Goal: Information Seeking & Learning: Learn about a topic

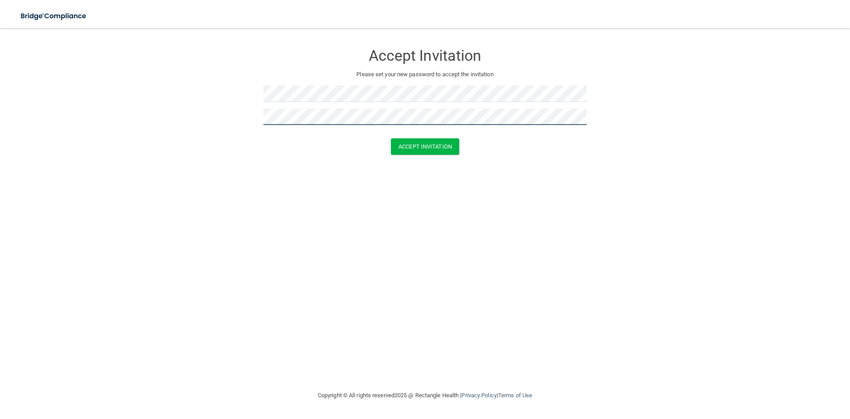
click at [391, 138] on button "Accept Invitation" at bounding box center [425, 146] width 68 height 16
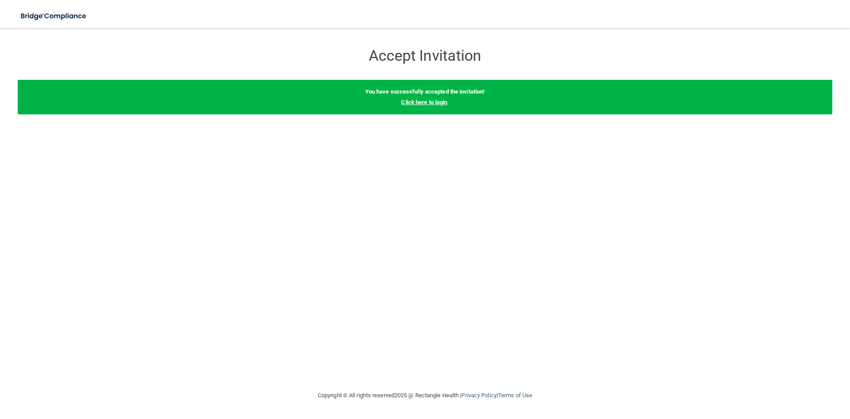
click at [438, 100] on link "Click here to login" at bounding box center [424, 102] width 46 height 7
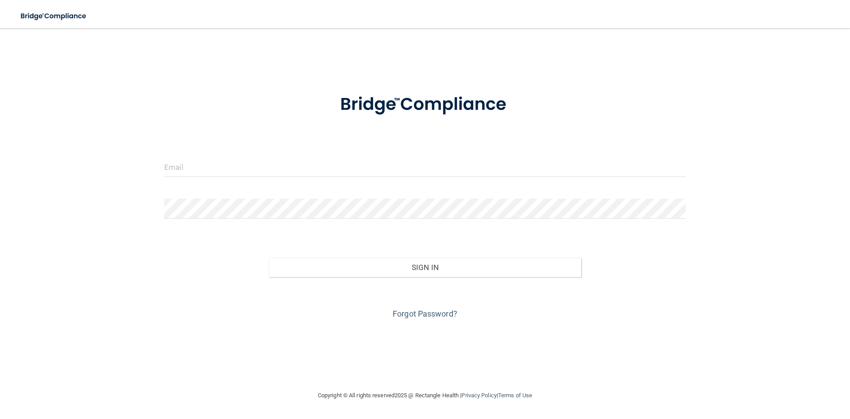
click at [365, 180] on div at bounding box center [425, 170] width 535 height 27
click at [369, 171] on input "email" at bounding box center [425, 167] width 522 height 20
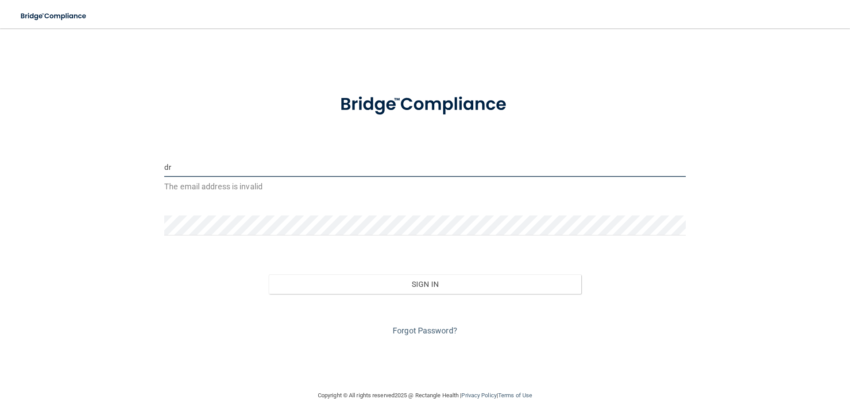
type input "d"
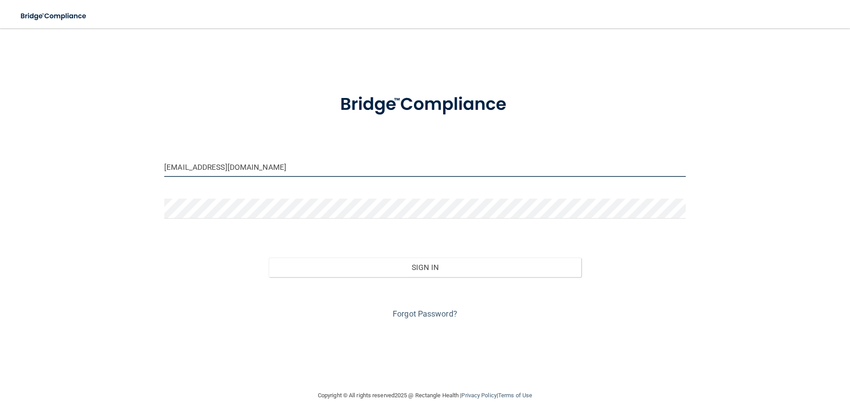
type input "[EMAIL_ADDRESS][DOMAIN_NAME]"
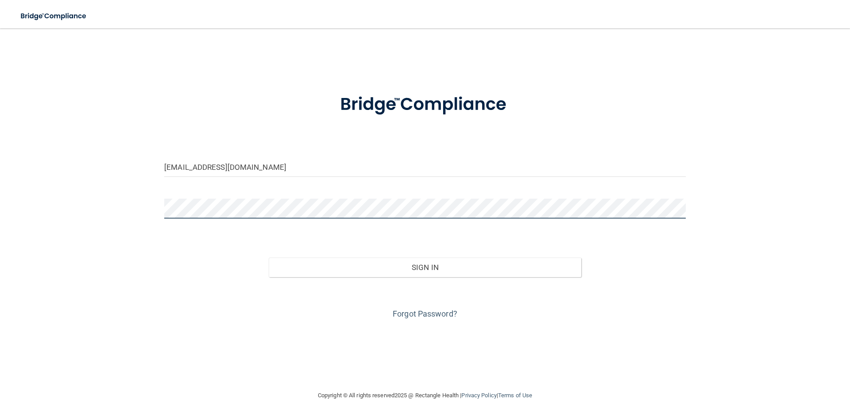
click at [269, 257] on button "Sign In" at bounding box center [425, 266] width 313 height 19
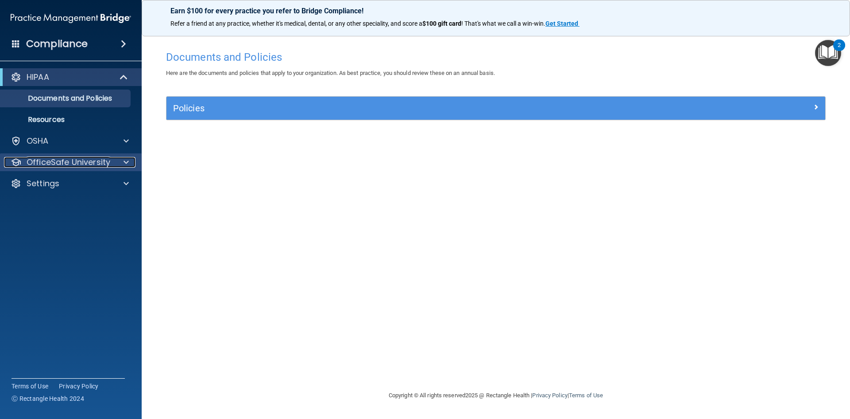
click at [82, 160] on p "OfficeSafe University" at bounding box center [69, 162] width 84 height 11
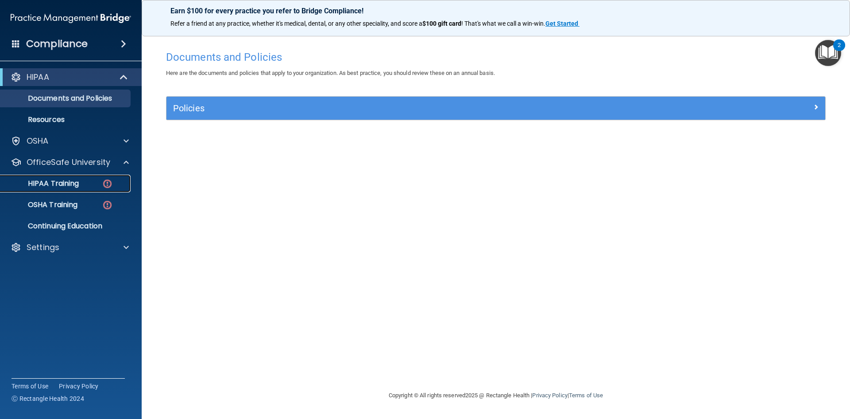
click at [81, 181] on div "HIPAA Training" at bounding box center [66, 183] width 121 height 9
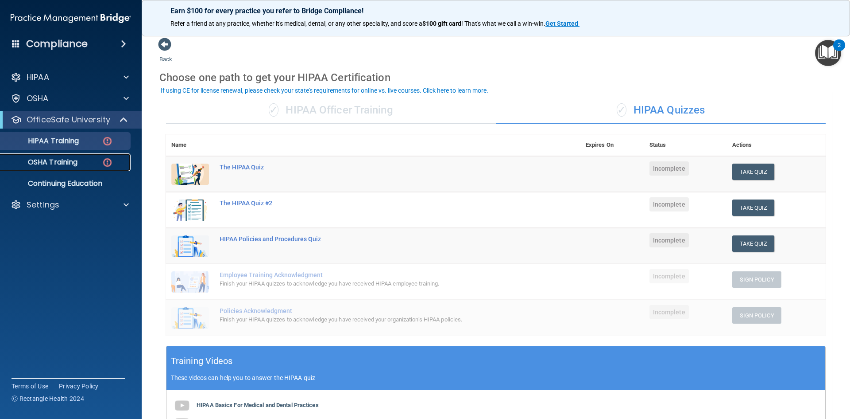
click at [101, 160] on div "OSHA Training" at bounding box center [66, 162] width 121 height 9
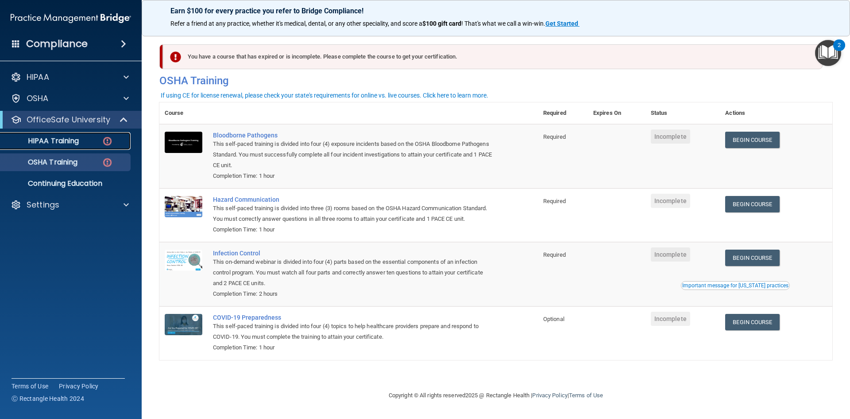
click at [54, 148] on link "HIPAA Training" at bounding box center [61, 141] width 140 height 18
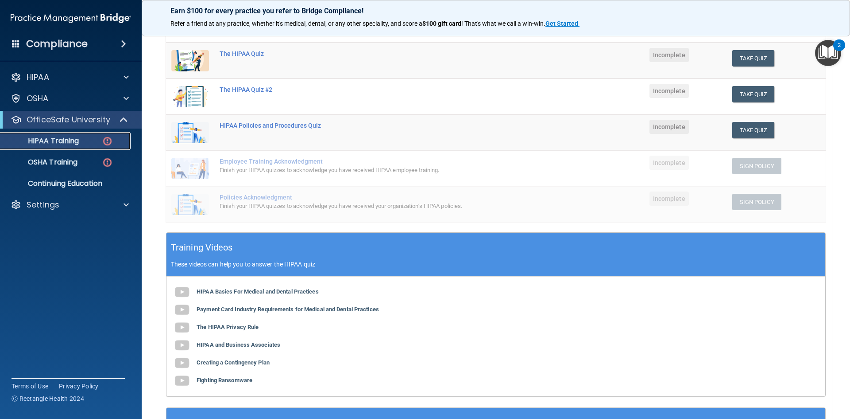
scroll to position [69, 0]
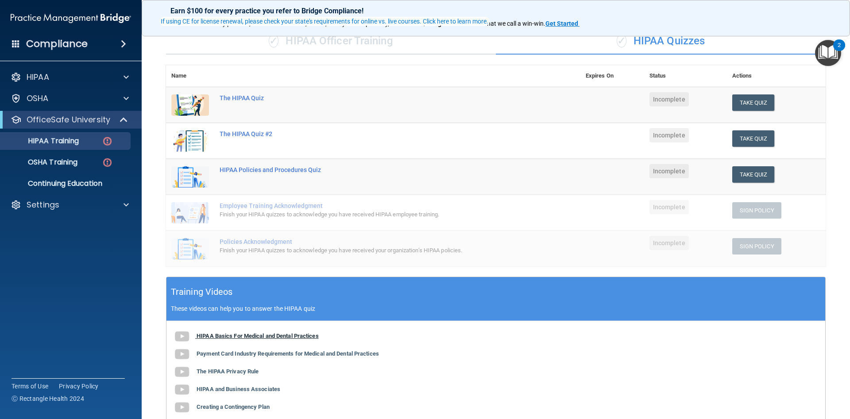
click at [302, 334] on b "HIPAA Basics For Medical and Dental Practices" at bounding box center [258, 335] width 122 height 7
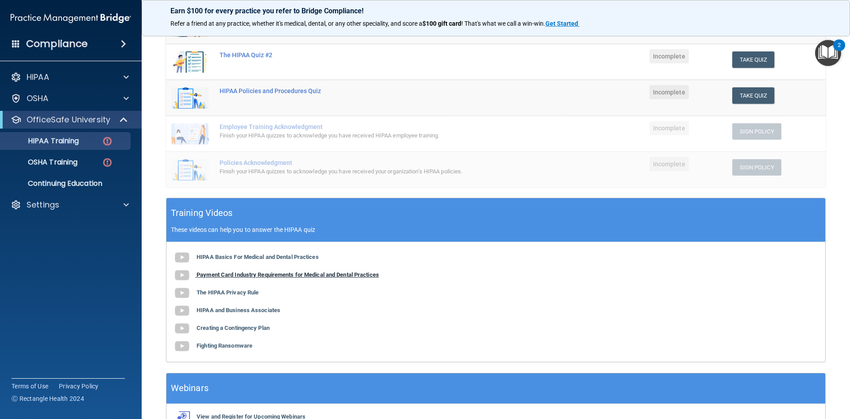
scroll to position [158, 0]
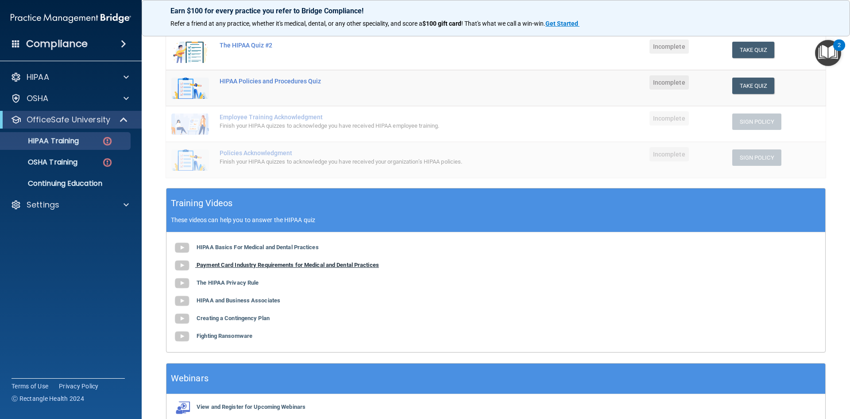
click at [289, 264] on b "Payment Card Industry Requirements for Medical and Dental Practices" at bounding box center [288, 264] width 182 height 7
click at [225, 282] on b "The HIPAA Privacy Rule" at bounding box center [228, 282] width 62 height 7
click at [246, 281] on b "The HIPAA Privacy Rule" at bounding box center [228, 282] width 62 height 7
drag, startPoint x: 254, startPoint y: 298, endPoint x: 256, endPoint y: 303, distance: 5.8
click at [256, 303] on b "HIPAA and Business Associates" at bounding box center [239, 300] width 84 height 7
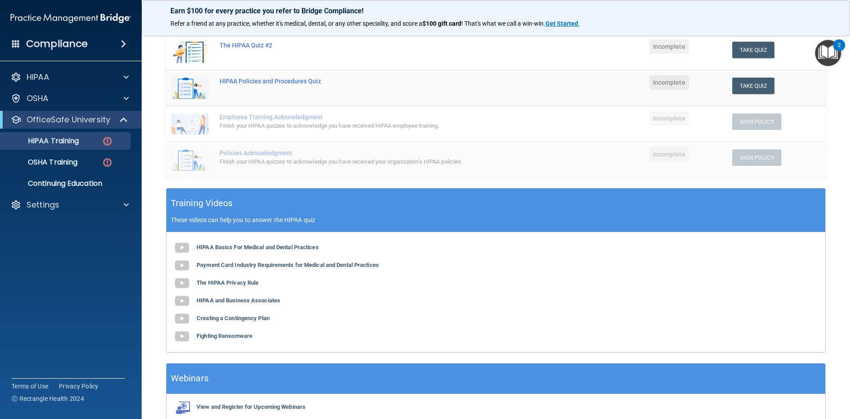
click at [248, 314] on div "HIPAA Basics For Medical and Dental Practices Payment Card Industry Requirement…" at bounding box center [496, 292] width 659 height 120
click at [249, 318] on b "Creating a Contingency Plan" at bounding box center [233, 317] width 73 height 7
click at [257, 319] on b "Creating a Contingency Plan" at bounding box center [233, 317] width 73 height 7
click at [238, 335] on b "Fighting Ransomware" at bounding box center [225, 335] width 56 height 7
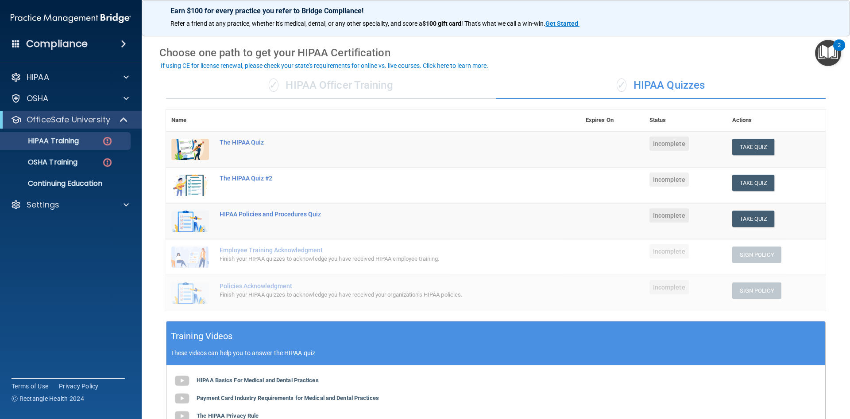
scroll to position [0, 0]
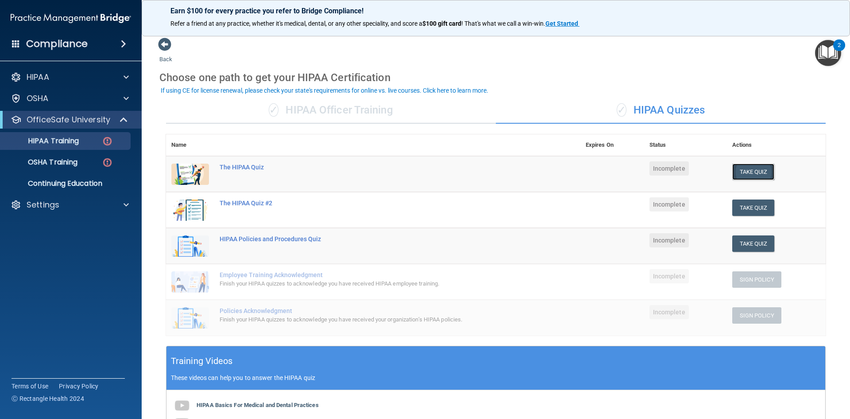
click at [742, 171] on button "Take Quiz" at bounding box center [754, 171] width 43 height 16
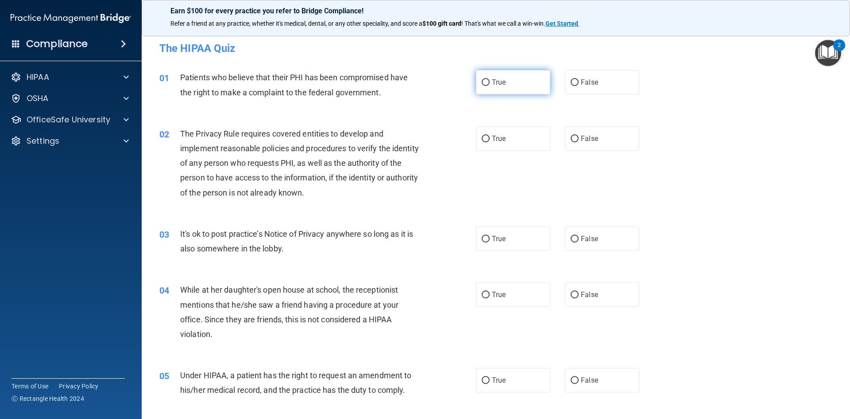
click at [515, 91] on label "True" at bounding box center [513, 82] width 74 height 24
click at [490, 86] on input "True" at bounding box center [486, 82] width 8 height 7
radio input "true"
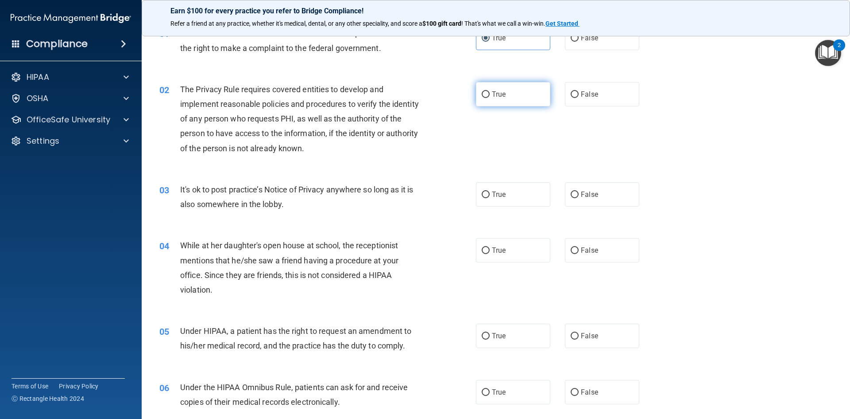
click at [513, 103] on label "True" at bounding box center [513, 94] width 74 height 24
click at [490, 98] on input "True" at bounding box center [486, 94] width 8 height 7
radio input "true"
click at [571, 192] on input "False" at bounding box center [575, 194] width 8 height 7
radio input "true"
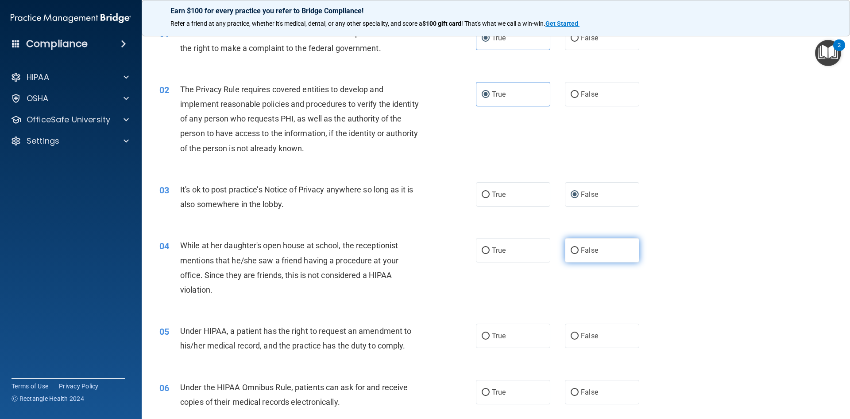
click at [581, 250] on span "False" at bounding box center [589, 250] width 17 height 8
click at [579, 250] on input "False" at bounding box center [575, 250] width 8 height 7
radio input "true"
click at [591, 339] on label "False" at bounding box center [602, 335] width 74 height 24
click at [579, 339] on input "False" at bounding box center [575, 336] width 8 height 7
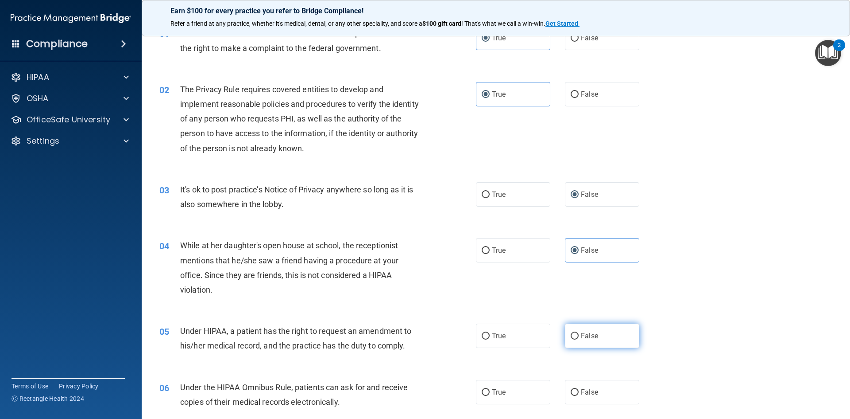
radio input "true"
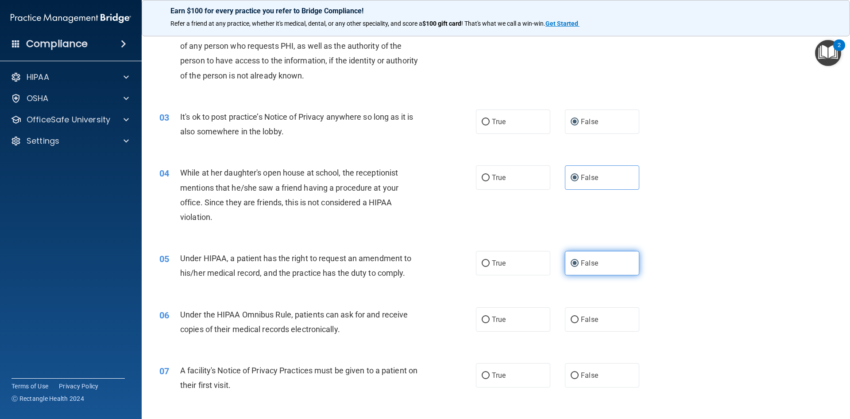
scroll to position [133, 0]
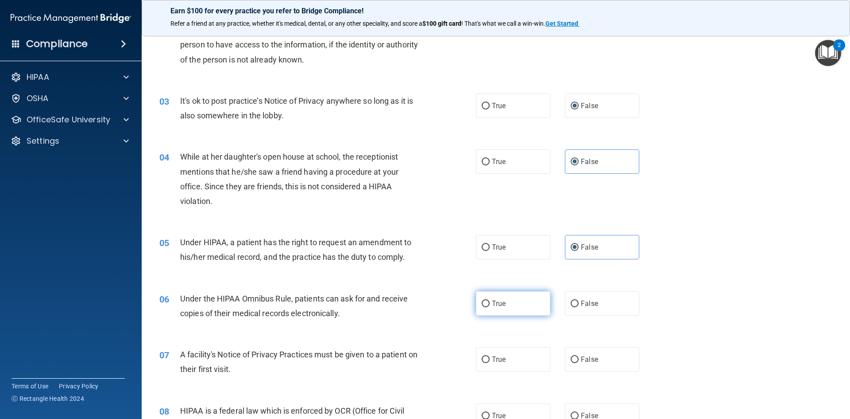
click at [520, 314] on label "True" at bounding box center [513, 303] width 74 height 24
click at [490, 307] on input "True" at bounding box center [486, 303] width 8 height 7
radio input "true"
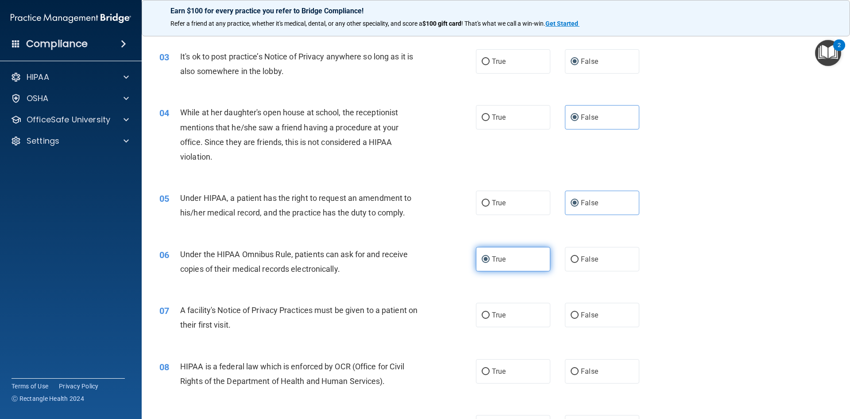
scroll to position [221, 0]
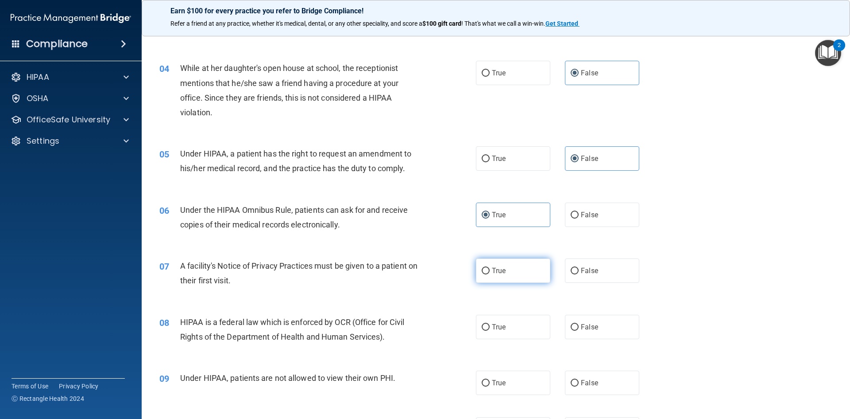
click at [523, 262] on label "True" at bounding box center [513, 270] width 74 height 24
click at [490, 268] on input "True" at bounding box center [486, 271] width 8 height 7
radio input "true"
click at [519, 318] on label "True" at bounding box center [513, 326] width 74 height 24
click at [490, 324] on input "True" at bounding box center [486, 327] width 8 height 7
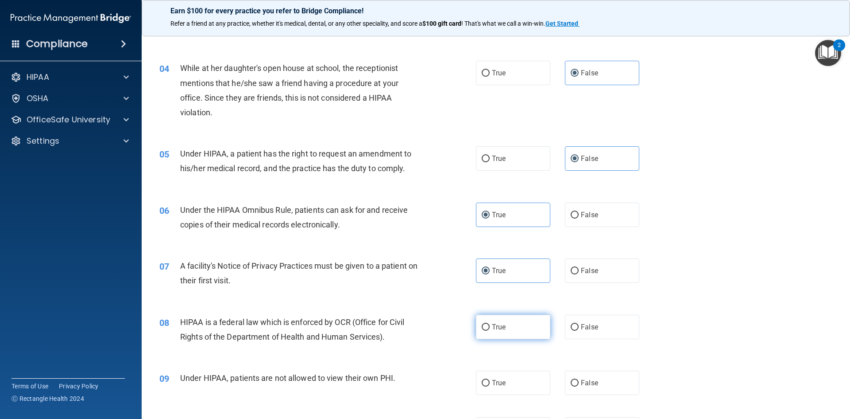
radio input "true"
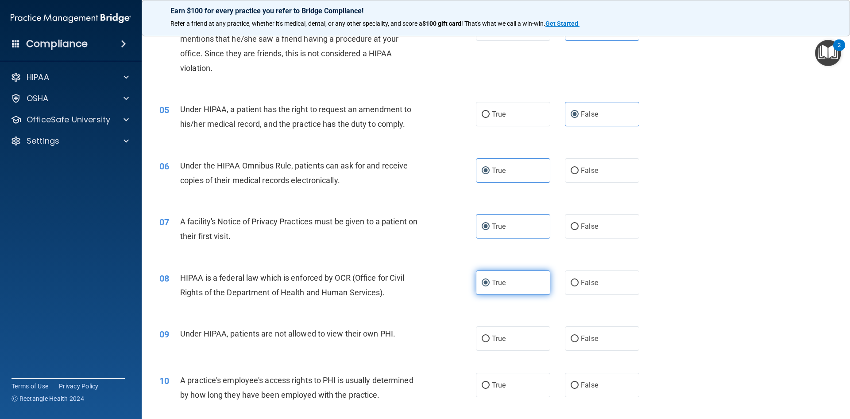
scroll to position [310, 0]
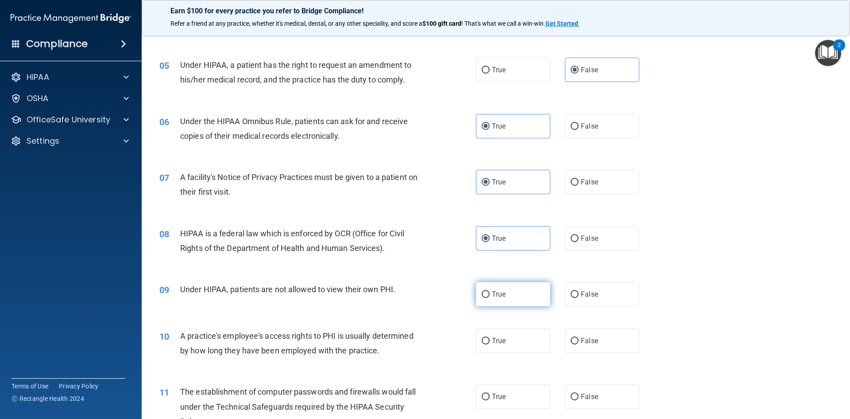
click at [488, 293] on label "True" at bounding box center [513, 294] width 74 height 24
click at [488, 293] on input "True" at bounding box center [486, 294] width 8 height 7
radio input "true"
click at [497, 339] on span "True" at bounding box center [499, 340] width 14 height 8
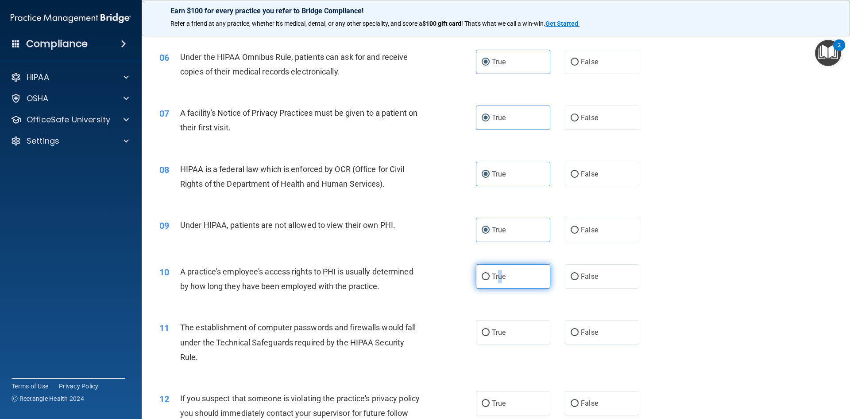
scroll to position [443, 0]
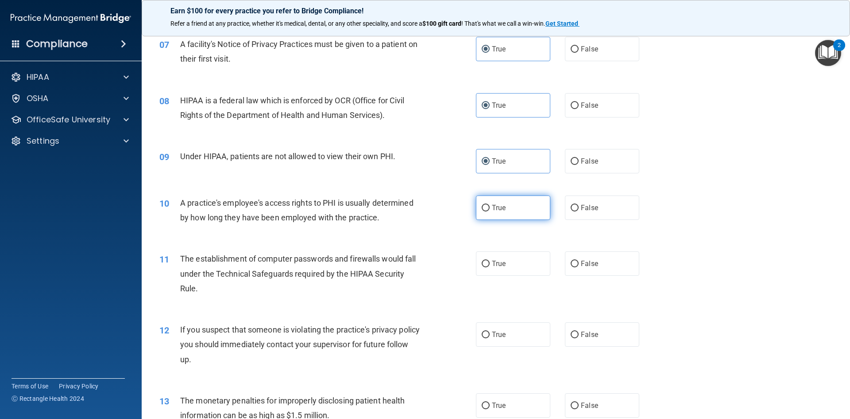
click at [516, 213] on label "True" at bounding box center [513, 207] width 74 height 24
click at [490, 211] on input "True" at bounding box center [486, 208] width 8 height 7
radio input "true"
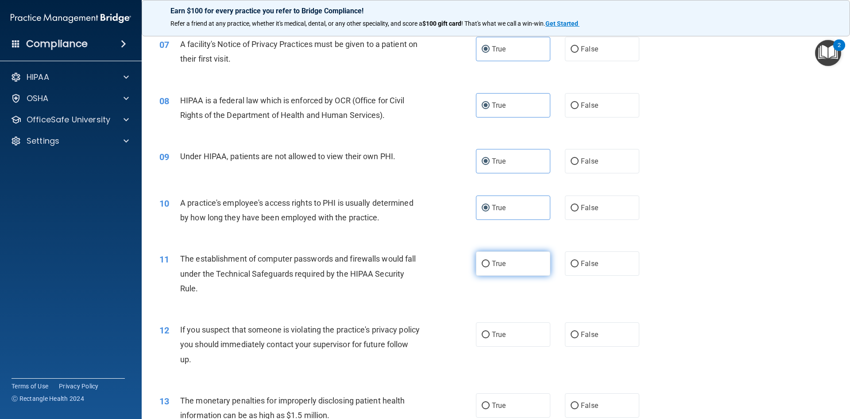
click at [501, 261] on span "True" at bounding box center [499, 263] width 14 height 8
click at [490, 261] on input "True" at bounding box center [486, 263] width 8 height 7
radio input "true"
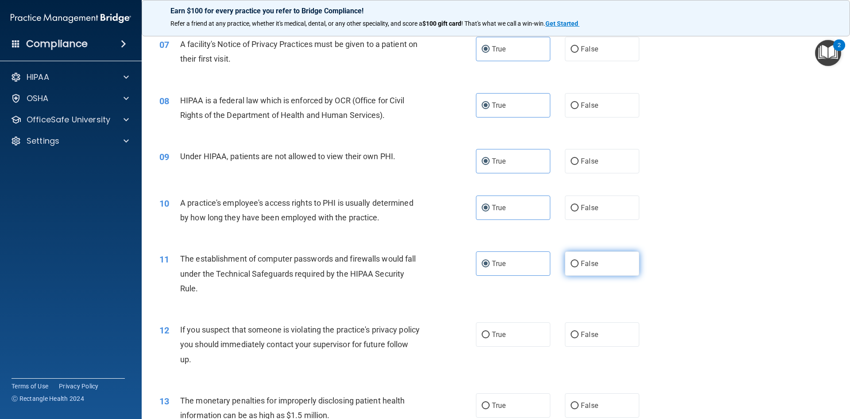
click at [574, 260] on input "False" at bounding box center [575, 263] width 8 height 7
radio input "true"
radio input "false"
click at [578, 167] on label "False" at bounding box center [602, 161] width 74 height 24
click at [578, 165] on input "False" at bounding box center [575, 161] width 8 height 7
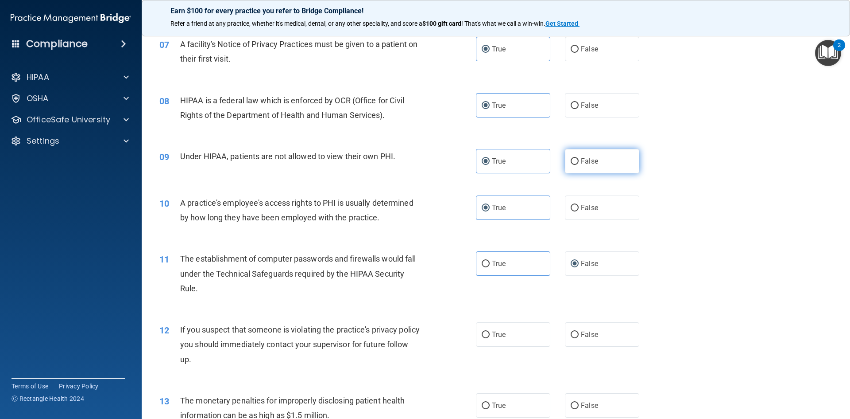
radio input "true"
radio input "false"
click at [576, 198] on label "False" at bounding box center [602, 207] width 74 height 24
click at [576, 205] on input "False" at bounding box center [575, 208] width 8 height 7
radio input "true"
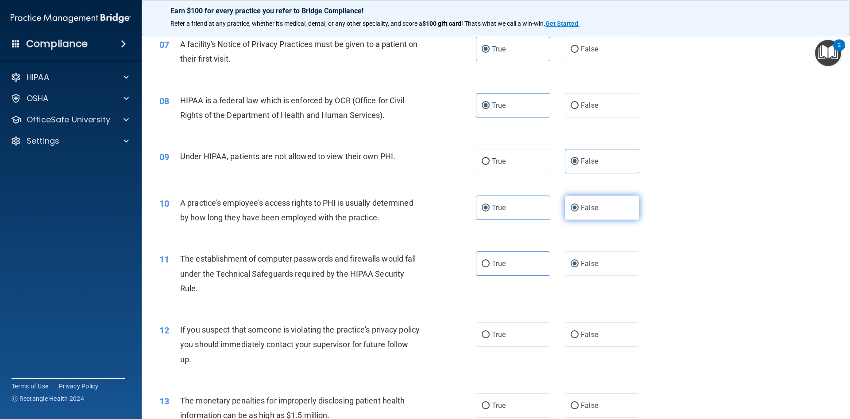
radio input "false"
click at [514, 270] on label "True" at bounding box center [513, 263] width 74 height 24
click at [490, 267] on input "True" at bounding box center [486, 263] width 8 height 7
radio input "true"
radio input "false"
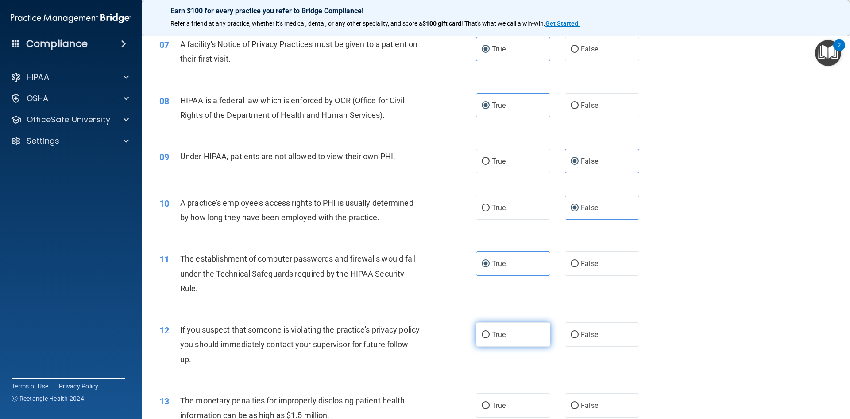
click at [503, 338] on label "True" at bounding box center [513, 334] width 74 height 24
click at [490, 338] on input "True" at bounding box center [486, 334] width 8 height 7
radio input "true"
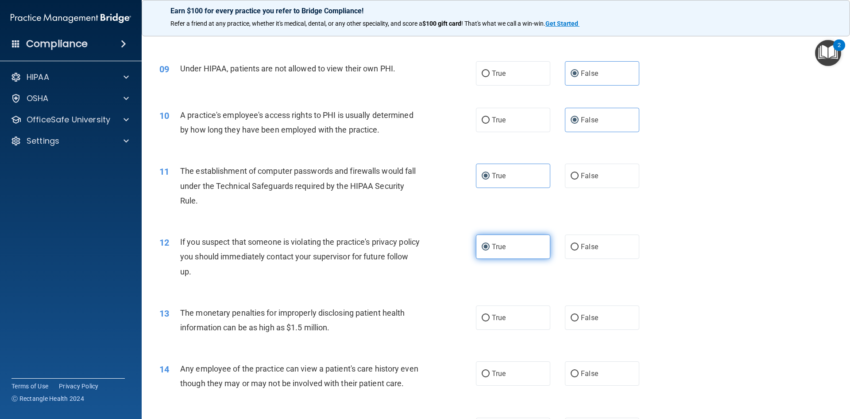
scroll to position [532, 0]
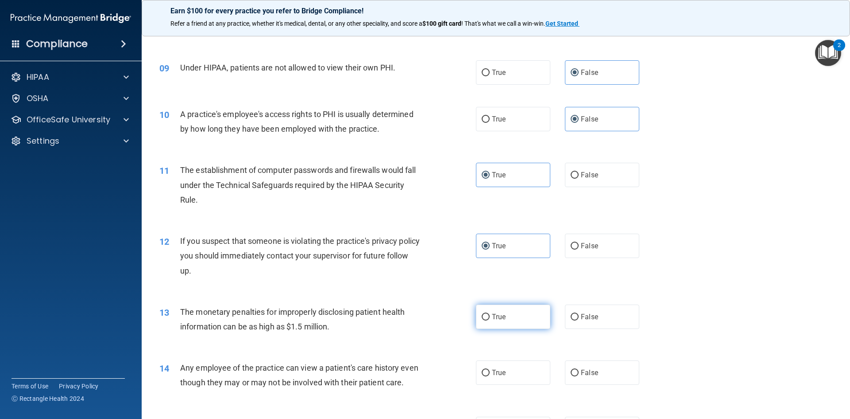
click at [506, 319] on label "True" at bounding box center [513, 316] width 74 height 24
click at [490, 319] on input "True" at bounding box center [486, 317] width 8 height 7
radio input "true"
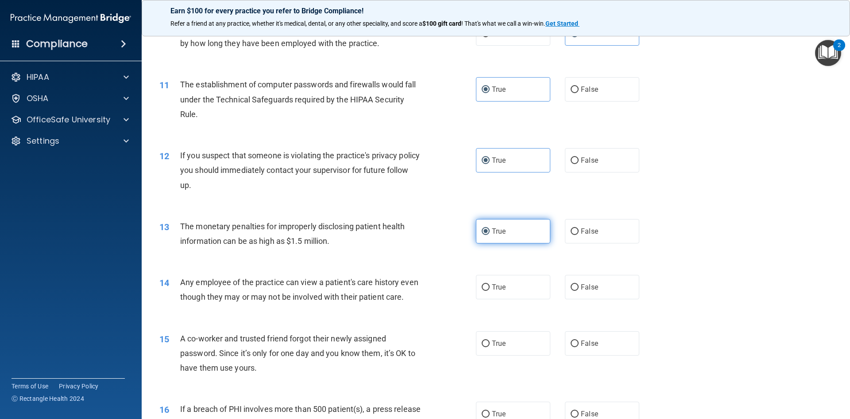
scroll to position [620, 0]
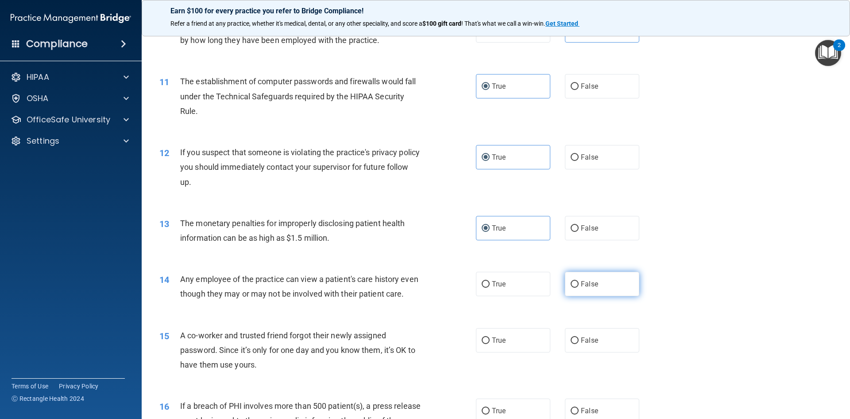
click at [599, 279] on label "False" at bounding box center [602, 284] width 74 height 24
click at [579, 281] on input "False" at bounding box center [575, 284] width 8 height 7
radio input "true"
click at [586, 344] on span "False" at bounding box center [589, 340] width 17 height 8
click at [579, 344] on input "False" at bounding box center [575, 340] width 8 height 7
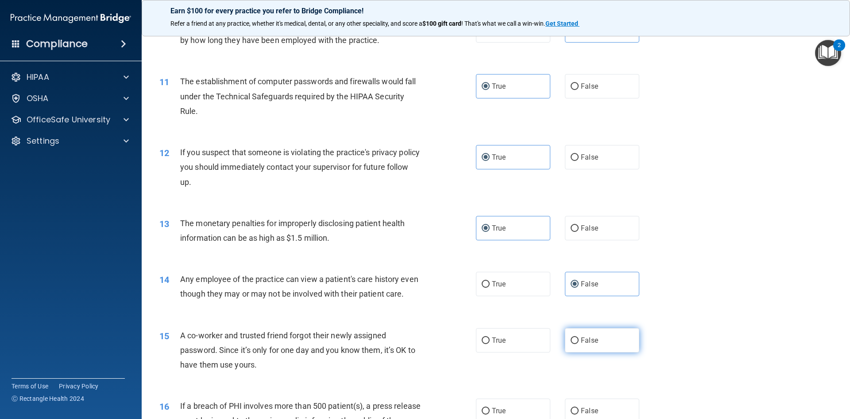
radio input "true"
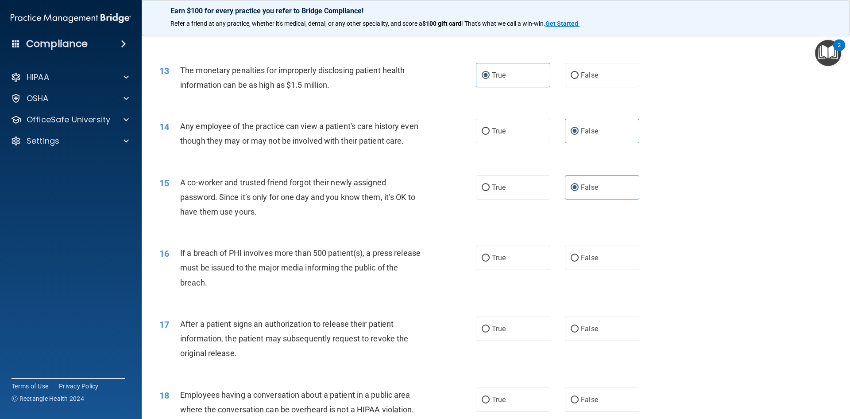
scroll to position [797, 0]
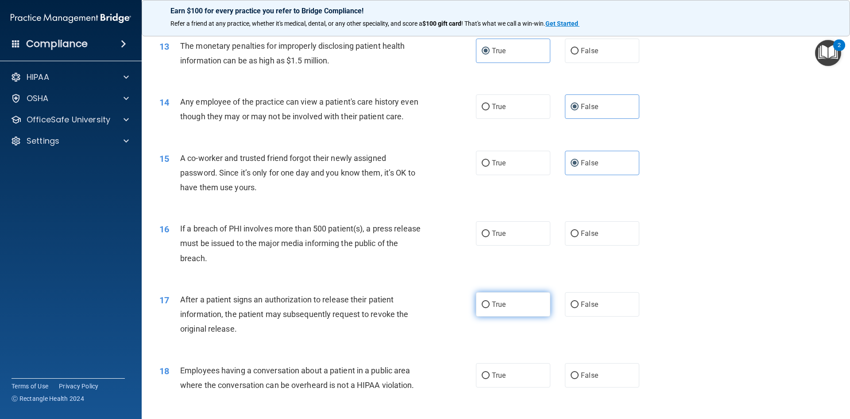
click at [504, 311] on label "True" at bounding box center [513, 304] width 74 height 24
click at [490, 308] on input "True" at bounding box center [486, 304] width 8 height 7
radio input "true"
click at [516, 380] on label "True" at bounding box center [513, 375] width 74 height 24
click at [490, 379] on input "True" at bounding box center [486, 375] width 8 height 7
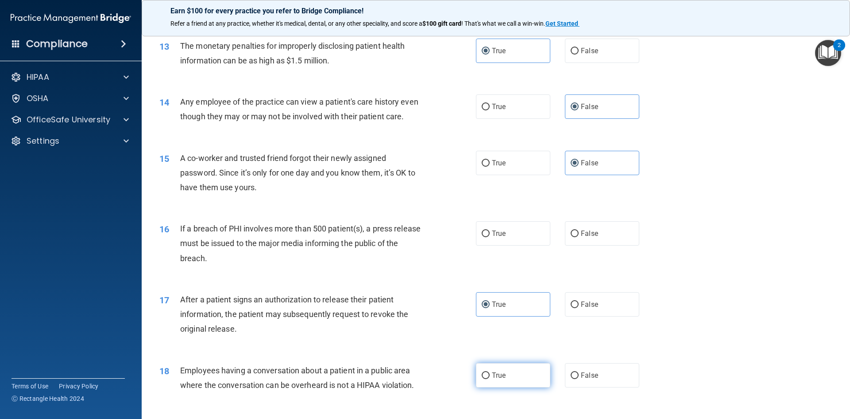
radio input "true"
click at [502, 237] on span "True" at bounding box center [499, 233] width 14 height 8
click at [490, 237] on input "True" at bounding box center [486, 233] width 8 height 7
radio input "true"
click at [510, 316] on label "True" at bounding box center [513, 304] width 74 height 24
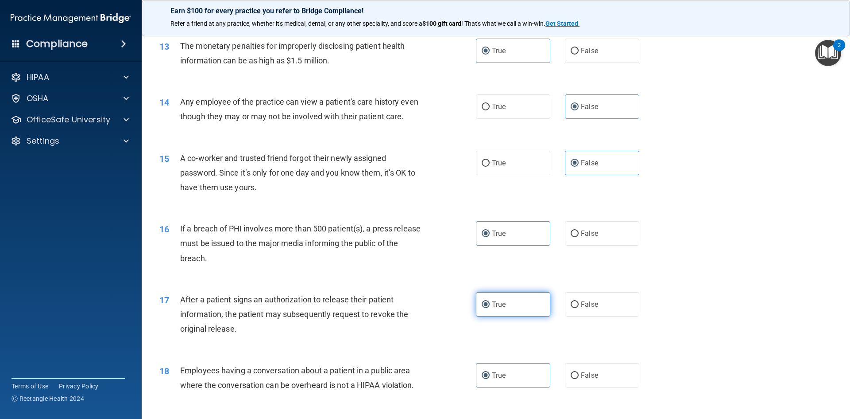
click at [490, 308] on input "True" at bounding box center [486, 304] width 8 height 7
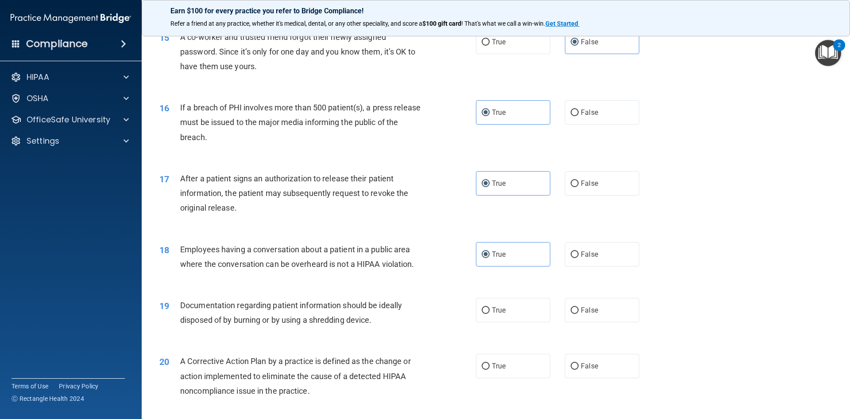
scroll to position [930, 0]
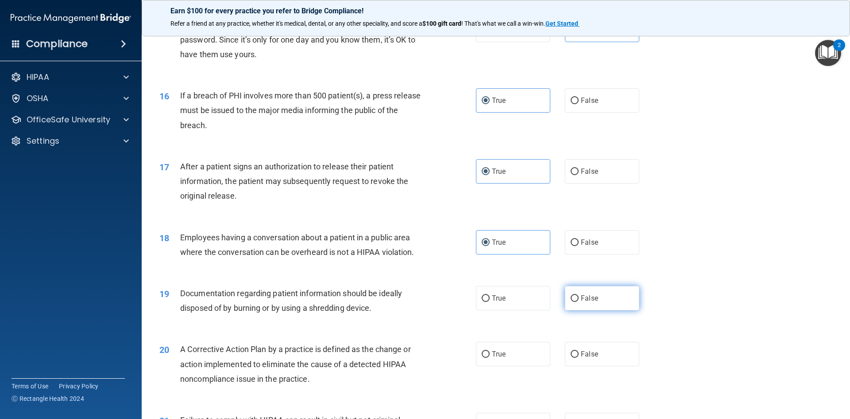
click at [574, 302] on input "False" at bounding box center [575, 298] width 8 height 7
radio input "true"
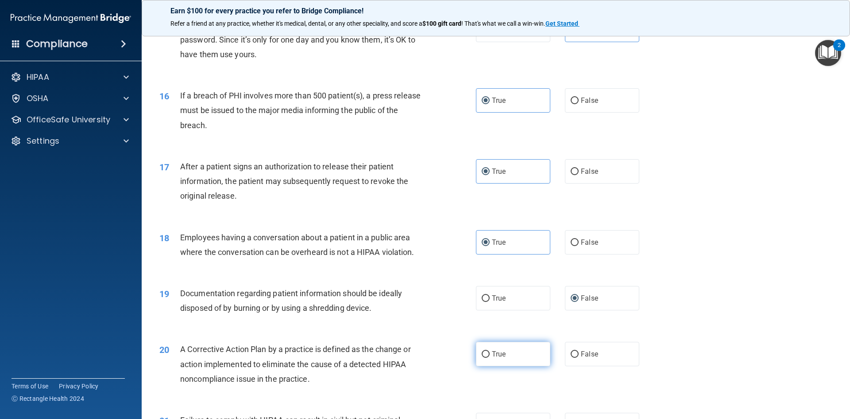
click at [539, 365] on label "True" at bounding box center [513, 353] width 74 height 24
click at [490, 357] on input "True" at bounding box center [486, 354] width 8 height 7
radio input "true"
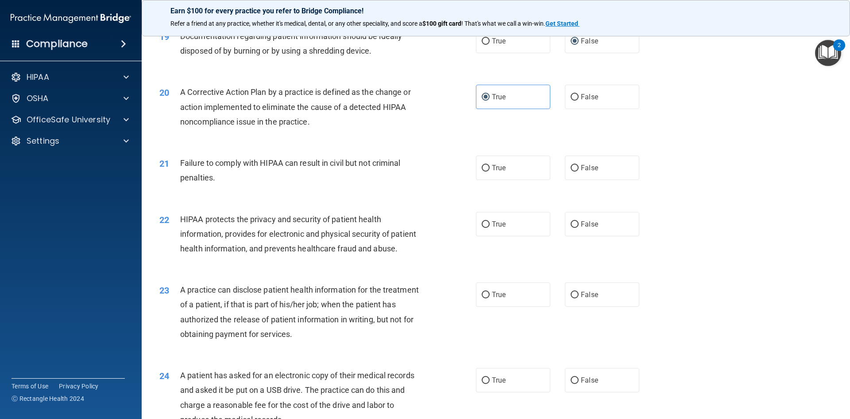
scroll to position [1196, 0]
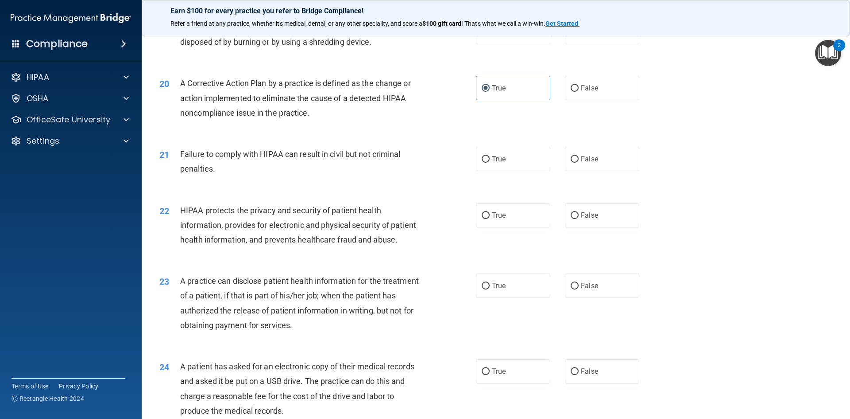
click at [501, 187] on div "21 Failure to comply with HIPAA can result in civil but not criminal penalties.…" at bounding box center [496, 164] width 687 height 56
click at [503, 171] on label "True" at bounding box center [513, 159] width 74 height 24
click at [490, 163] on input "True" at bounding box center [486, 159] width 8 height 7
radio input "true"
click at [574, 219] on input "False" at bounding box center [575, 215] width 8 height 7
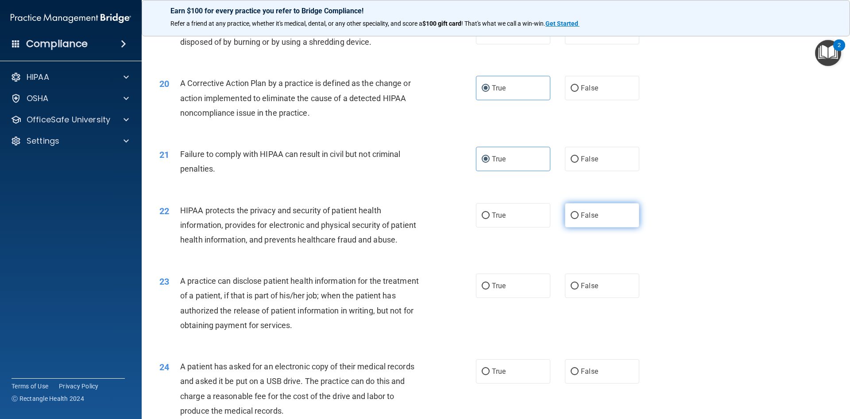
radio input "true"
click at [499, 242] on div "22 HIPAA protects the privacy and security of patient health information, provi…" at bounding box center [496, 227] width 687 height 71
click at [505, 298] on label "True" at bounding box center [513, 285] width 74 height 24
click at [490, 289] on input "True" at bounding box center [486, 286] width 8 height 7
radio input "true"
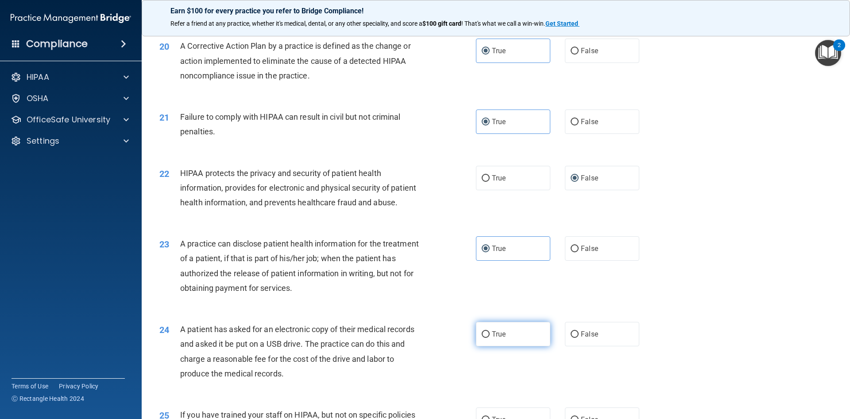
scroll to position [1284, 0]
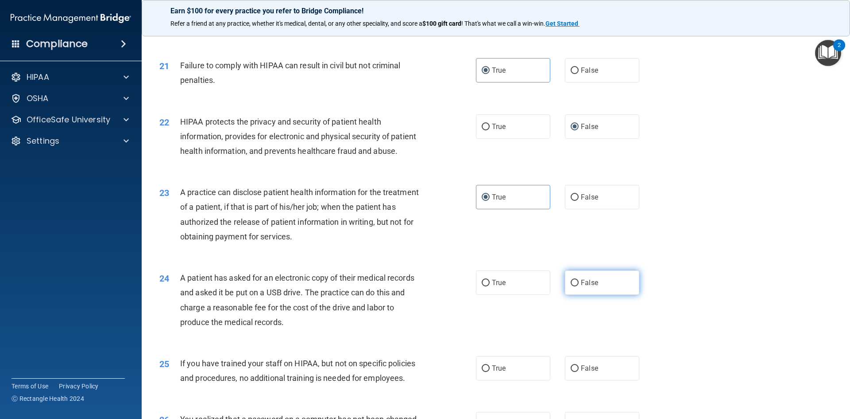
click at [574, 295] on label "False" at bounding box center [602, 282] width 74 height 24
click at [574, 286] on input "False" at bounding box center [575, 282] width 8 height 7
radio input "true"
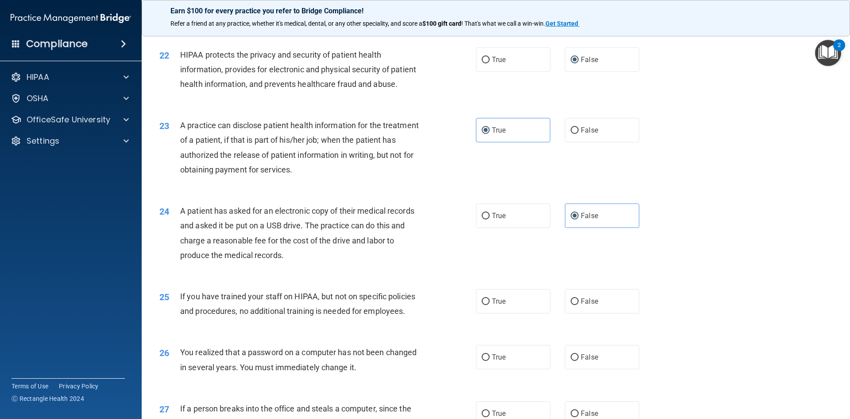
scroll to position [1373, 0]
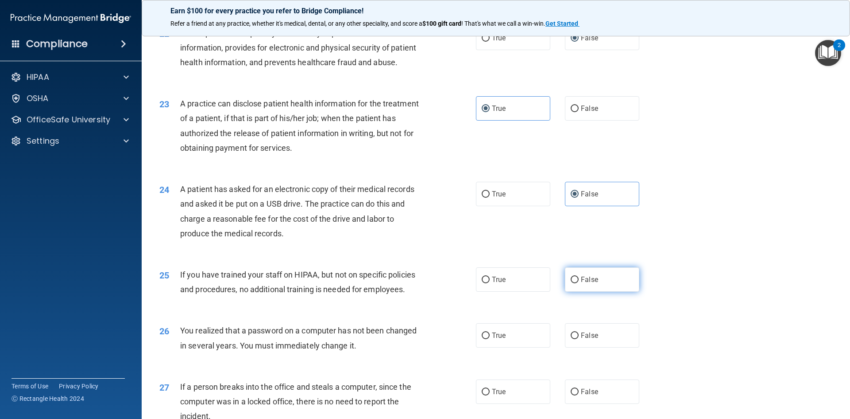
click at [581, 283] on span "False" at bounding box center [589, 279] width 17 height 8
click at [579, 283] on input "False" at bounding box center [575, 279] width 8 height 7
radio input "true"
click at [521, 206] on label "True" at bounding box center [513, 194] width 74 height 24
click at [490, 198] on input "True" at bounding box center [486, 194] width 8 height 7
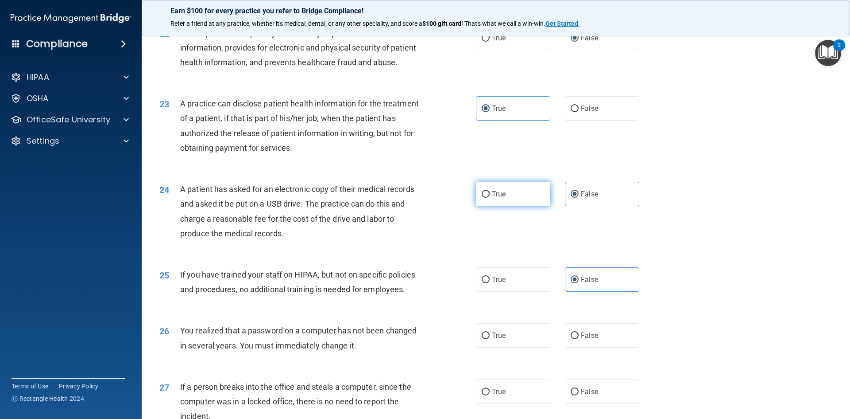
radio input "true"
click at [604, 206] on label "False" at bounding box center [602, 194] width 74 height 24
click at [579, 198] on input "False" at bounding box center [575, 194] width 8 height 7
radio input "true"
radio input "false"
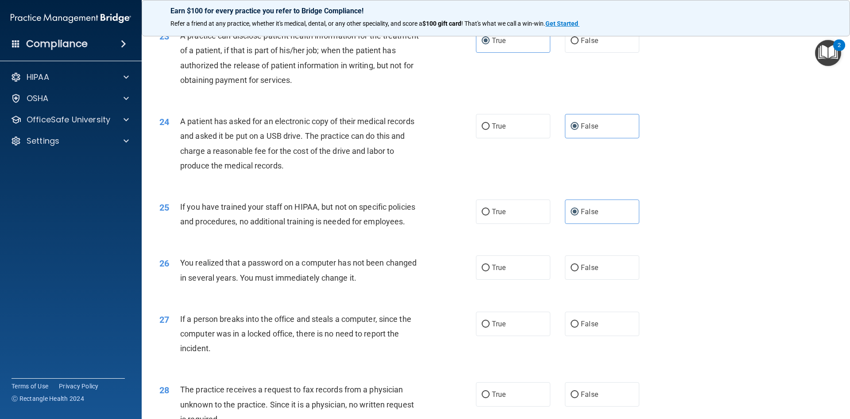
scroll to position [1462, 0]
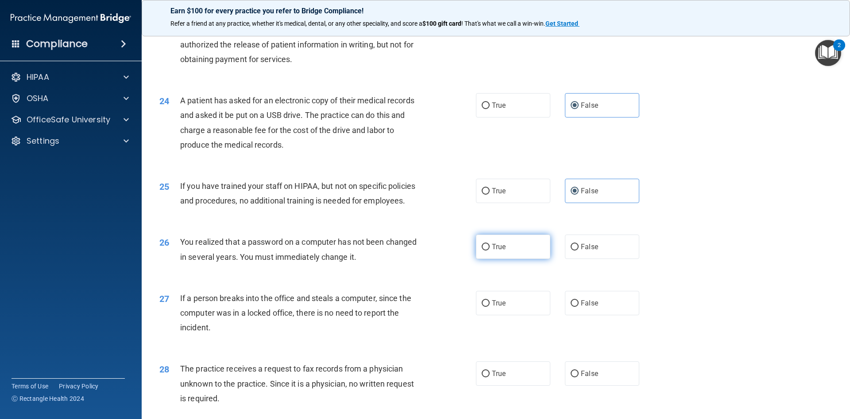
click at [511, 259] on label "True" at bounding box center [513, 246] width 74 height 24
click at [490, 250] on input "True" at bounding box center [486, 247] width 8 height 7
radio input "true"
click at [599, 315] on label "False" at bounding box center [602, 303] width 74 height 24
click at [579, 307] on input "False" at bounding box center [575, 303] width 8 height 7
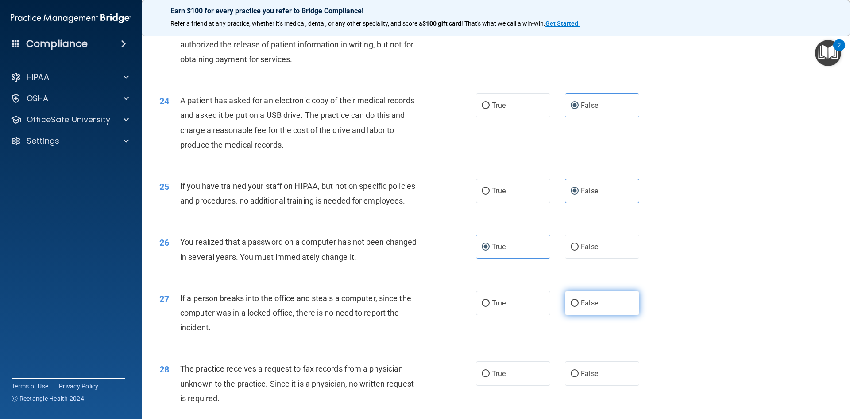
radio input "true"
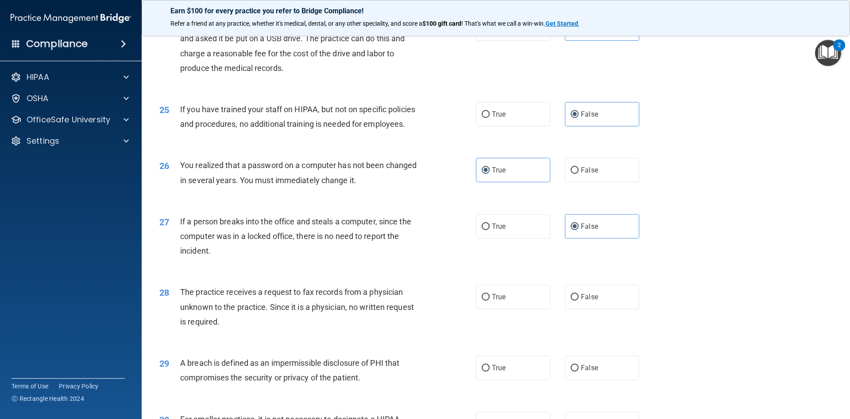
scroll to position [1550, 0]
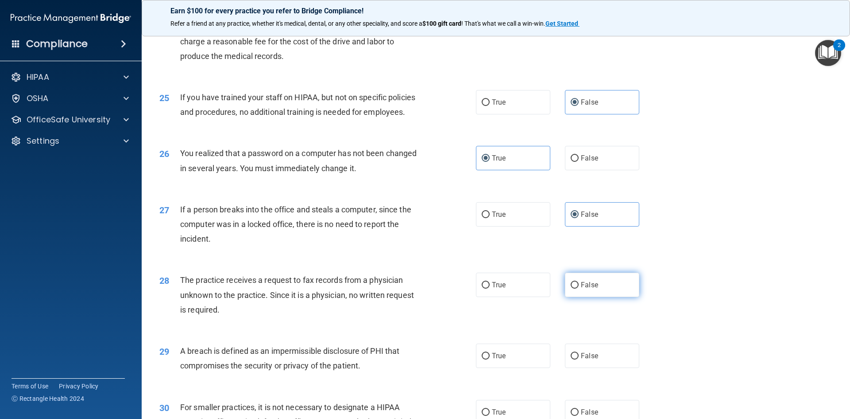
click at [589, 297] on label "False" at bounding box center [602, 284] width 74 height 24
click at [579, 288] on input "False" at bounding box center [575, 285] width 8 height 7
radio input "true"
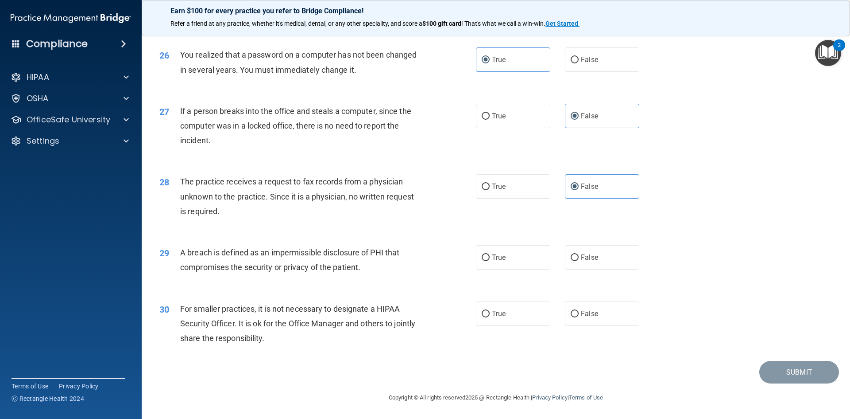
scroll to position [1678, 0]
click at [490, 264] on label "True" at bounding box center [513, 257] width 74 height 24
click at [490, 261] on input "True" at bounding box center [486, 257] width 8 height 7
radio input "true"
click at [602, 317] on label "False" at bounding box center [602, 313] width 74 height 24
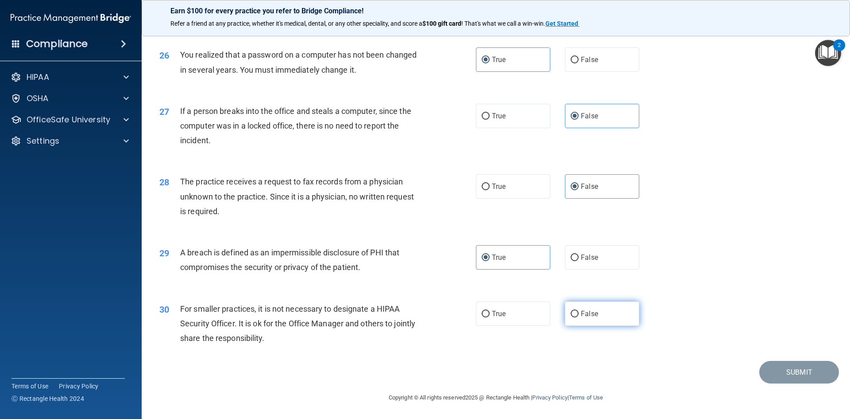
click at [579, 317] on input "False" at bounding box center [575, 313] width 8 height 7
radio input "true"
click at [789, 372] on button "Submit" at bounding box center [800, 372] width 80 height 23
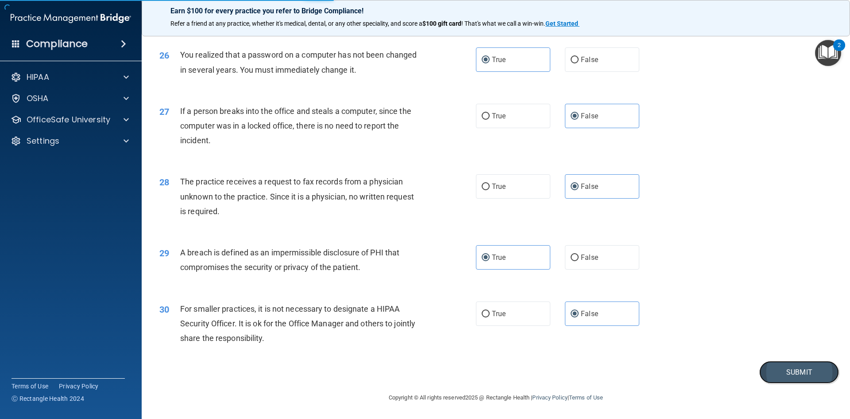
click at [773, 367] on button "Submit" at bounding box center [800, 372] width 80 height 23
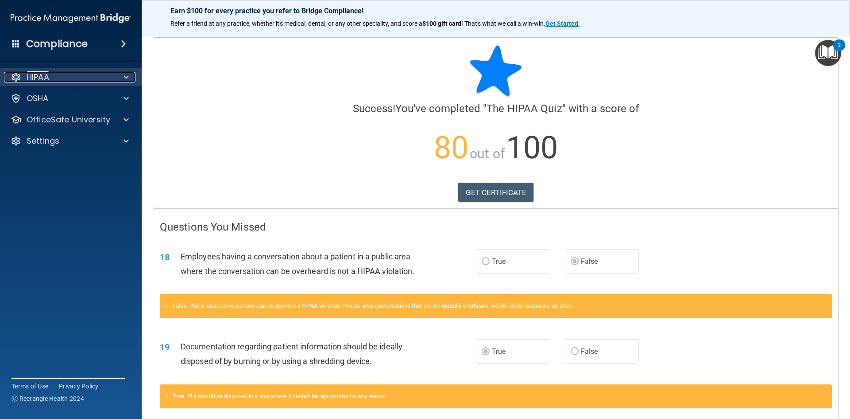
click at [128, 76] on span at bounding box center [126, 77] width 5 height 11
click at [131, 73] on div at bounding box center [125, 77] width 22 height 11
click at [504, 196] on link "GET CERTIFICATE" at bounding box center [496, 191] width 76 height 19
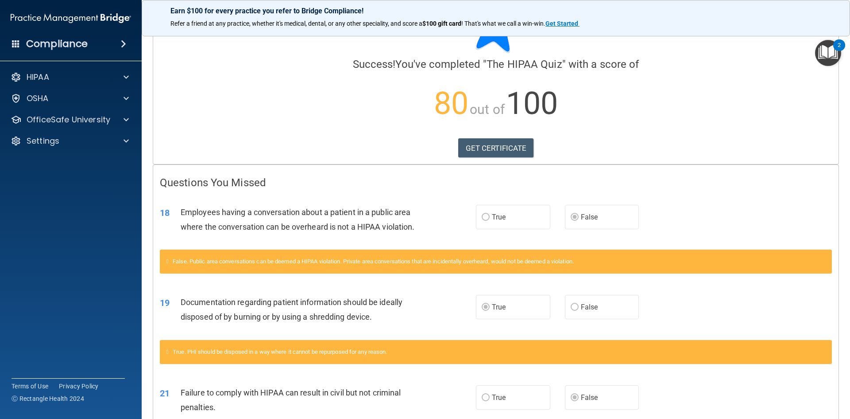
click at [57, 44] on h4 "Compliance" at bounding box center [57, 44] width 62 height 12
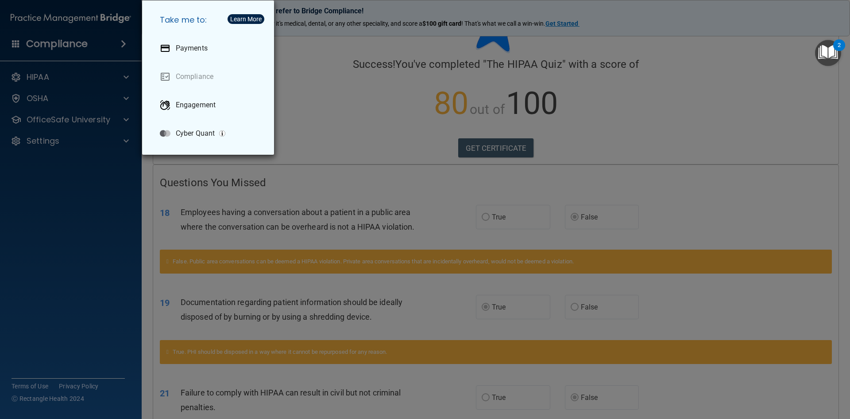
click at [98, 88] on div "Take me to: Payments Compliance Engagement Cyber Quant" at bounding box center [425, 209] width 850 height 419
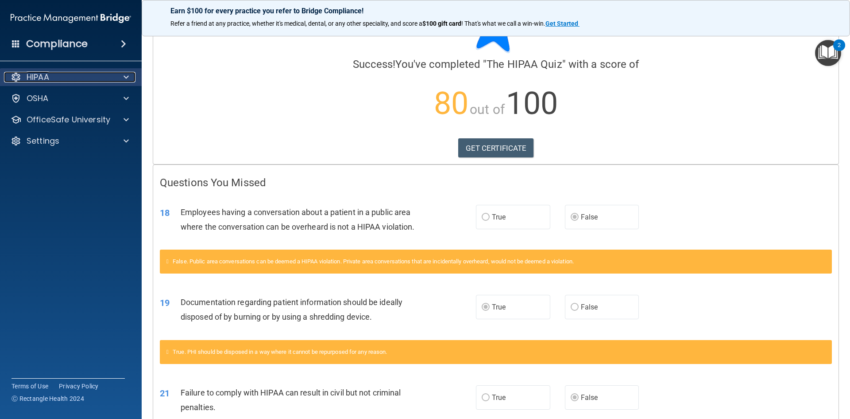
click at [128, 77] on span at bounding box center [126, 77] width 5 height 11
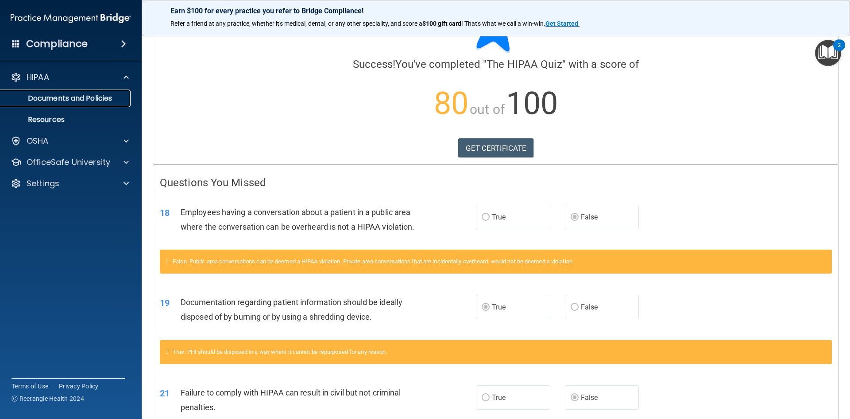
click at [107, 96] on p "Documents and Policies" at bounding box center [66, 98] width 121 height 9
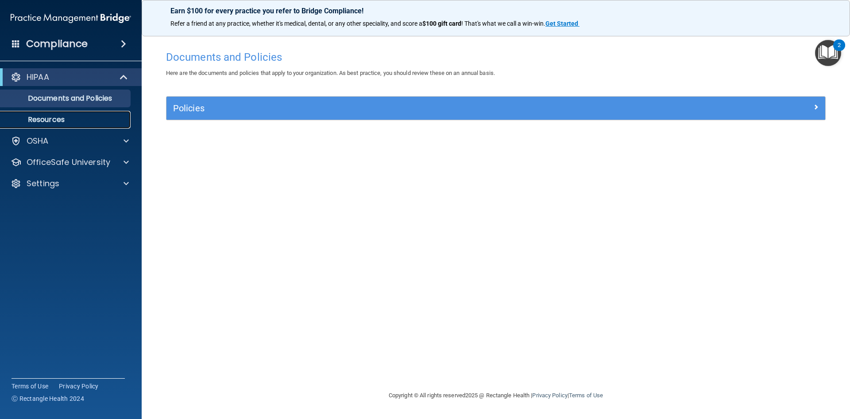
click at [98, 114] on link "Resources" at bounding box center [61, 120] width 140 height 18
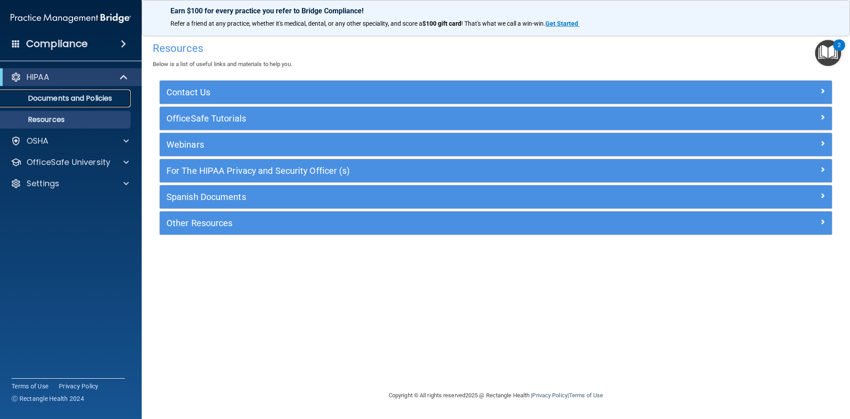
click at [107, 94] on p "Documents and Policies" at bounding box center [66, 98] width 121 height 9
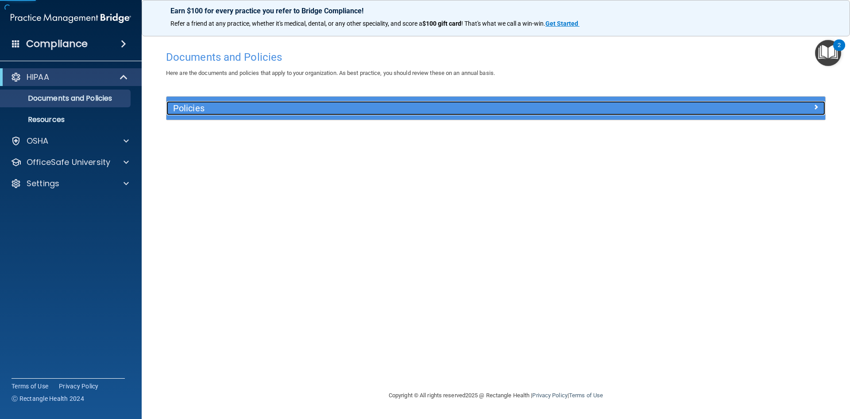
click at [198, 106] on h5 "Policies" at bounding box center [413, 108] width 481 height 10
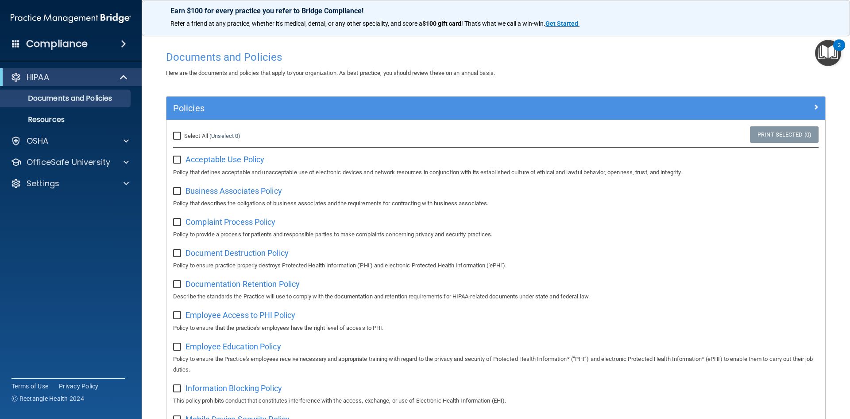
click at [78, 70] on div "HIPAA" at bounding box center [71, 77] width 142 height 18
click at [106, 160] on p "OfficeSafe University" at bounding box center [69, 162] width 84 height 11
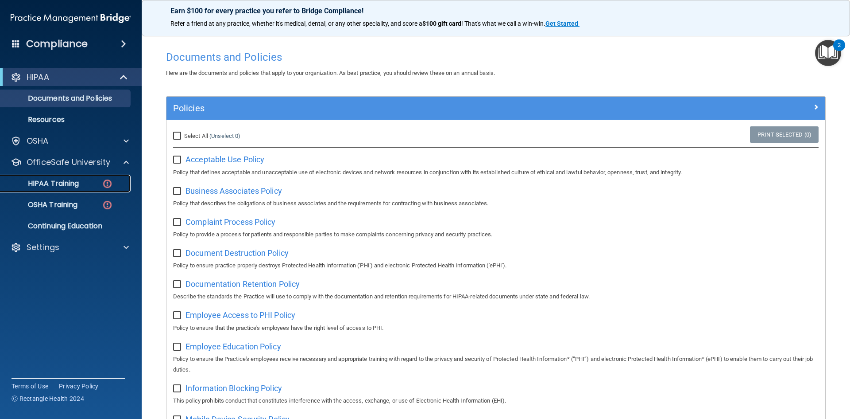
click at [84, 188] on link "HIPAA Training" at bounding box center [61, 184] width 140 height 18
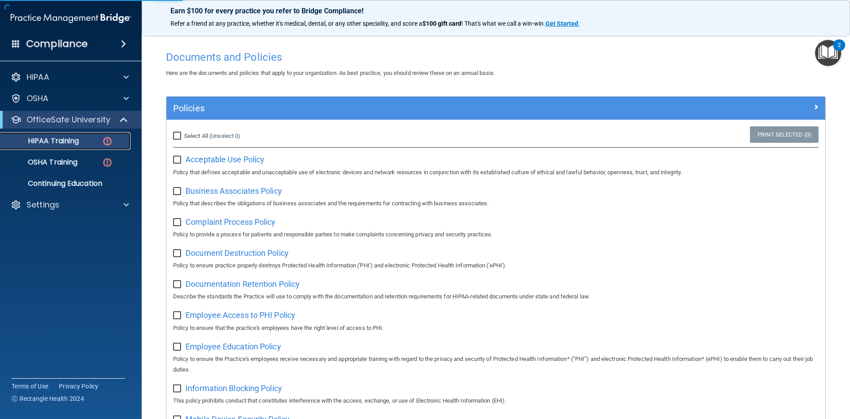
click at [90, 141] on div "HIPAA Training" at bounding box center [66, 140] width 121 height 9
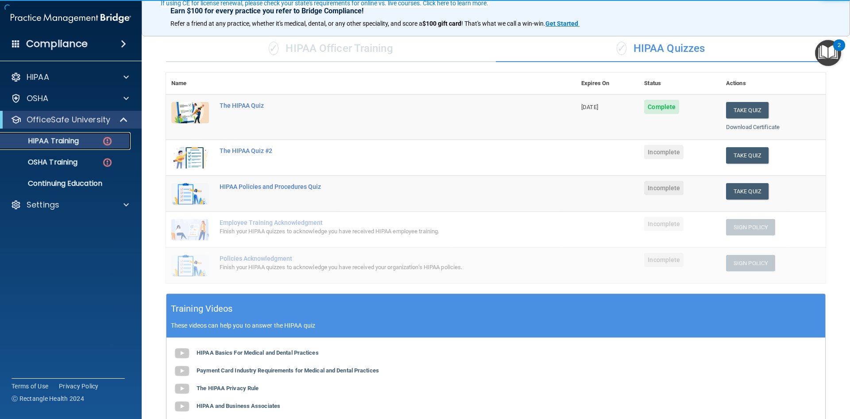
scroll to position [89, 0]
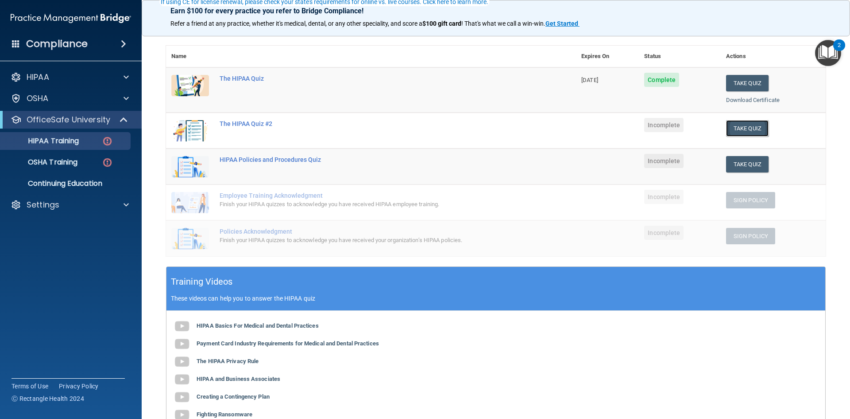
click at [752, 127] on button "Take Quiz" at bounding box center [747, 128] width 43 height 16
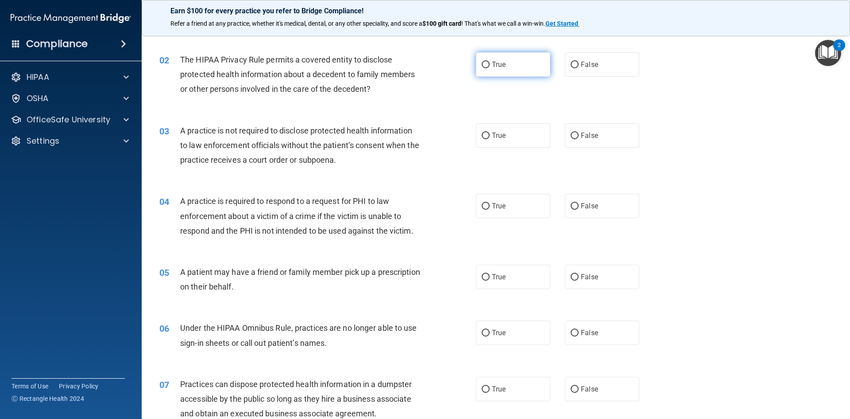
click at [520, 67] on label "True" at bounding box center [513, 64] width 74 height 24
click at [490, 67] on input "True" at bounding box center [486, 65] width 8 height 7
radio input "true"
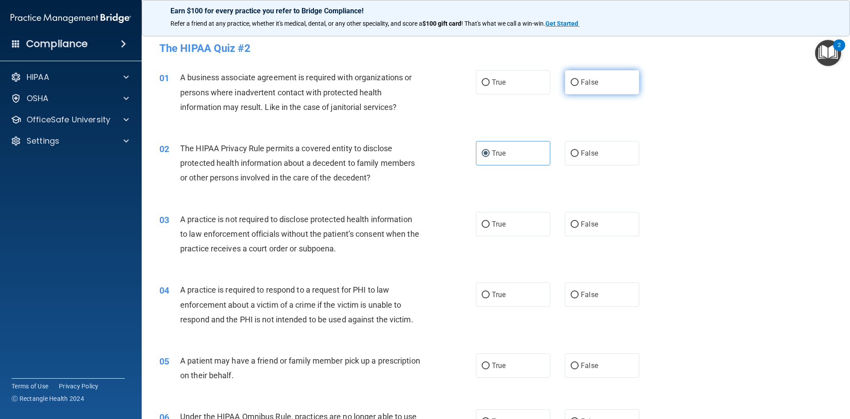
click at [586, 88] on label "False" at bounding box center [602, 82] width 74 height 24
click at [579, 86] on input "False" at bounding box center [575, 82] width 8 height 7
radio input "true"
click at [599, 230] on label "False" at bounding box center [602, 224] width 74 height 24
click at [579, 228] on input "False" at bounding box center [575, 224] width 8 height 7
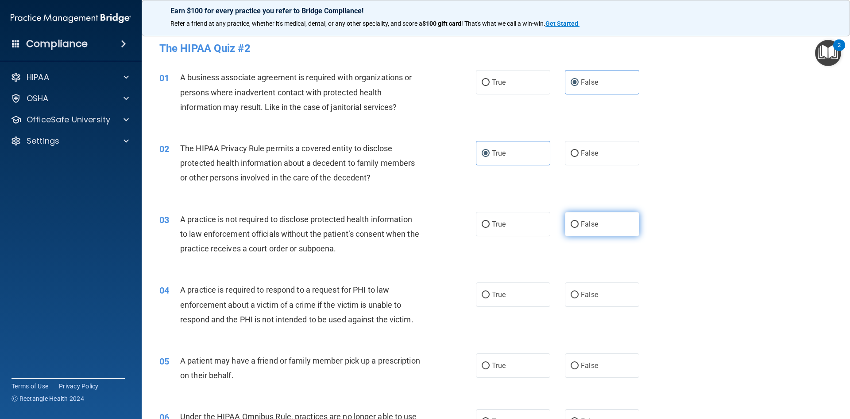
radio input "true"
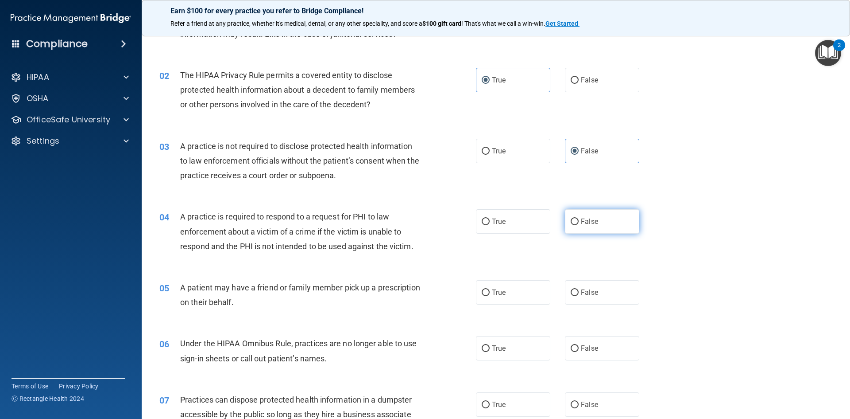
scroll to position [89, 0]
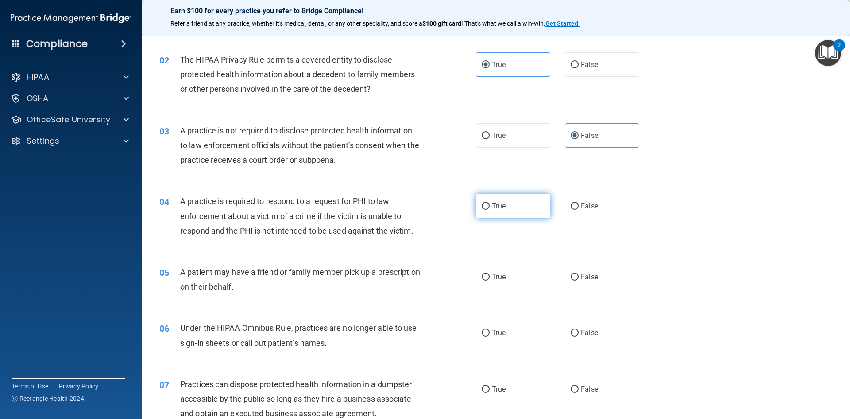
click at [529, 208] on label "True" at bounding box center [513, 206] width 74 height 24
click at [490, 208] on input "True" at bounding box center [486, 206] width 8 height 7
radio input "true"
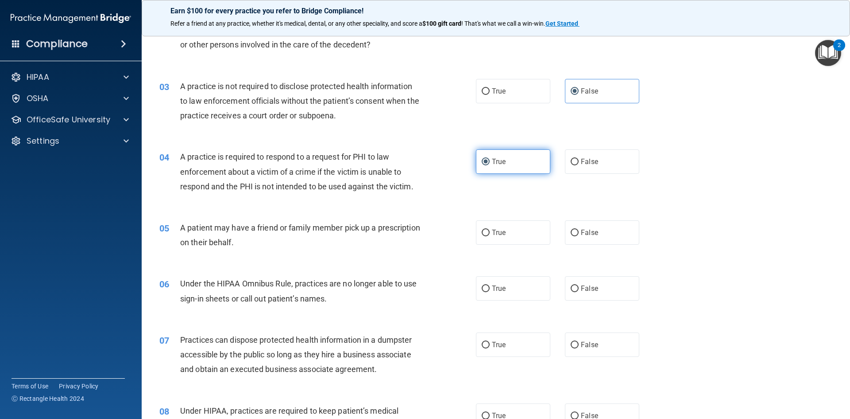
scroll to position [177, 0]
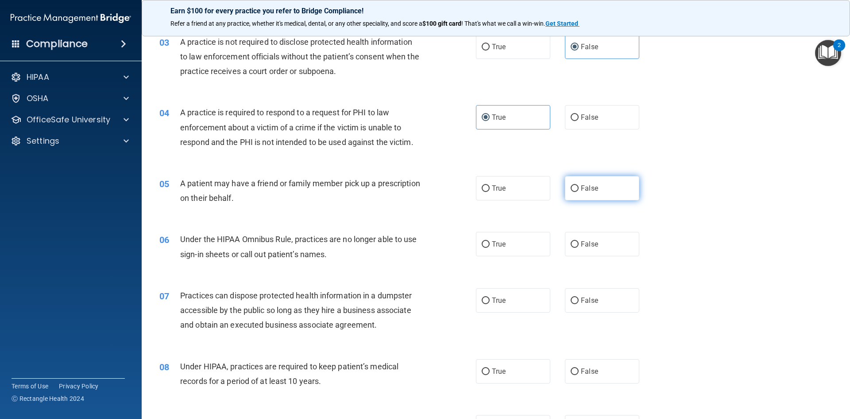
click at [598, 187] on label "False" at bounding box center [602, 188] width 74 height 24
click at [579, 187] on input "False" at bounding box center [575, 188] width 8 height 7
radio input "true"
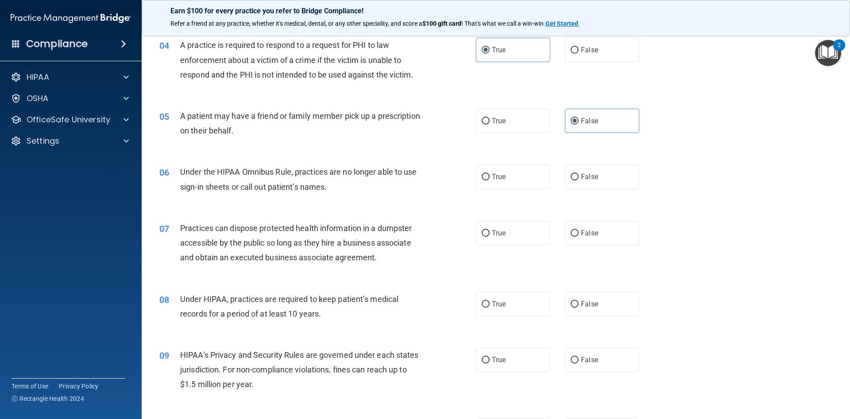
scroll to position [266, 0]
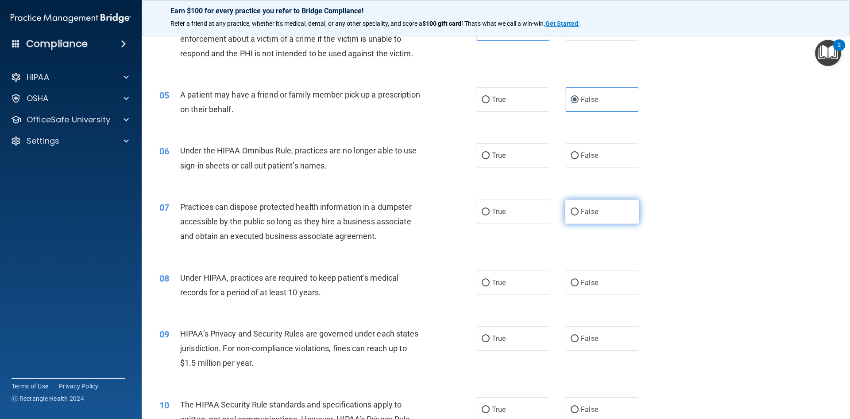
click at [575, 212] on label "False" at bounding box center [602, 211] width 74 height 24
click at [575, 212] on input "False" at bounding box center [575, 212] width 8 height 7
radio input "true"
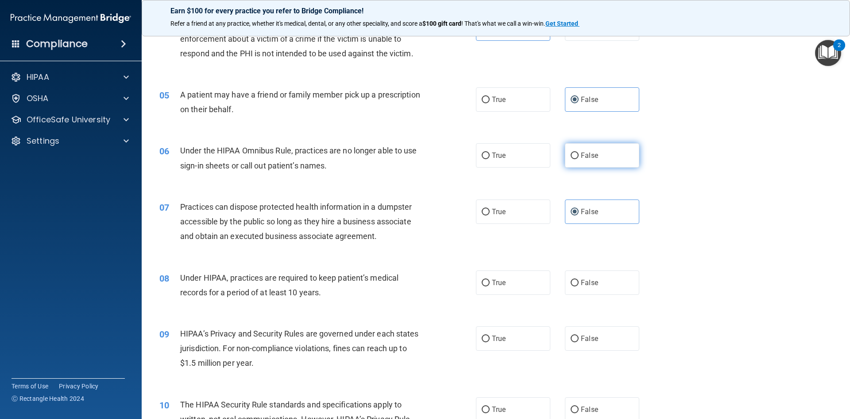
click at [599, 161] on label "False" at bounding box center [602, 155] width 74 height 24
click at [579, 159] on input "False" at bounding box center [575, 155] width 8 height 7
radio input "true"
click at [590, 283] on span "False" at bounding box center [589, 282] width 17 height 8
click at [579, 283] on input "False" at bounding box center [575, 282] width 8 height 7
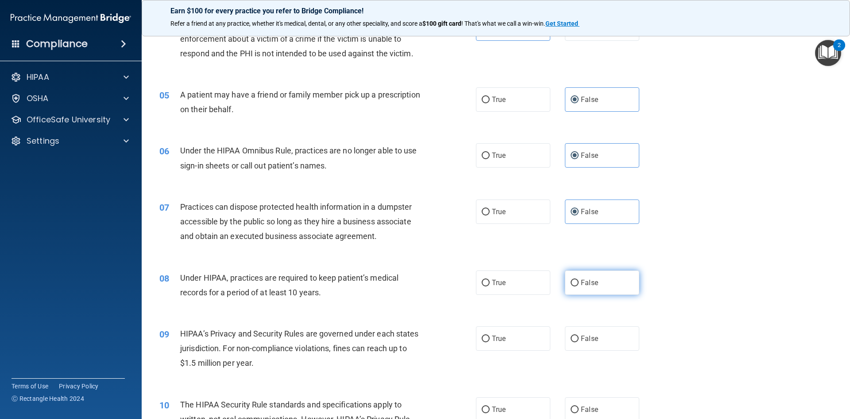
radio input "true"
click at [599, 342] on label "False" at bounding box center [602, 338] width 74 height 24
click at [579, 342] on input "False" at bounding box center [575, 338] width 8 height 7
radio input "true"
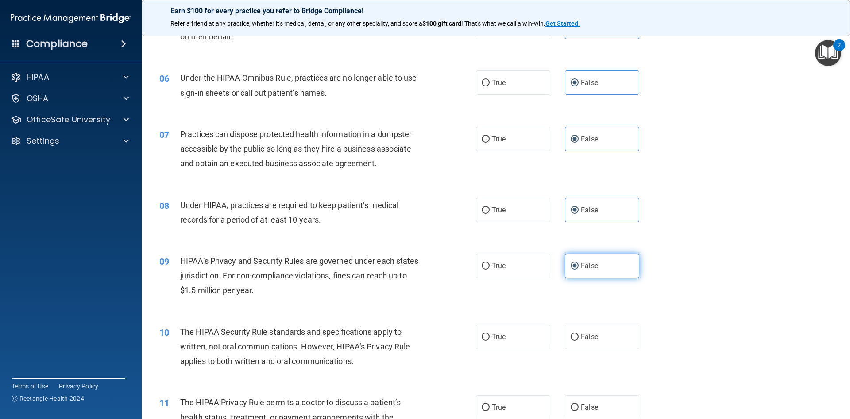
scroll to position [354, 0]
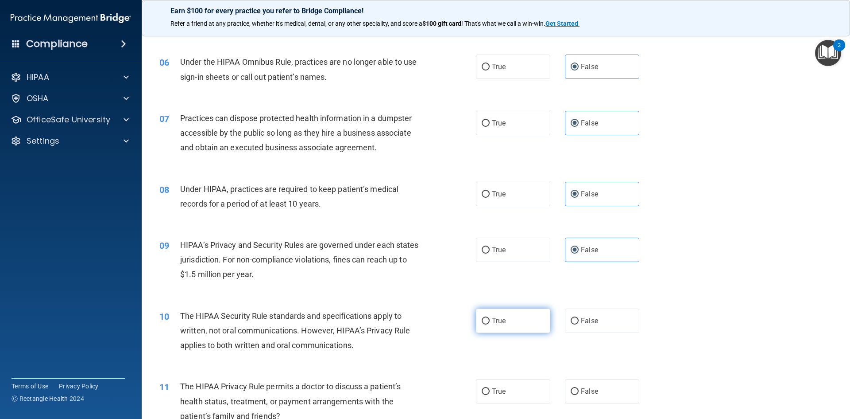
click at [518, 328] on label "True" at bounding box center [513, 320] width 74 height 24
click at [490, 324] on input "True" at bounding box center [486, 321] width 8 height 7
radio input "true"
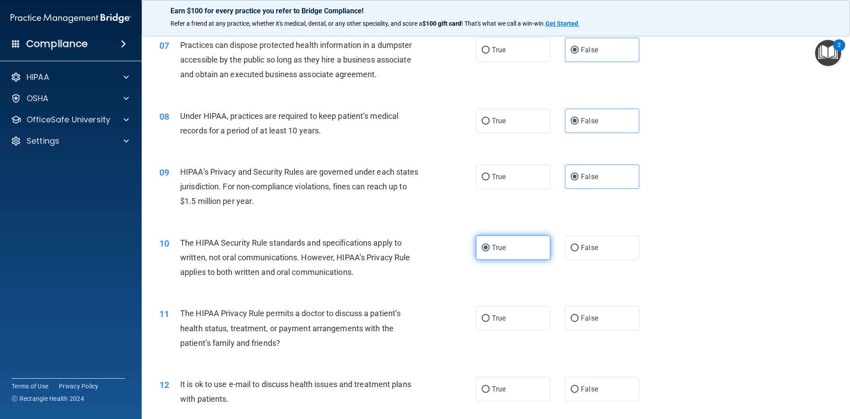
scroll to position [443, 0]
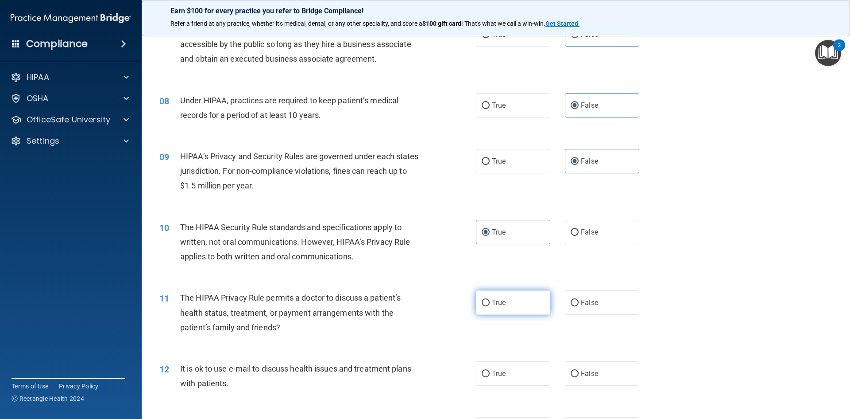
click at [520, 302] on label "True" at bounding box center [513, 302] width 74 height 24
click at [490, 302] on input "True" at bounding box center [486, 302] width 8 height 7
radio input "true"
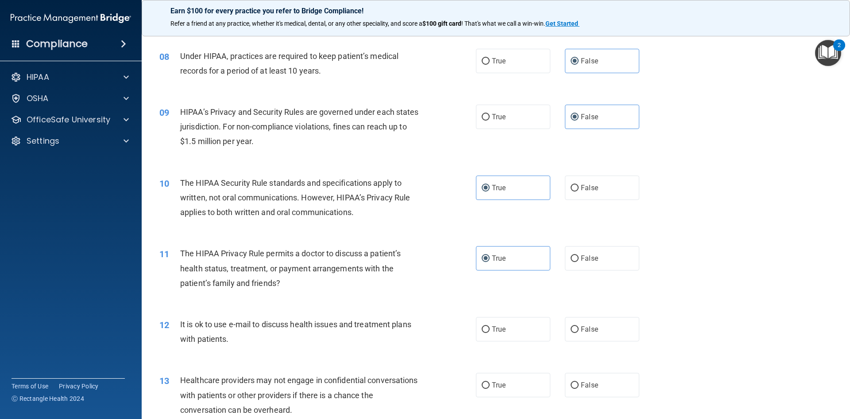
scroll to position [532, 0]
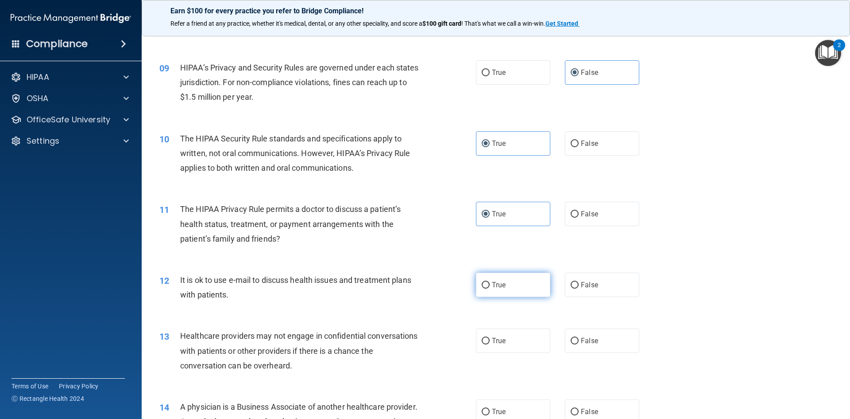
click at [527, 296] on label "True" at bounding box center [513, 284] width 74 height 24
click at [490, 288] on input "True" at bounding box center [486, 285] width 8 height 7
radio input "true"
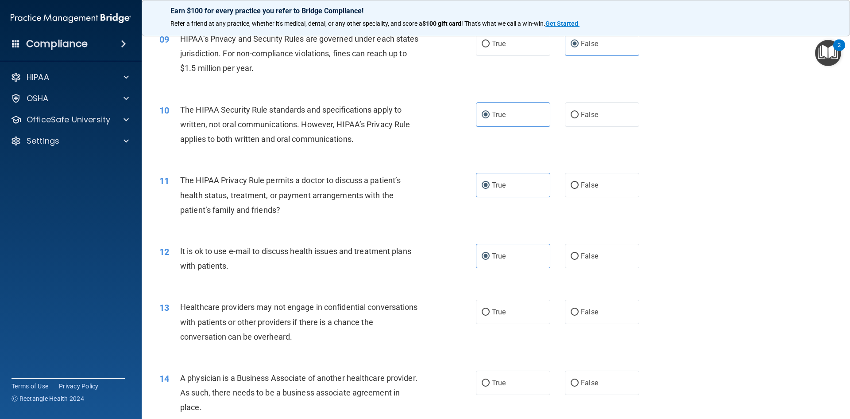
scroll to position [576, 0]
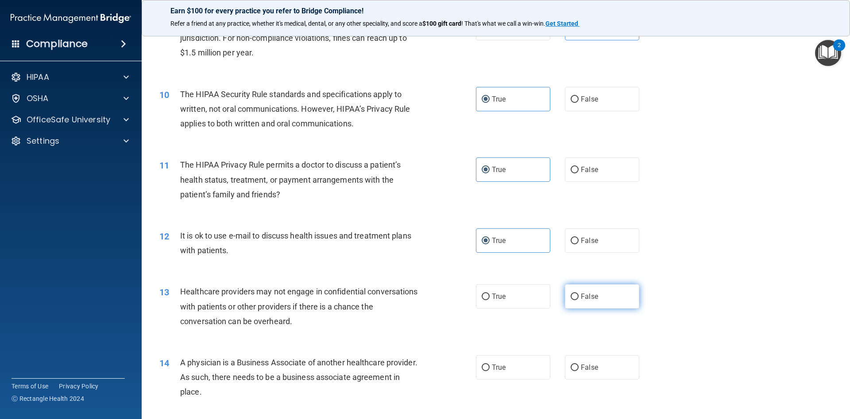
click at [587, 297] on span "False" at bounding box center [589, 296] width 17 height 8
click at [579, 297] on input "False" at bounding box center [575, 296] width 8 height 7
radio input "true"
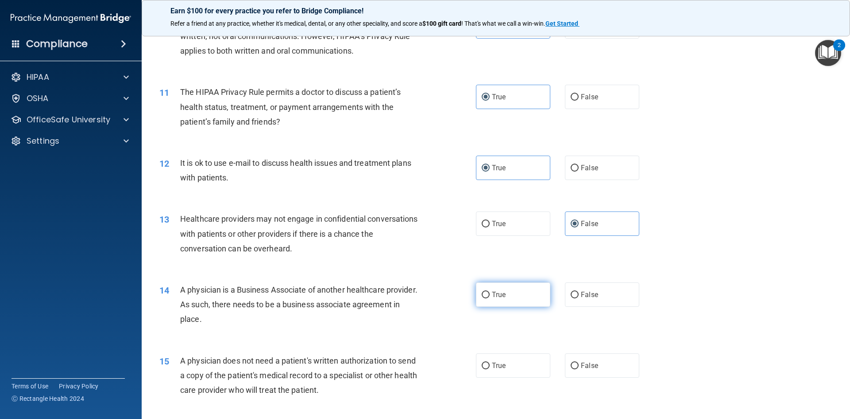
scroll to position [664, 0]
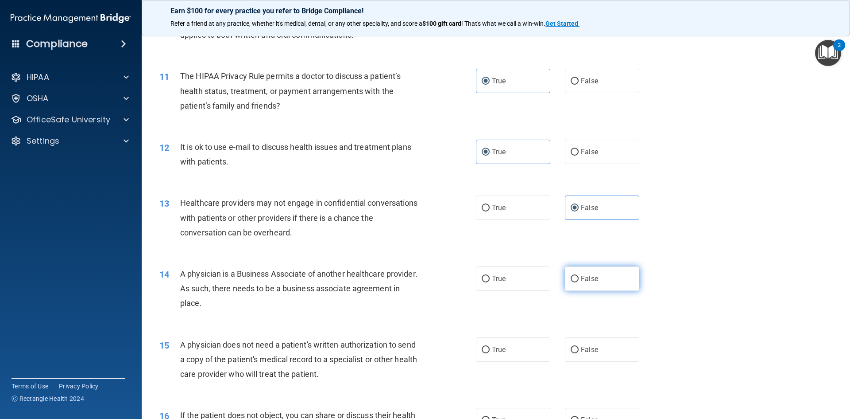
click at [576, 283] on label "False" at bounding box center [602, 278] width 74 height 24
click at [576, 282] on input "False" at bounding box center [575, 278] width 8 height 7
radio input "true"
click at [500, 340] on label "True" at bounding box center [513, 349] width 74 height 24
click at [490, 346] on input "True" at bounding box center [486, 349] width 8 height 7
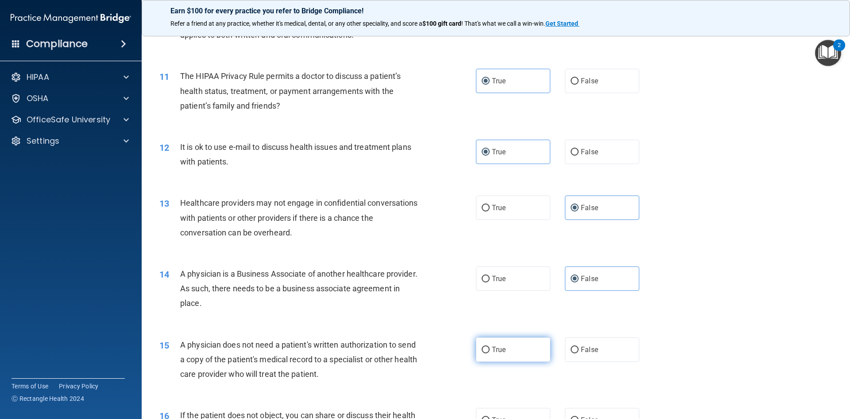
radio input "true"
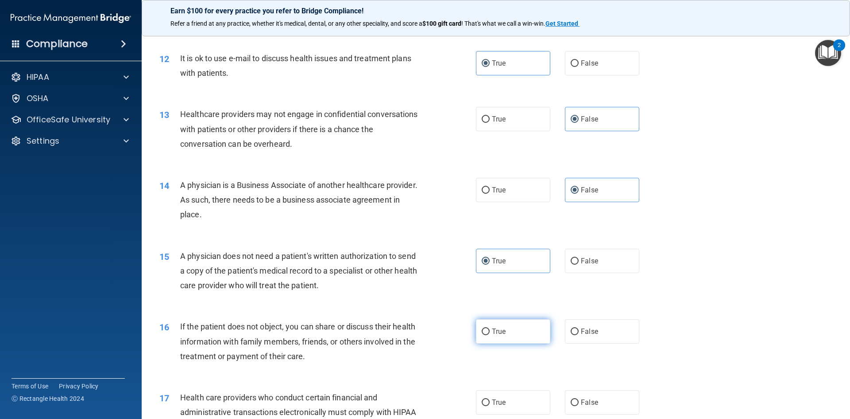
click at [504, 328] on label "True" at bounding box center [513, 331] width 74 height 24
click at [490, 328] on input "True" at bounding box center [486, 331] width 8 height 7
radio input "true"
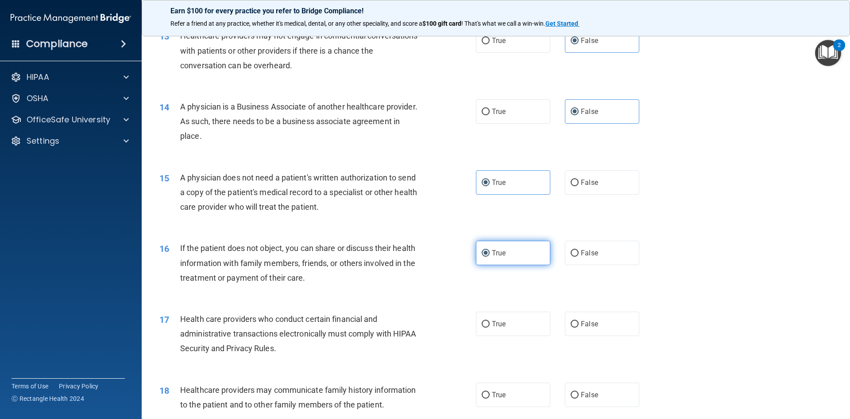
scroll to position [842, 0]
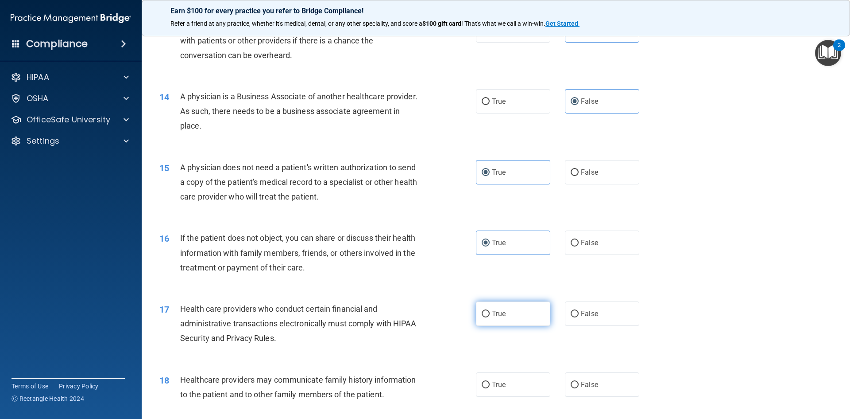
click at [506, 318] on label "True" at bounding box center [513, 313] width 74 height 24
click at [490, 317] on input "True" at bounding box center [486, 313] width 8 height 7
radio input "true"
click at [597, 381] on label "False" at bounding box center [602, 384] width 74 height 24
click at [579, 381] on input "False" at bounding box center [575, 384] width 8 height 7
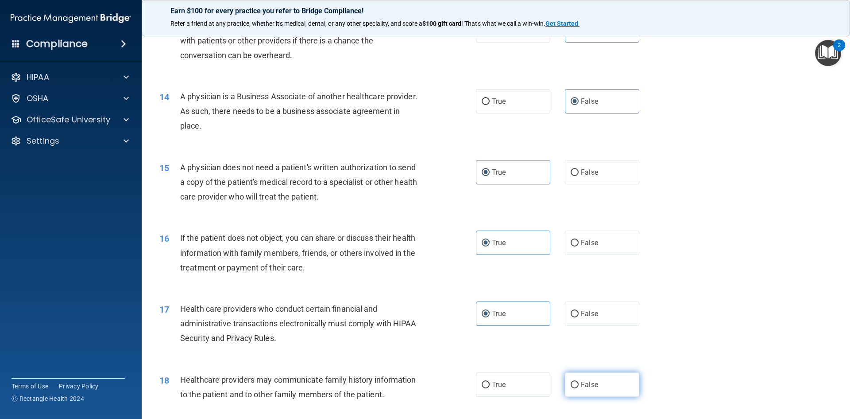
radio input "true"
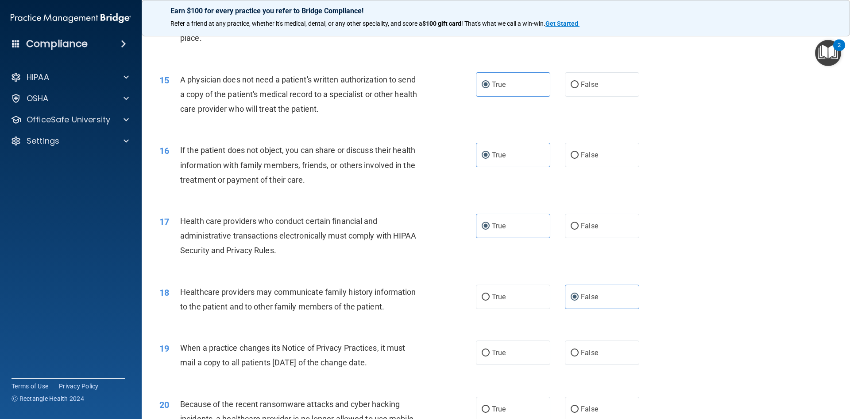
scroll to position [930, 0]
click at [584, 350] on span "False" at bounding box center [589, 351] width 17 height 8
click at [579, 350] on input "False" at bounding box center [575, 352] width 8 height 7
radio input "true"
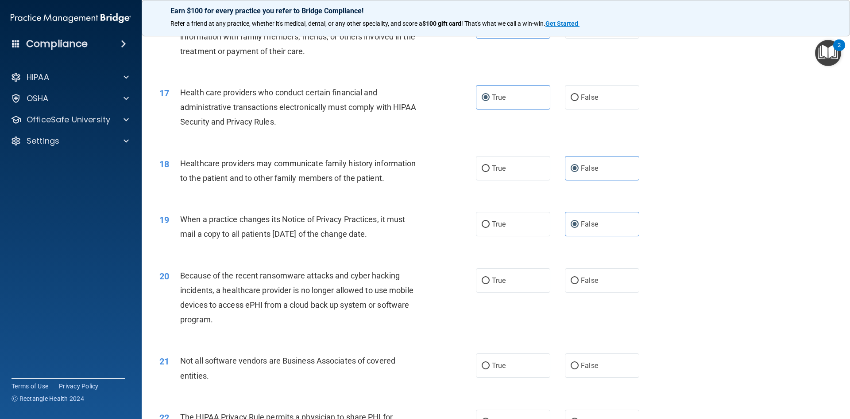
scroll to position [1063, 0]
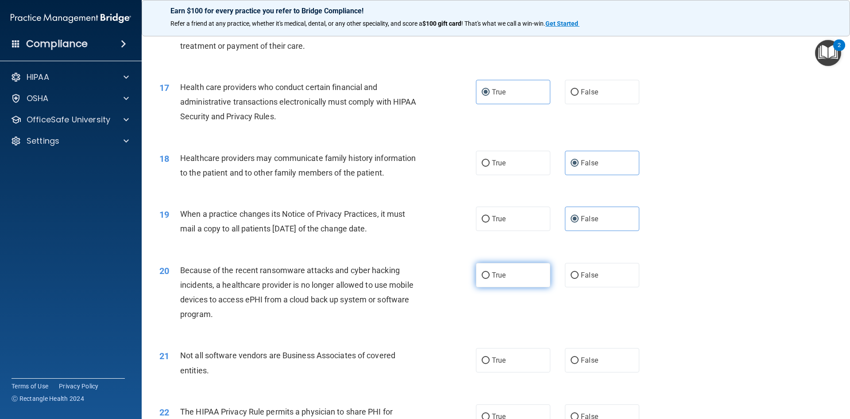
click at [499, 283] on label "True" at bounding box center [513, 275] width 74 height 24
click at [490, 279] on input "True" at bounding box center [486, 275] width 8 height 7
radio input "true"
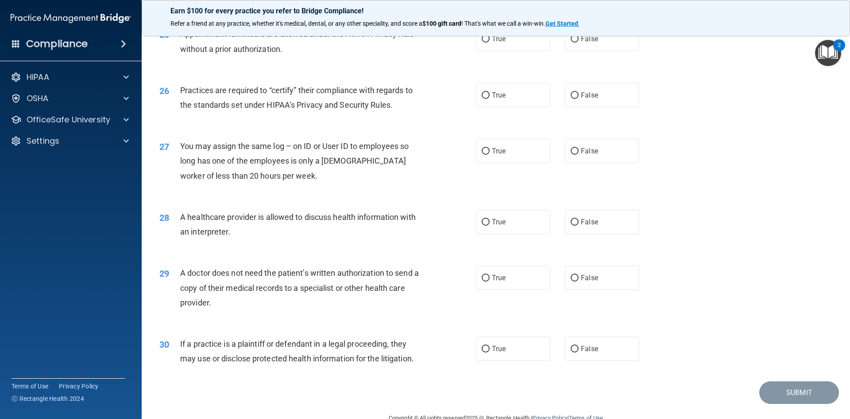
scroll to position [1639, 0]
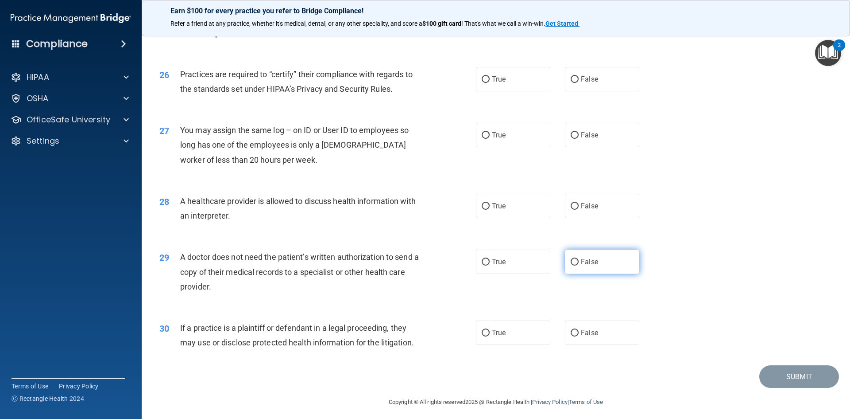
click at [582, 266] on label "False" at bounding box center [602, 261] width 74 height 24
click at [579, 265] on input "False" at bounding box center [575, 262] width 8 height 7
radio input "true"
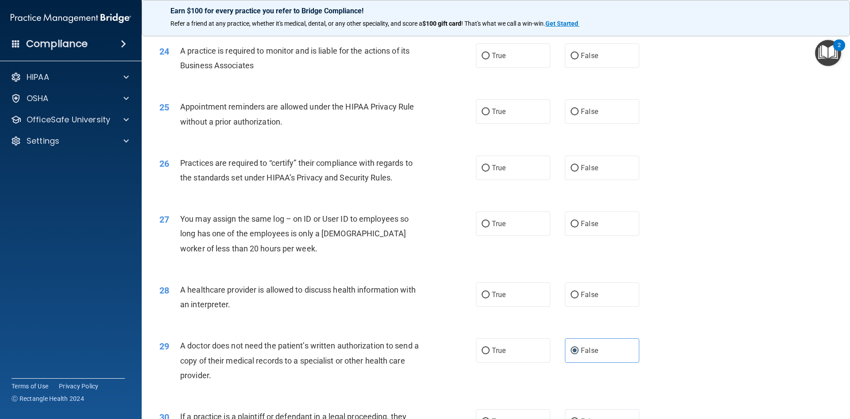
scroll to position [1506, 0]
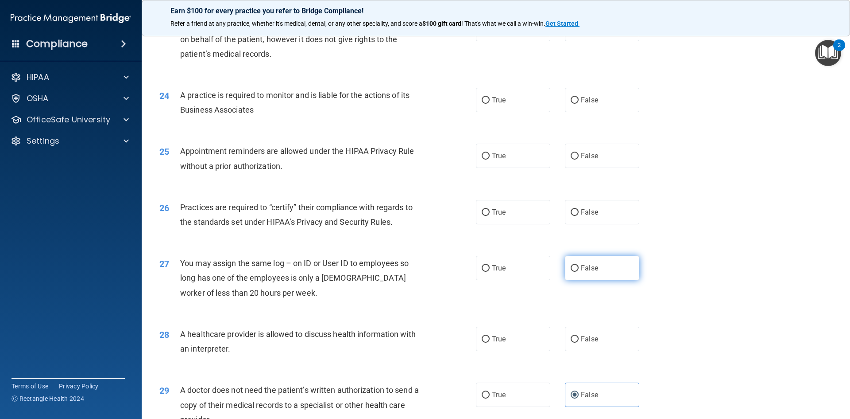
click at [592, 264] on span "False" at bounding box center [589, 268] width 17 height 8
click at [579, 265] on input "False" at bounding box center [575, 268] width 8 height 7
radio input "true"
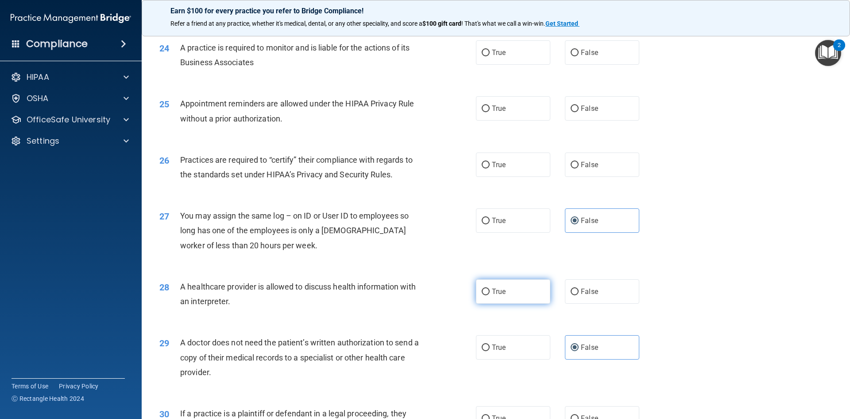
scroll to position [1595, 0]
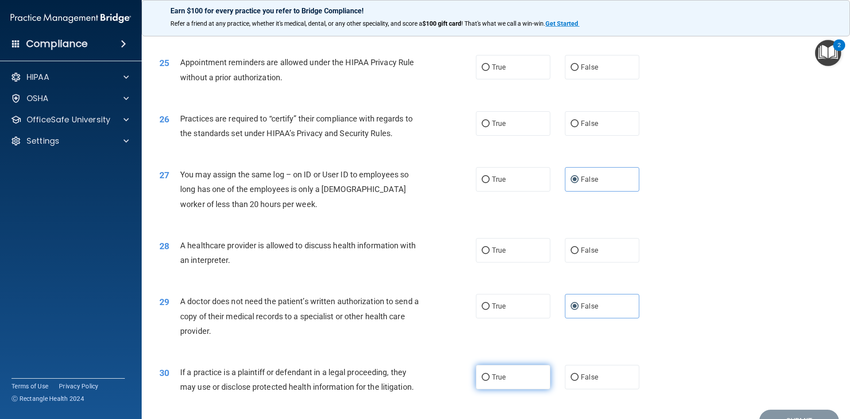
click at [506, 381] on label "True" at bounding box center [513, 377] width 74 height 24
click at [490, 380] on input "True" at bounding box center [486, 377] width 8 height 7
radio input "true"
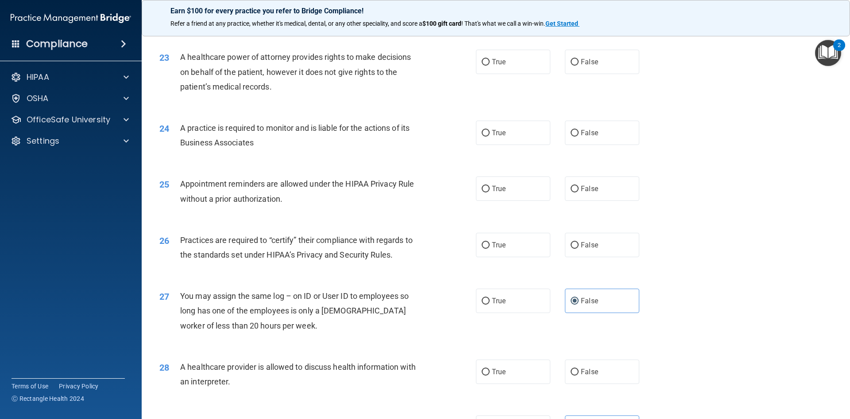
scroll to position [1462, 0]
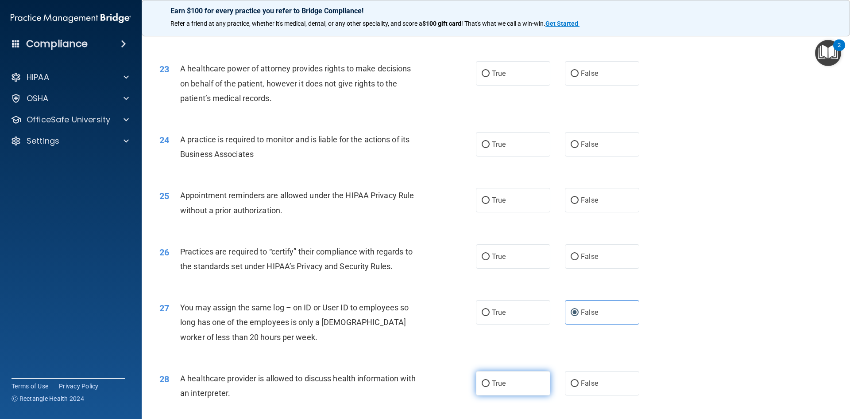
click at [509, 374] on label "True" at bounding box center [513, 383] width 74 height 24
click at [490, 380] on input "True" at bounding box center [486, 383] width 8 height 7
radio input "true"
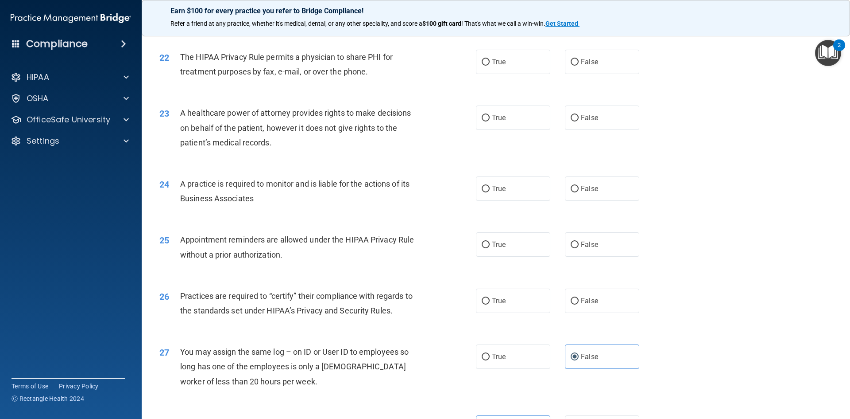
scroll to position [1373, 0]
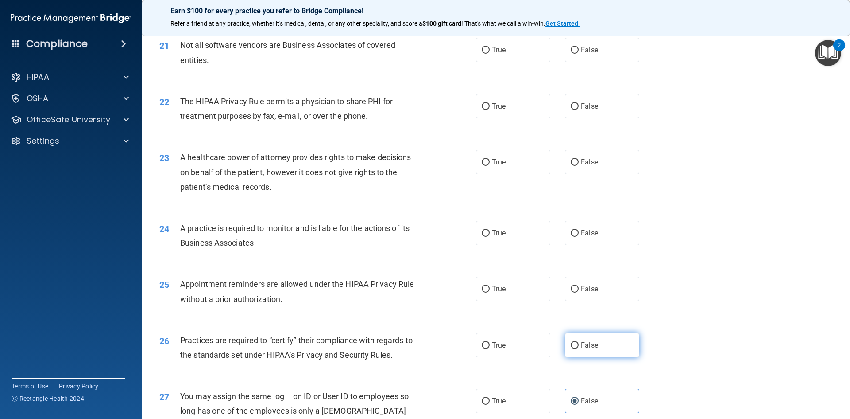
click at [580, 353] on label "False" at bounding box center [602, 345] width 74 height 24
click at [579, 349] on input "False" at bounding box center [575, 345] width 8 height 7
radio input "true"
click at [495, 53] on span "True" at bounding box center [499, 50] width 14 height 8
click at [528, 103] on label "True" at bounding box center [513, 106] width 74 height 24
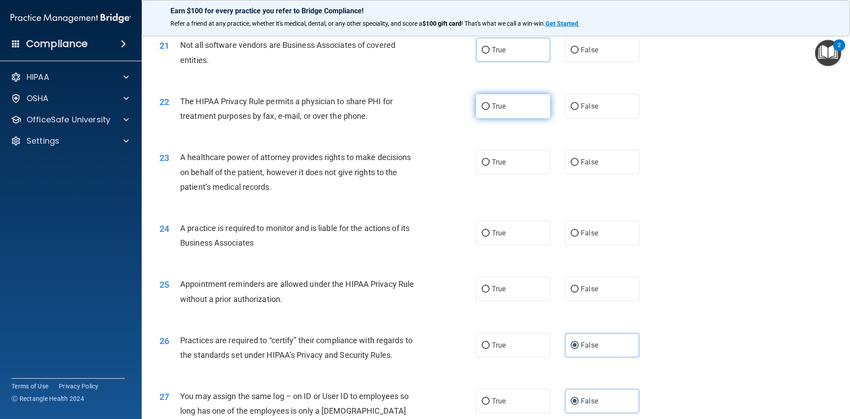
click at [490, 103] on input "True" at bounding box center [486, 106] width 8 height 7
radio input "true"
click at [512, 45] on label "True" at bounding box center [513, 50] width 74 height 24
click at [490, 47] on input "True" at bounding box center [486, 50] width 8 height 7
radio input "true"
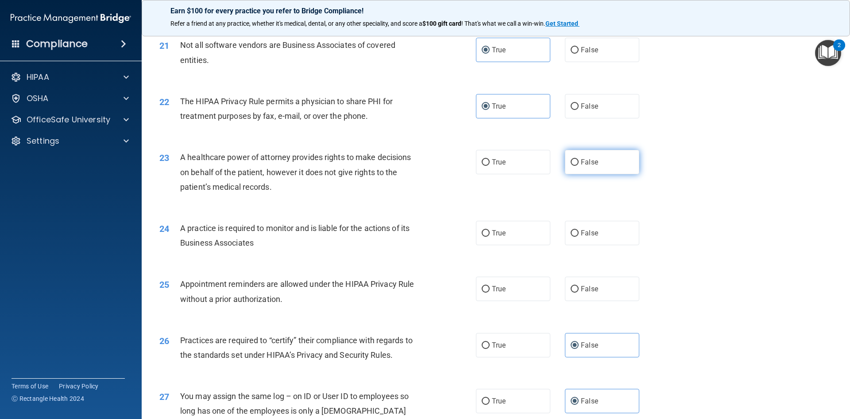
click at [585, 157] on label "False" at bounding box center [602, 162] width 74 height 24
click at [579, 159] on input "False" at bounding box center [575, 162] width 8 height 7
radio input "true"
click at [591, 230] on span "False" at bounding box center [589, 233] width 17 height 8
click at [579, 230] on input "False" at bounding box center [575, 233] width 8 height 7
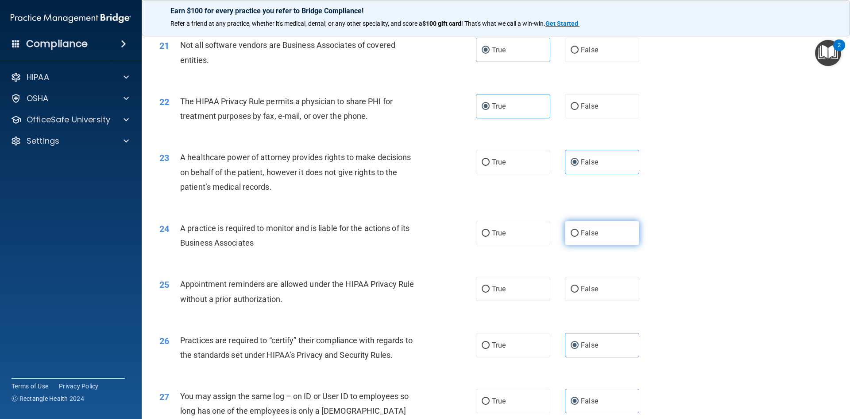
radio input "true"
click at [582, 283] on label "False" at bounding box center [602, 288] width 74 height 24
click at [579, 286] on input "False" at bounding box center [575, 289] width 8 height 7
radio input "true"
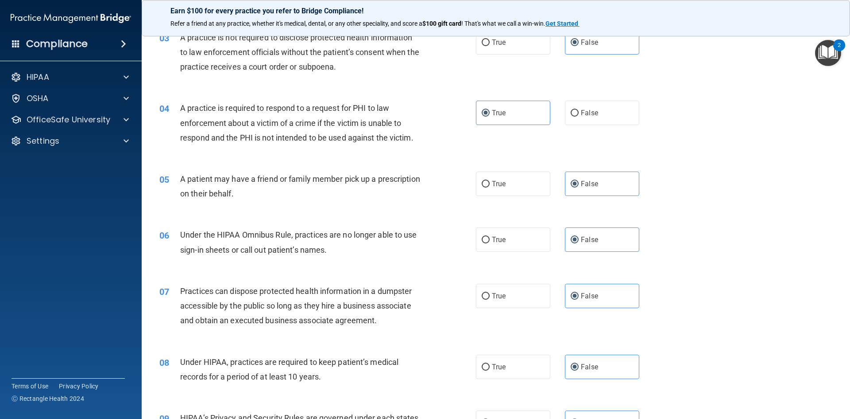
scroll to position [0, 0]
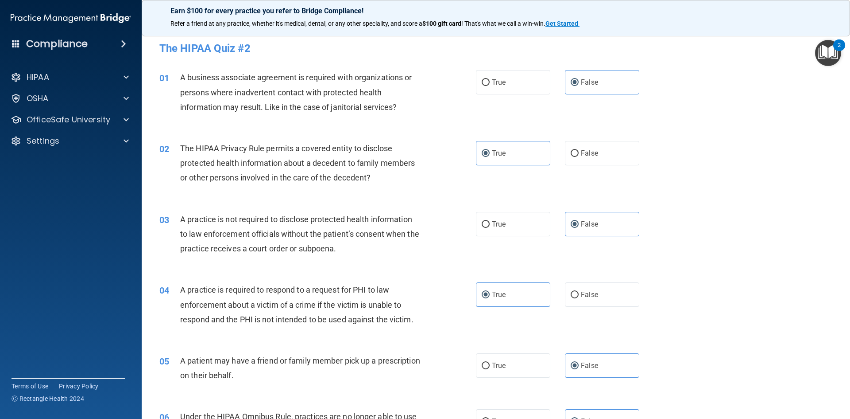
click button "Take the quiz anyway!" at bounding box center [0, 0] width 0 height 0
click at [663, 133] on div "02 The HIPAA Privacy Rule permits a covered entity to disclose protected health…" at bounding box center [496, 165] width 687 height 71
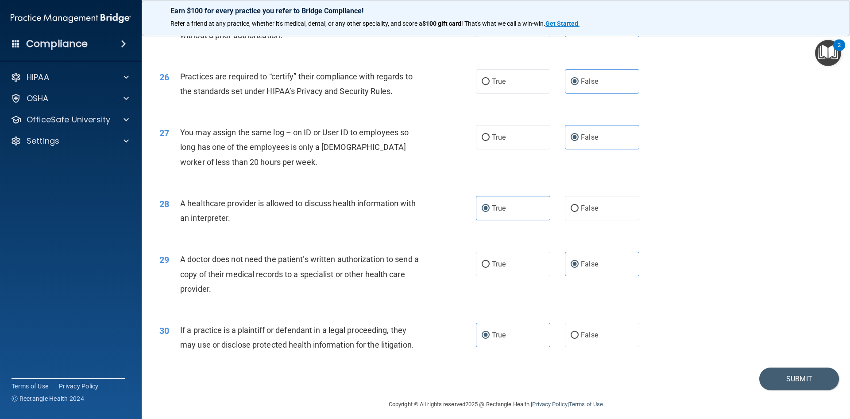
scroll to position [1643, 0]
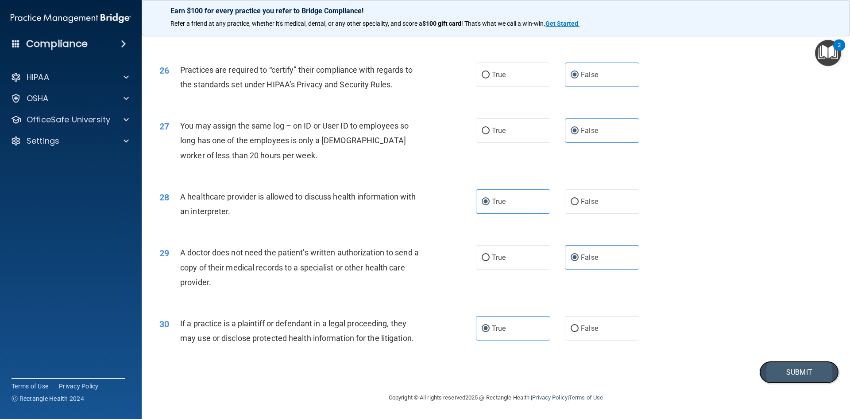
click at [781, 371] on button "Submit" at bounding box center [800, 372] width 80 height 23
click at [792, 372] on button "Submit" at bounding box center [800, 372] width 80 height 23
click at [794, 372] on button "Submit" at bounding box center [800, 372] width 80 height 23
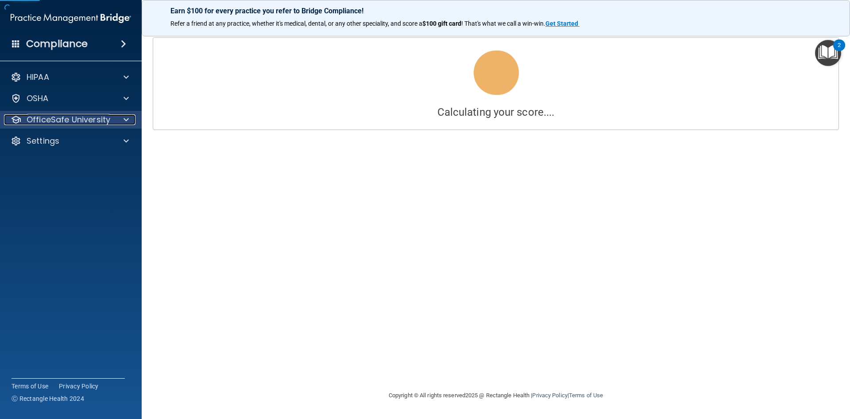
click at [130, 120] on div at bounding box center [125, 119] width 22 height 11
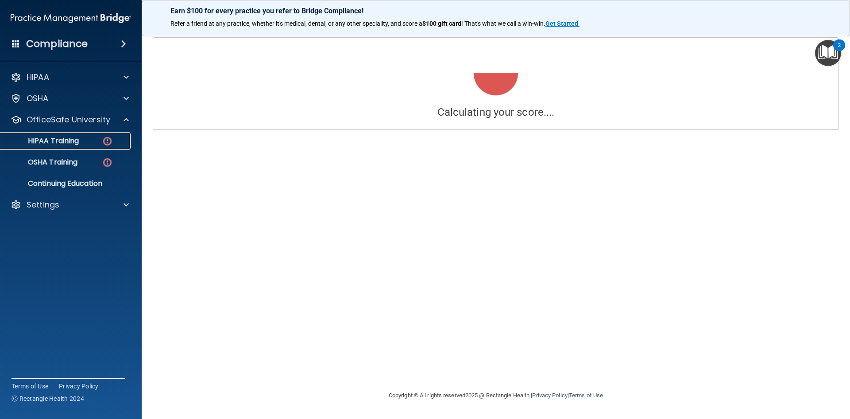
click at [104, 144] on img at bounding box center [107, 141] width 11 height 11
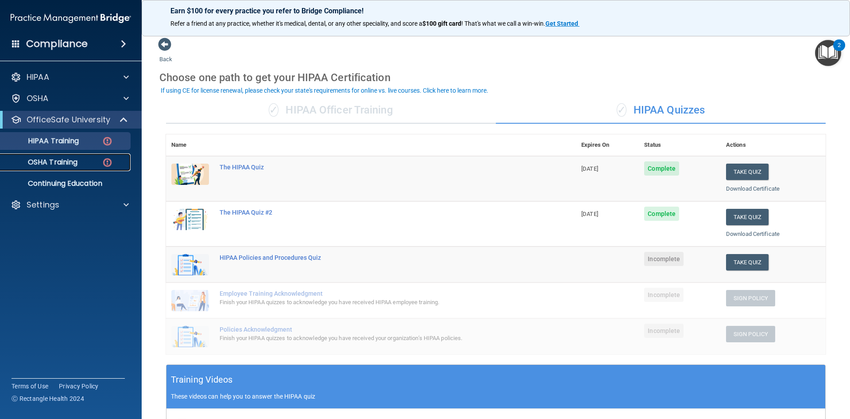
click at [74, 159] on p "OSHA Training" at bounding box center [42, 162] width 72 height 9
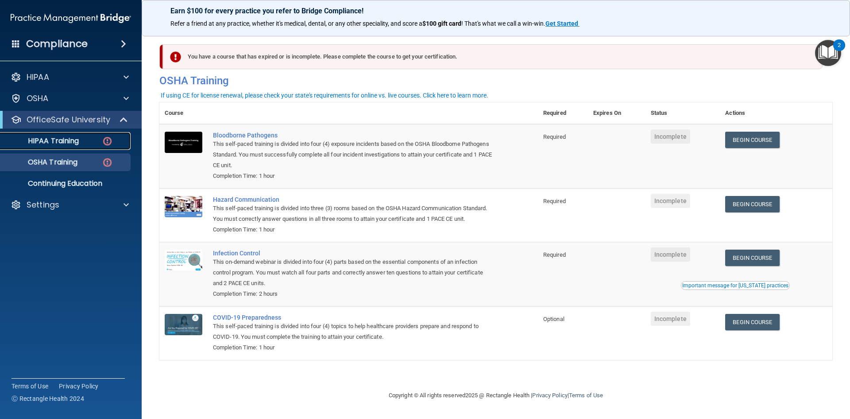
click at [77, 135] on link "HIPAA Training" at bounding box center [61, 141] width 140 height 18
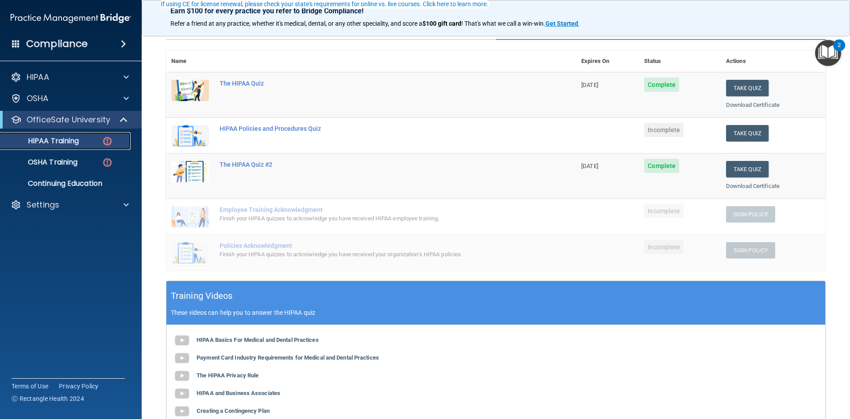
scroll to position [89, 0]
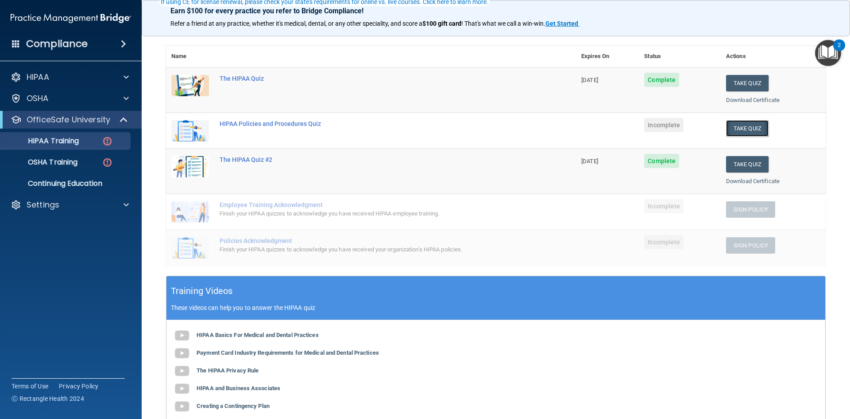
click at [739, 125] on button "Take Quiz" at bounding box center [747, 128] width 43 height 16
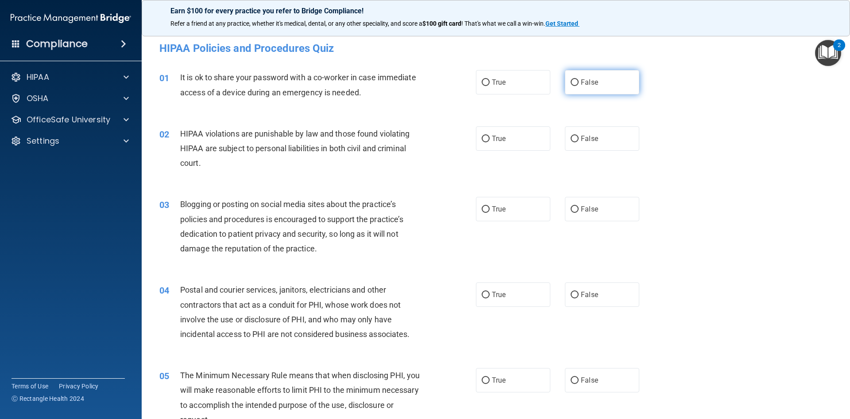
click at [586, 85] on span "False" at bounding box center [589, 82] width 17 height 8
click at [579, 85] on input "False" at bounding box center [575, 82] width 8 height 7
radio input "true"
click at [484, 142] on input "True" at bounding box center [486, 139] width 8 height 7
radio input "true"
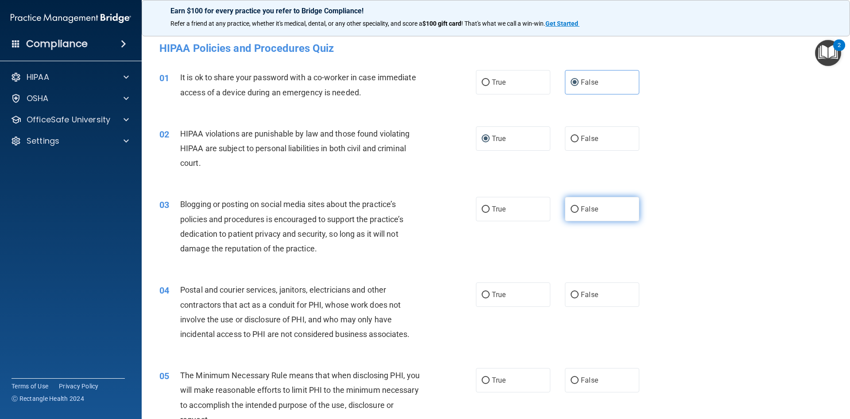
drag, startPoint x: 571, startPoint y: 213, endPoint x: 565, endPoint y: 220, distance: 9.1
click at [571, 213] on label "False" at bounding box center [602, 209] width 74 height 24
click at [571, 213] on input "False" at bounding box center [575, 209] width 8 height 7
radio input "true"
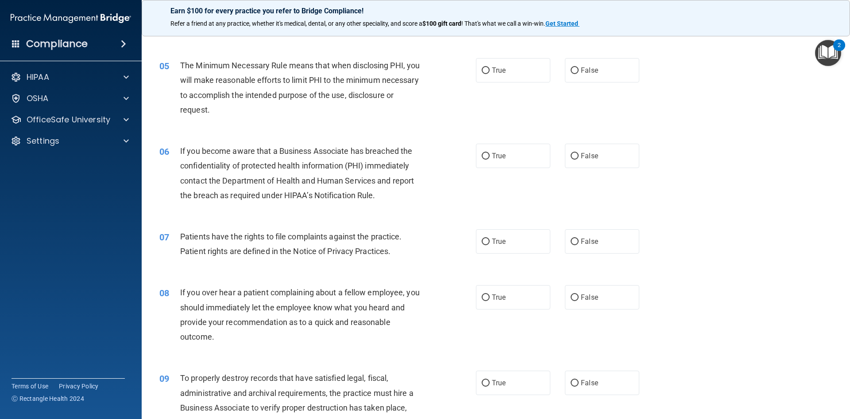
scroll to position [310, 0]
click at [497, 248] on label "True" at bounding box center [513, 241] width 74 height 24
click at [490, 244] on input "True" at bounding box center [486, 241] width 8 height 7
radio input "true"
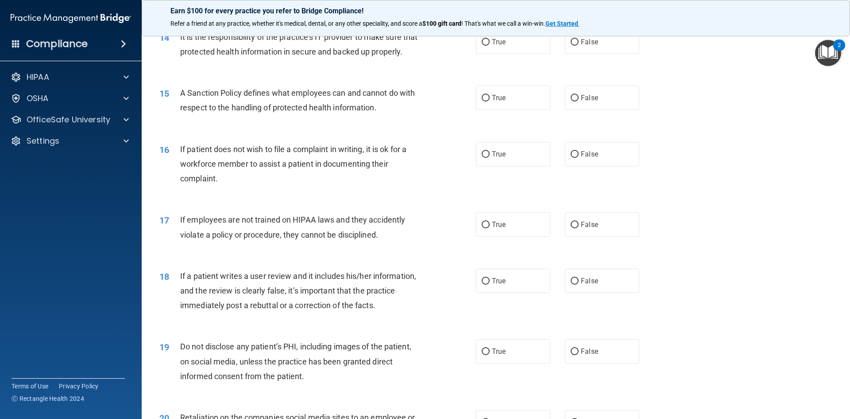
scroll to position [1063, 0]
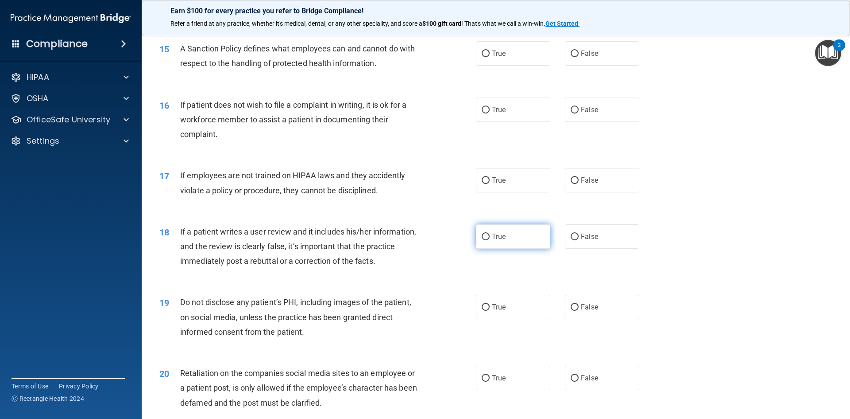
click at [499, 248] on label "True" at bounding box center [513, 236] width 74 height 24
click at [490, 240] on input "True" at bounding box center [486, 236] width 8 height 7
radio input "true"
click at [492, 319] on label "True" at bounding box center [513, 307] width 74 height 24
click at [490, 310] on input "True" at bounding box center [486, 307] width 8 height 7
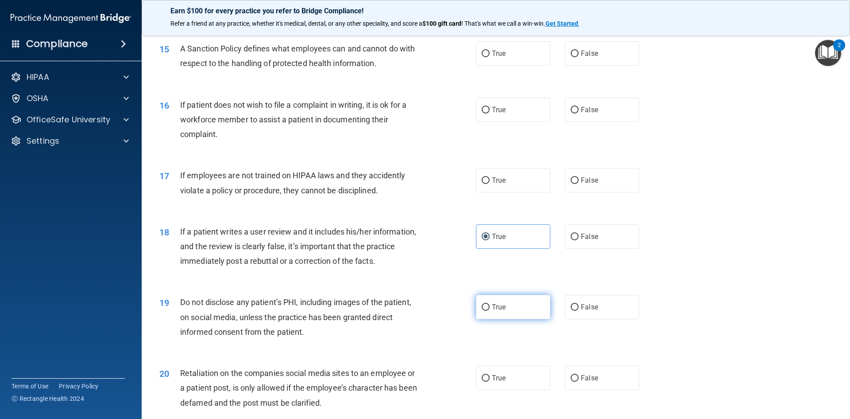
radio input "true"
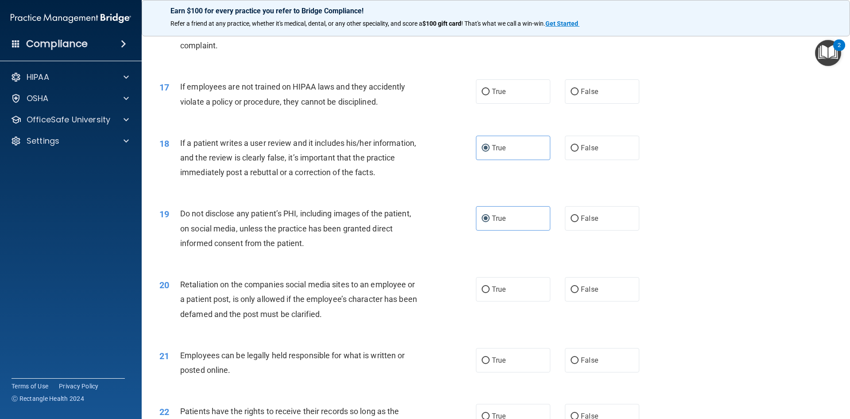
scroll to position [1196, 0]
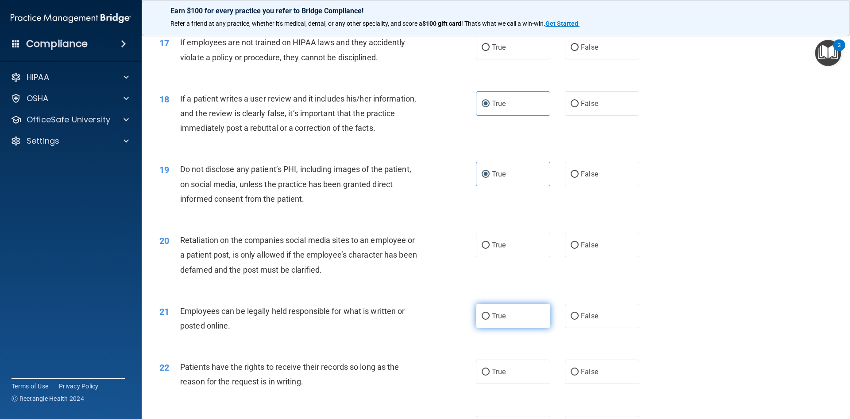
click at [537, 328] on label "True" at bounding box center [513, 315] width 74 height 24
click at [490, 319] on input "True" at bounding box center [486, 316] width 8 height 7
radio input "true"
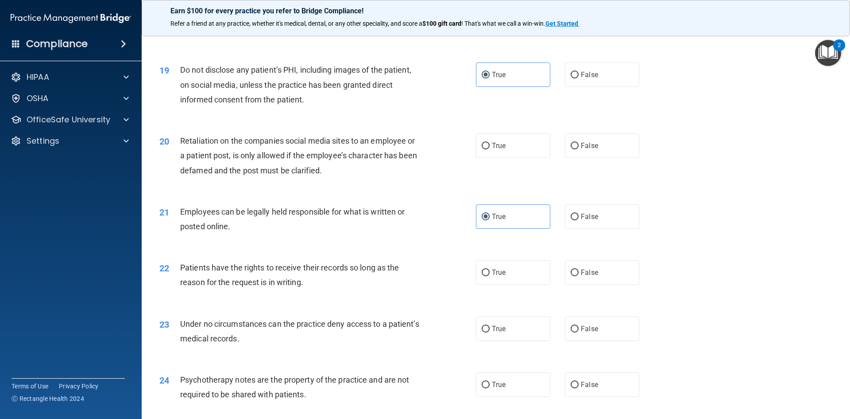
scroll to position [1329, 0]
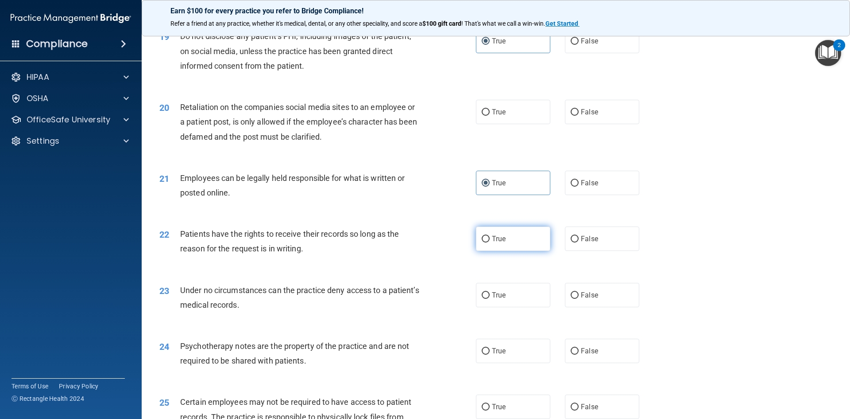
click at [478, 251] on label "True" at bounding box center [513, 238] width 74 height 24
click at [482, 242] on input "True" at bounding box center [486, 239] width 8 height 7
radio input "true"
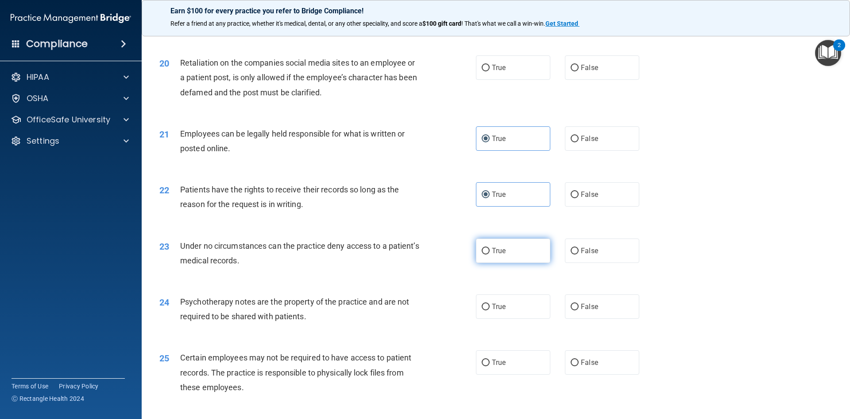
click at [501, 263] on label "True" at bounding box center [513, 250] width 74 height 24
click at [490, 254] on input "True" at bounding box center [486, 251] width 8 height 7
radio input "true"
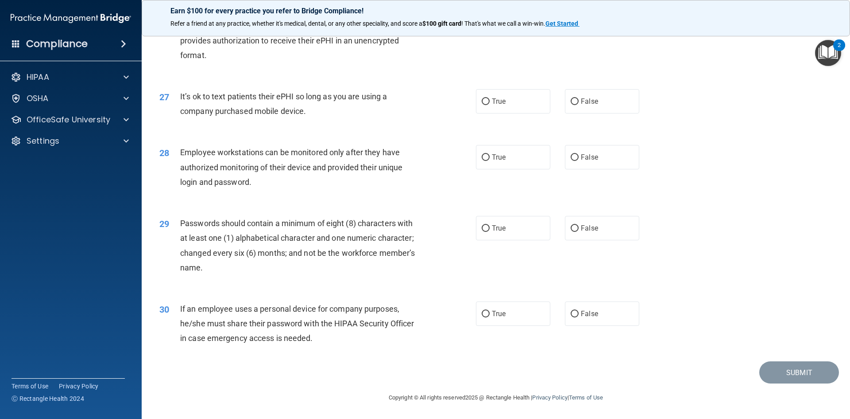
scroll to position [1805, 0]
click at [582, 314] on span "False" at bounding box center [589, 313] width 17 height 8
click at [579, 314] on input "False" at bounding box center [575, 313] width 8 height 7
radio input "true"
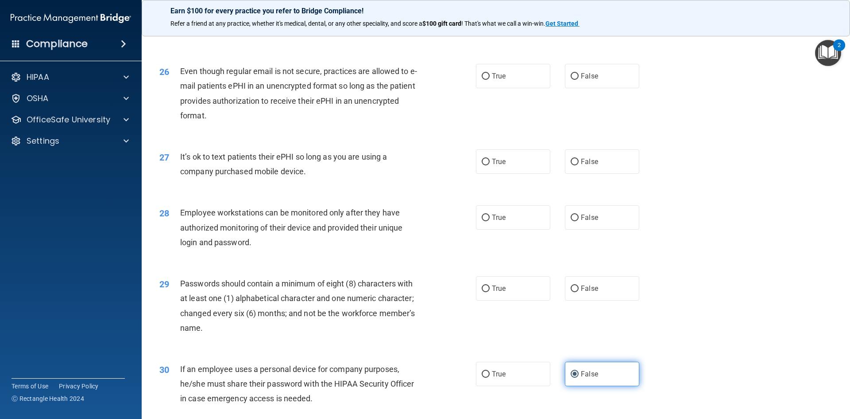
scroll to position [1716, 0]
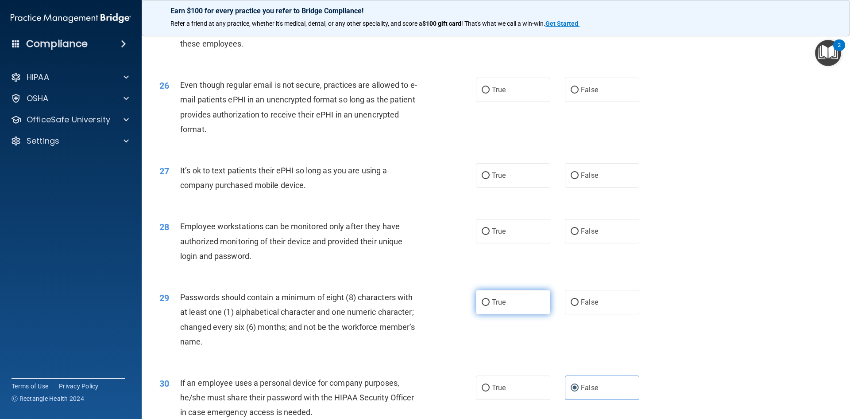
click at [533, 310] on label "True" at bounding box center [513, 302] width 74 height 24
click at [490, 306] on input "True" at bounding box center [486, 302] width 8 height 7
radio input "true"
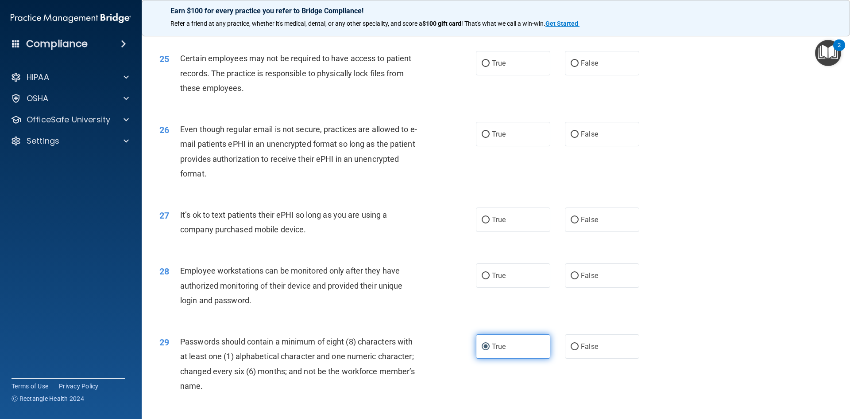
scroll to position [1628, 0]
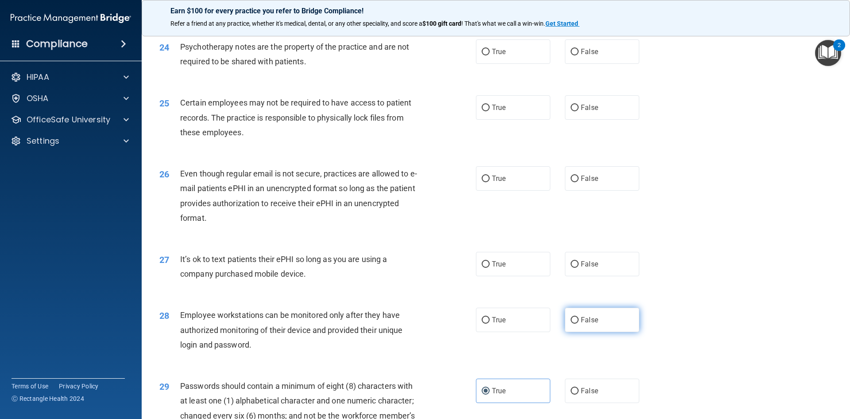
click at [601, 327] on label "False" at bounding box center [602, 319] width 74 height 24
click at [579, 323] on input "False" at bounding box center [575, 320] width 8 height 7
radio input "true"
click at [599, 276] on label "False" at bounding box center [602, 264] width 74 height 24
click at [579, 268] on input "False" at bounding box center [575, 264] width 8 height 7
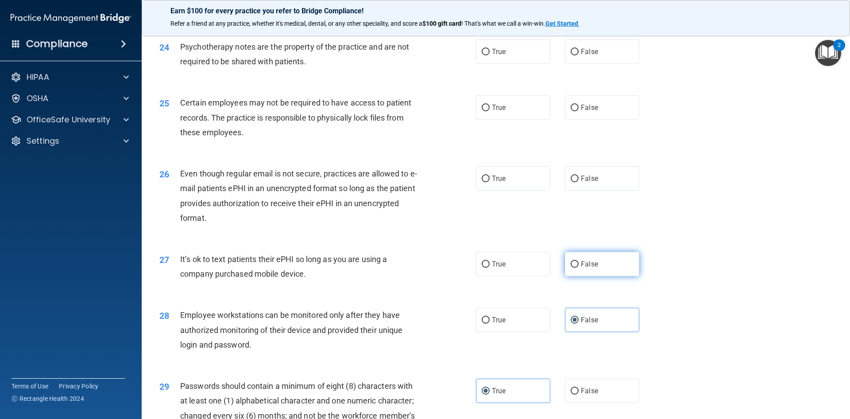
radio input "true"
click at [482, 182] on input "True" at bounding box center [486, 178] width 8 height 7
radio input "true"
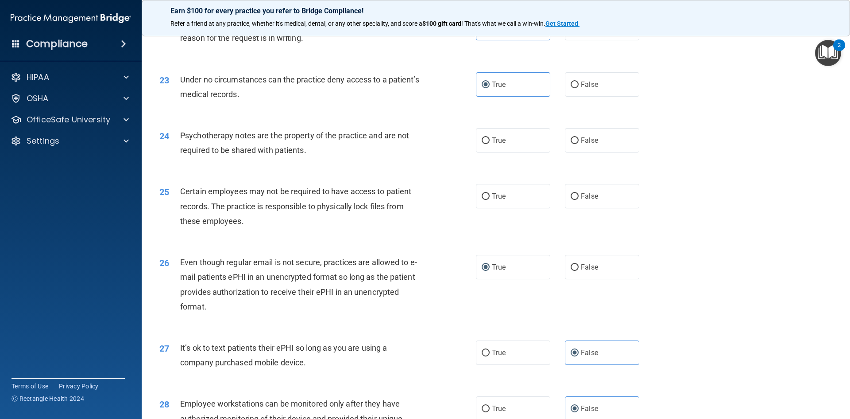
scroll to position [1495, 0]
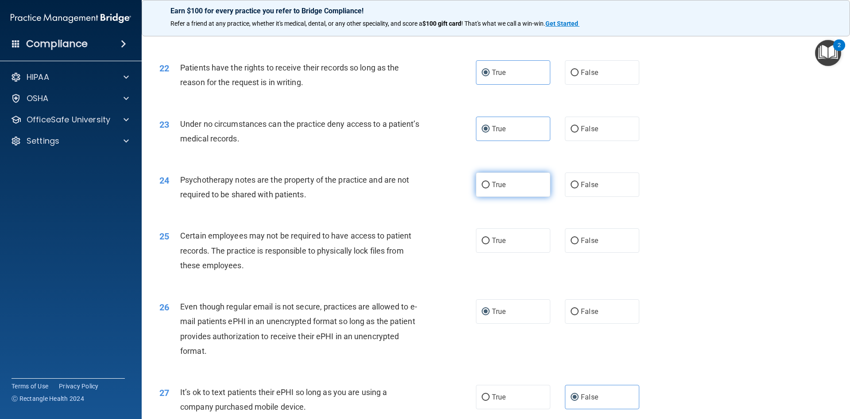
click at [492, 189] on span "True" at bounding box center [499, 184] width 14 height 8
click at [490, 188] on input "True" at bounding box center [486, 185] width 8 height 7
radio input "true"
click at [502, 244] on span "True" at bounding box center [499, 240] width 14 height 8
click at [490, 244] on input "True" at bounding box center [486, 240] width 8 height 7
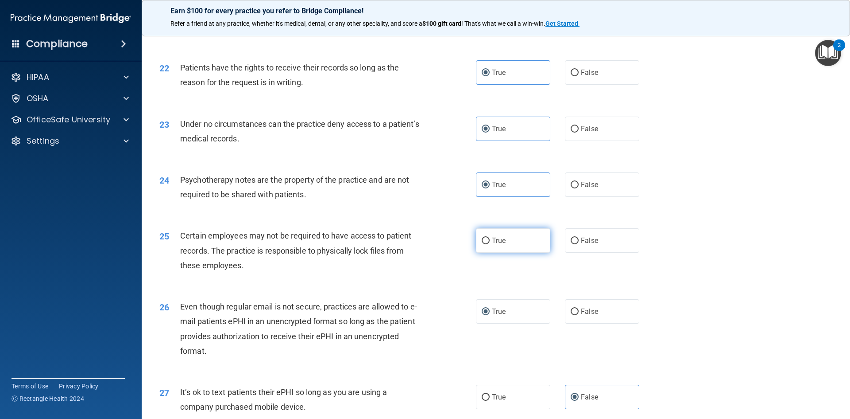
radio input "true"
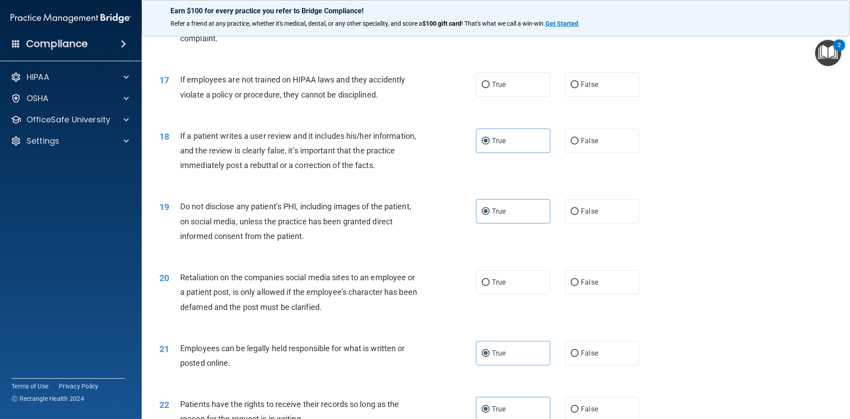
scroll to position [1185, 0]
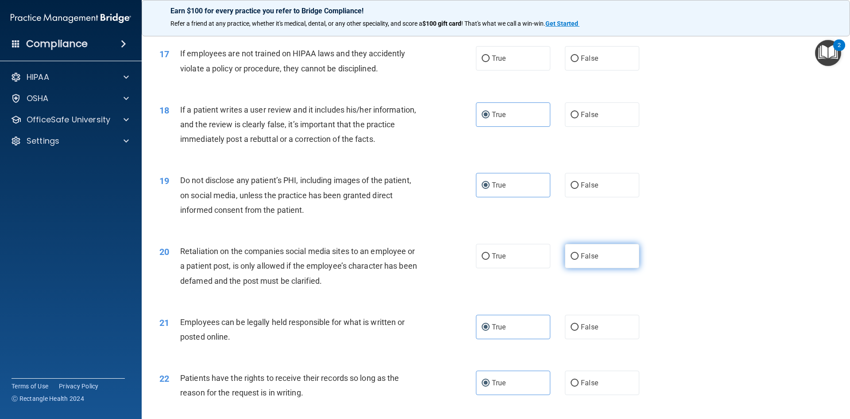
click at [578, 261] on label "False" at bounding box center [602, 256] width 74 height 24
drag, startPoint x: 774, startPoint y: 196, endPoint x: 723, endPoint y: 236, distance: 65.0
click at [774, 196] on div "19 Do not disclose any patient’s PHI, including images of the patient, on socia…" at bounding box center [496, 197] width 687 height 71
click at [596, 268] on label "False" at bounding box center [602, 256] width 74 height 24
click at [579, 260] on input "False" at bounding box center [575, 256] width 8 height 7
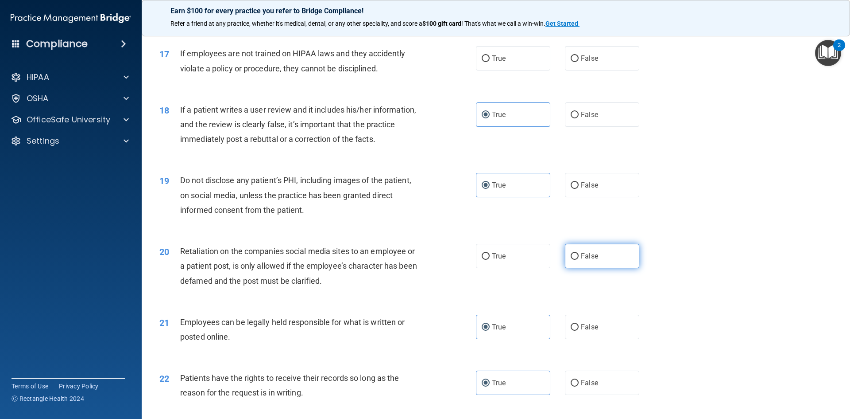
radio input "true"
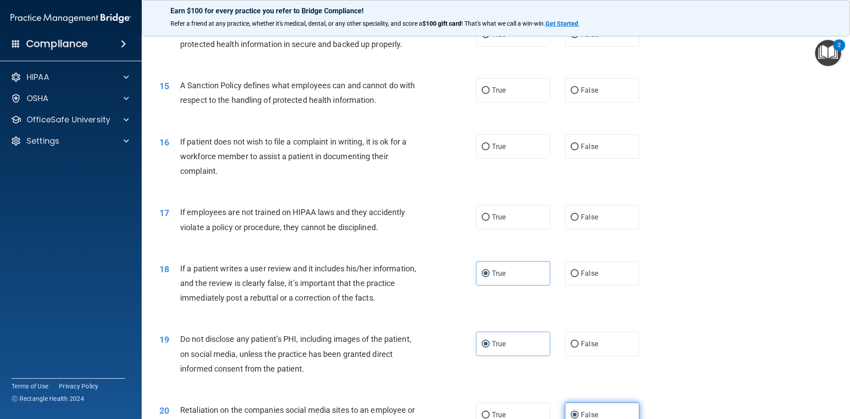
scroll to position [1008, 0]
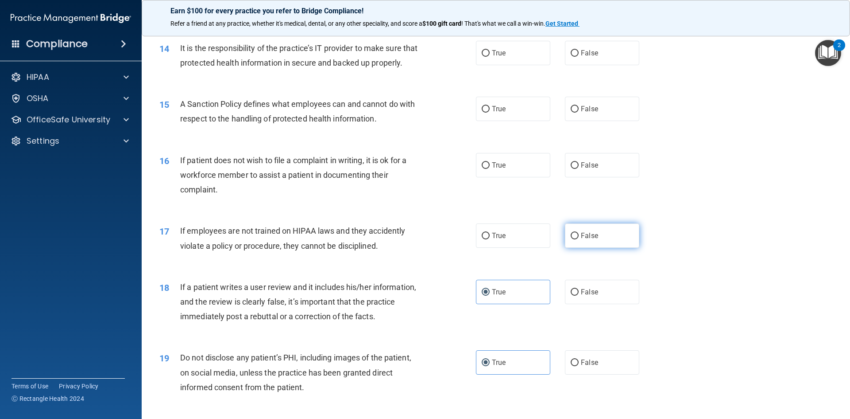
click at [581, 240] on span "False" at bounding box center [589, 235] width 17 height 8
click at [579, 239] on input "False" at bounding box center [575, 236] width 8 height 7
radio input "true"
click at [502, 177] on label "True" at bounding box center [513, 165] width 74 height 24
click at [490, 169] on input "True" at bounding box center [486, 165] width 8 height 7
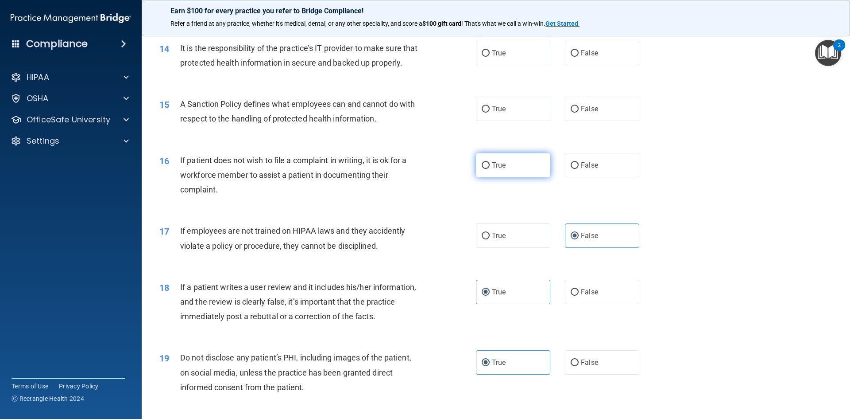
radio input "true"
click at [537, 121] on label "True" at bounding box center [513, 109] width 74 height 24
click at [490, 113] on input "True" at bounding box center [486, 109] width 8 height 7
radio input "true"
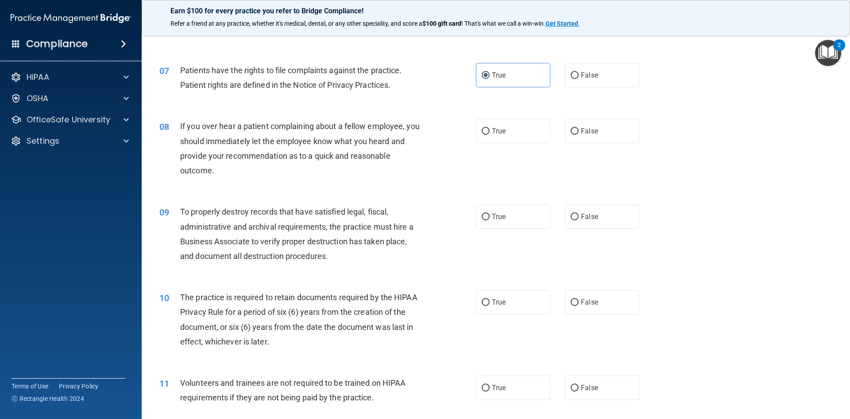
scroll to position [487, 0]
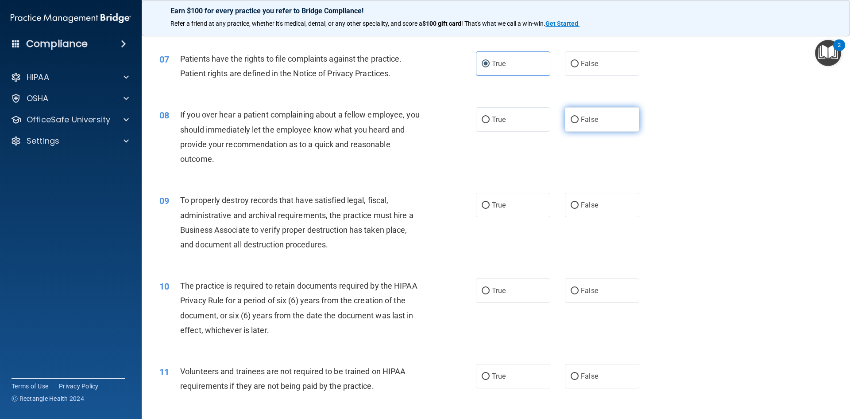
click at [571, 125] on label "False" at bounding box center [602, 119] width 74 height 24
click at [571, 123] on input "False" at bounding box center [575, 119] width 8 height 7
radio input "true"
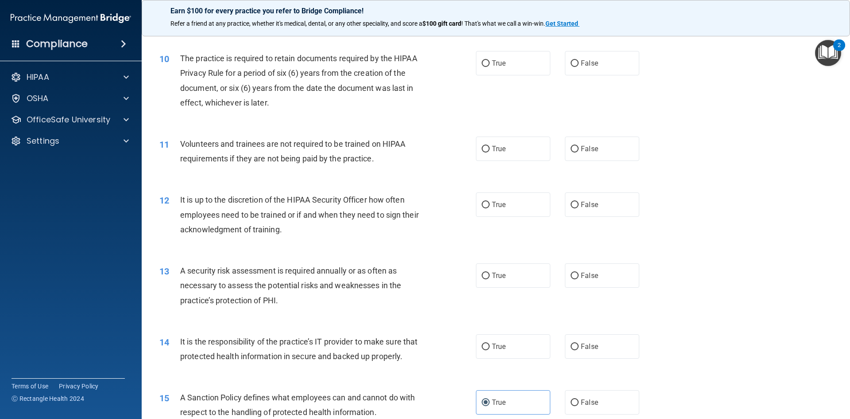
scroll to position [753, 0]
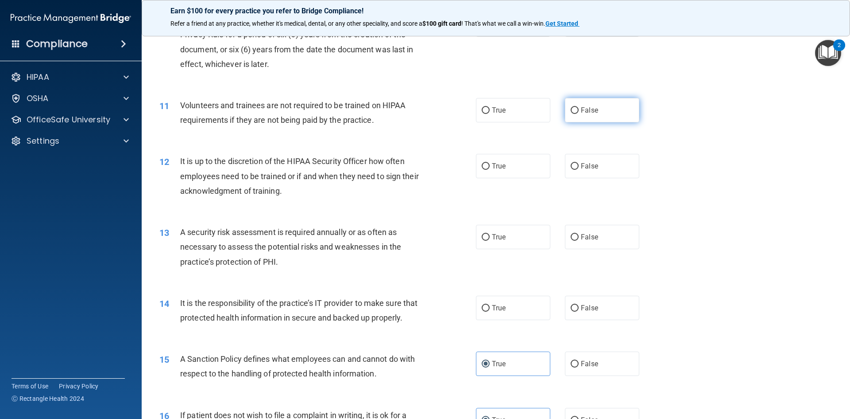
click at [590, 118] on label "False" at bounding box center [602, 110] width 74 height 24
click at [579, 114] on input "False" at bounding box center [575, 110] width 8 height 7
radio input "true"
click at [605, 112] on div "11 Volunteers and trainees are not required to be trained on HIPAA requirements…" at bounding box center [496, 115] width 687 height 56
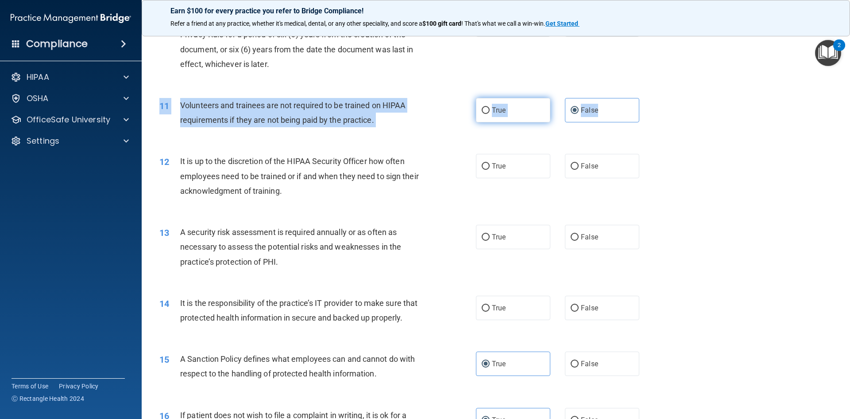
click at [542, 109] on label "True" at bounding box center [513, 110] width 74 height 24
click at [490, 109] on input "True" at bounding box center [486, 110] width 8 height 7
radio input "true"
radio input "false"
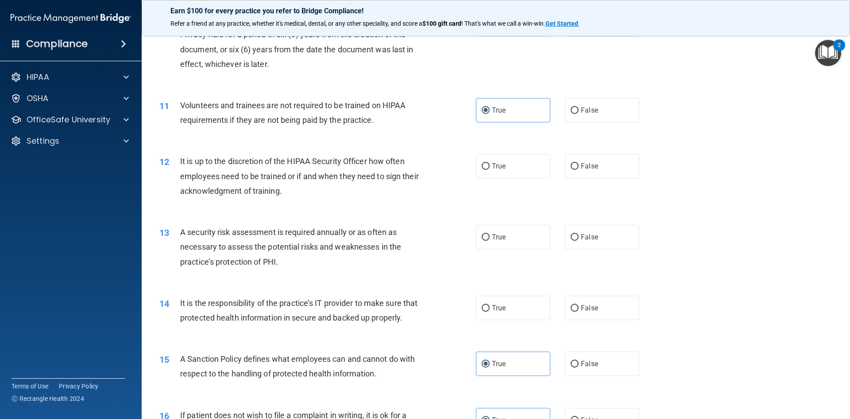
click at [543, 139] on div "11 Volunteers and trainees are not required to be trained on HIPAA requirements…" at bounding box center [496, 115] width 687 height 56
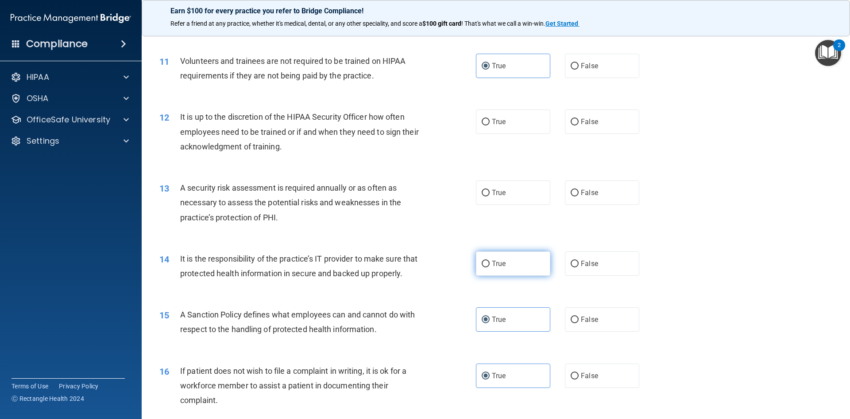
click at [483, 268] on label "True" at bounding box center [513, 263] width 74 height 24
click at [483, 267] on input "True" at bounding box center [486, 263] width 8 height 7
radio input "true"
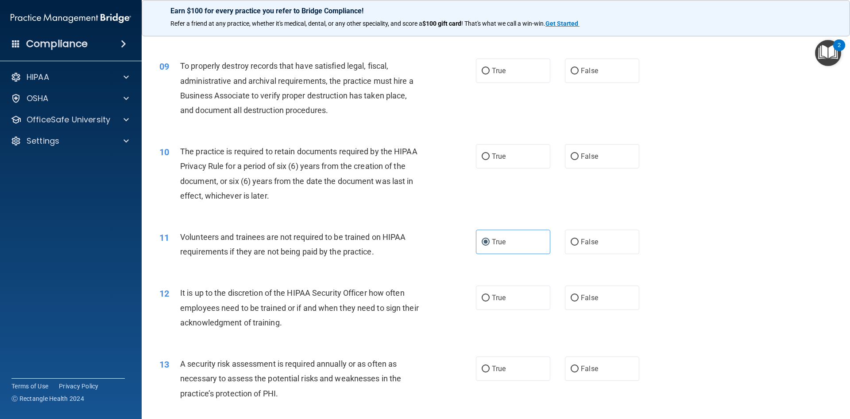
scroll to position [620, 0]
click at [571, 72] on input "False" at bounding box center [575, 72] width 8 height 7
radio input "true"
drag, startPoint x: 518, startPoint y: 155, endPoint x: 514, endPoint y: 159, distance: 5.6
click at [514, 159] on label "True" at bounding box center [513, 157] width 74 height 24
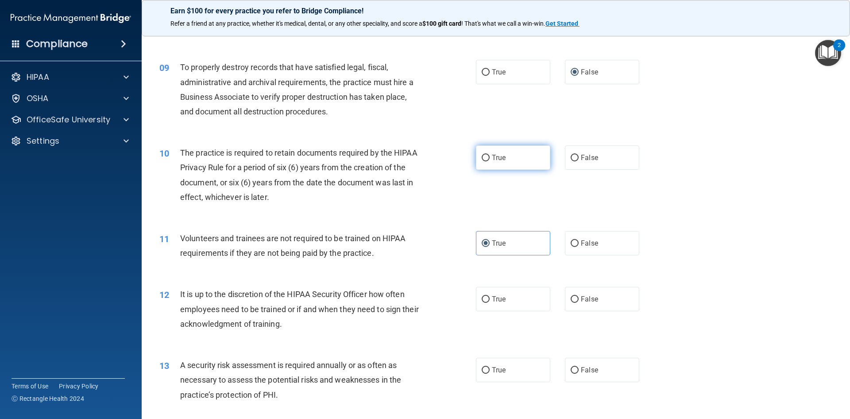
click at [490, 159] on input "True" at bounding box center [486, 158] width 8 height 7
radio input "true"
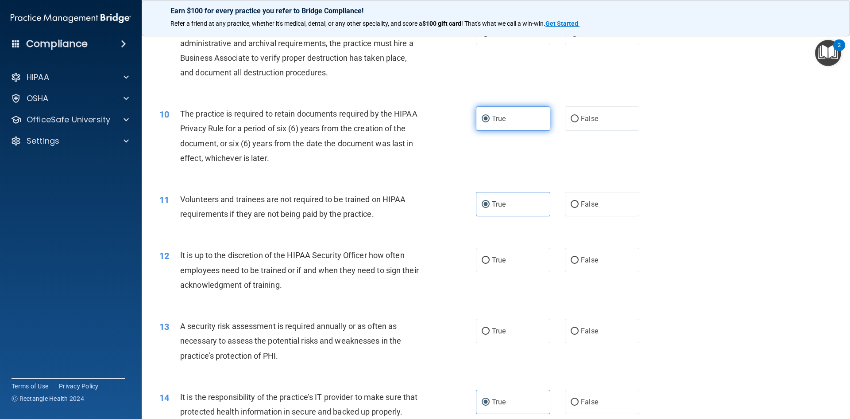
scroll to position [664, 0]
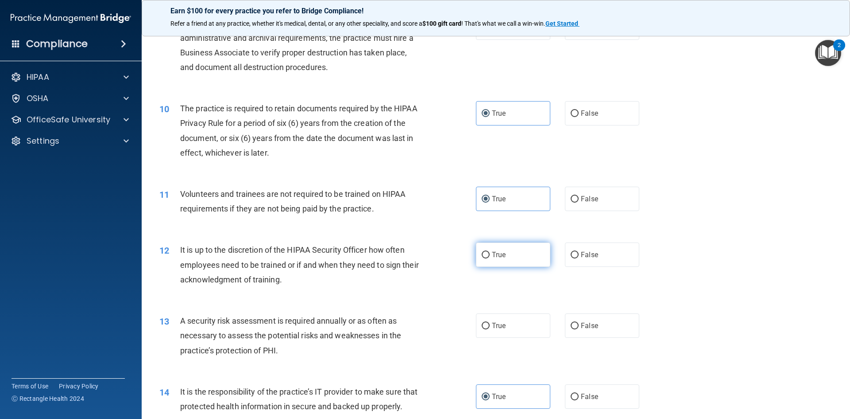
click at [485, 254] on input "True" at bounding box center [486, 255] width 8 height 7
radio input "true"
click at [518, 340] on div "13 A security risk assessment is required annually or as often as necessary to …" at bounding box center [496, 337] width 687 height 71
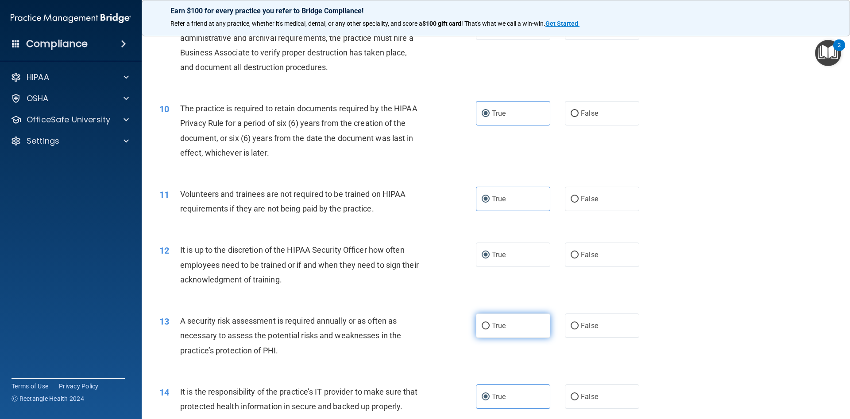
click at [505, 328] on label "True" at bounding box center [513, 325] width 74 height 24
click at [490, 328] on input "True" at bounding box center [486, 325] width 8 height 7
radio input "true"
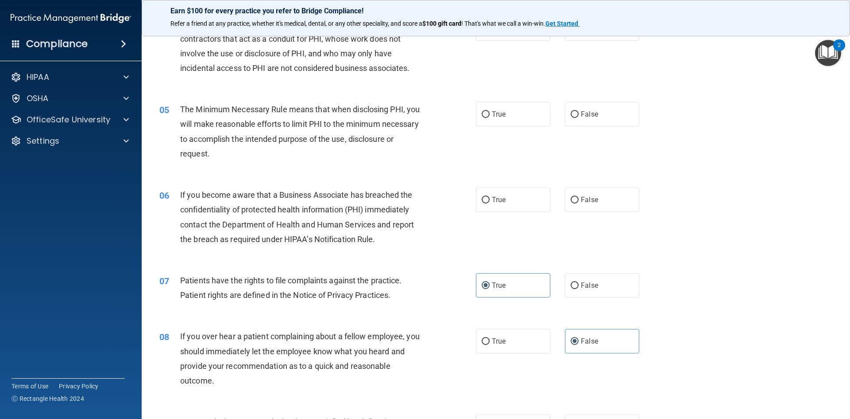
scroll to position [221, 0]
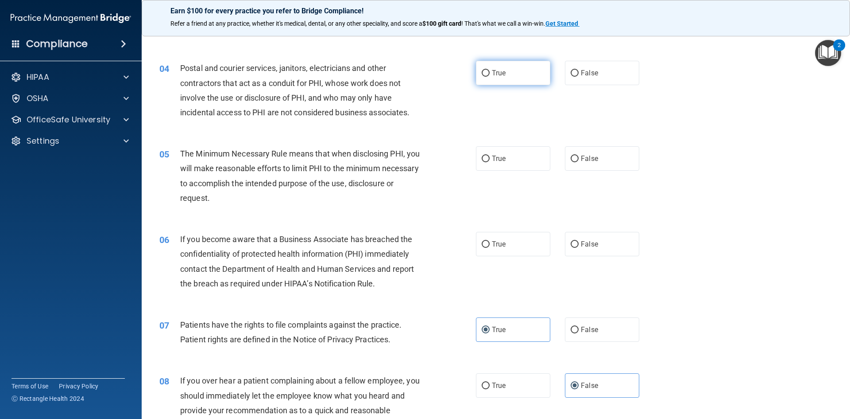
click at [535, 77] on label "True" at bounding box center [513, 73] width 74 height 24
click at [490, 77] on input "True" at bounding box center [486, 73] width 8 height 7
radio input "true"
click at [539, 159] on label "True" at bounding box center [513, 158] width 74 height 24
click at [490, 159] on input "True" at bounding box center [486, 158] width 8 height 7
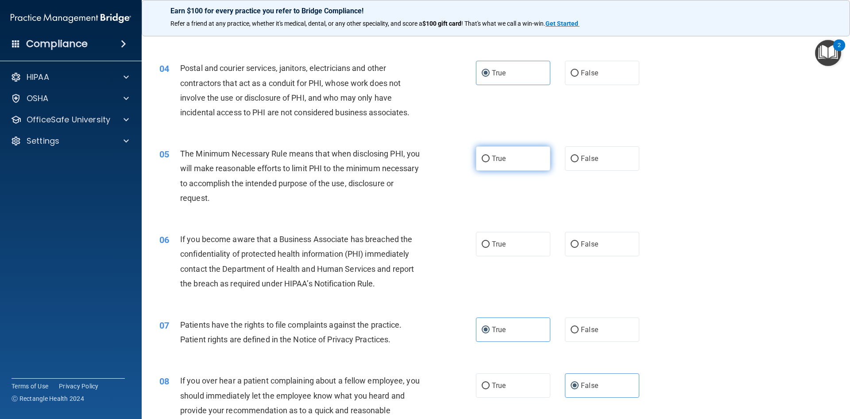
radio input "true"
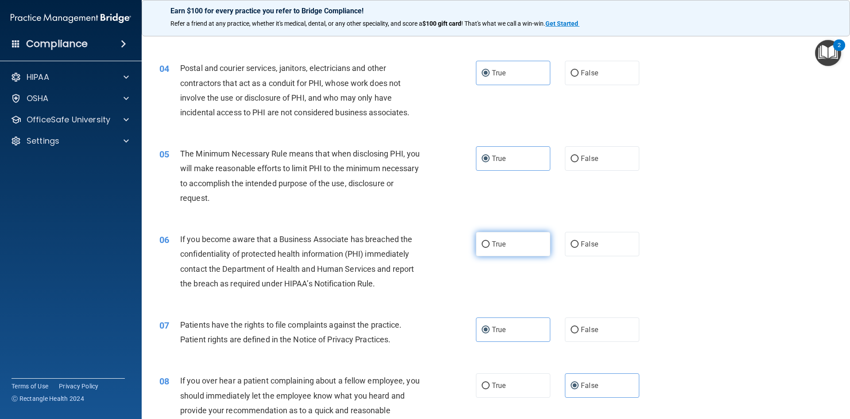
click at [513, 239] on label "True" at bounding box center [513, 244] width 74 height 24
click at [490, 241] on input "True" at bounding box center [486, 244] width 8 height 7
radio input "true"
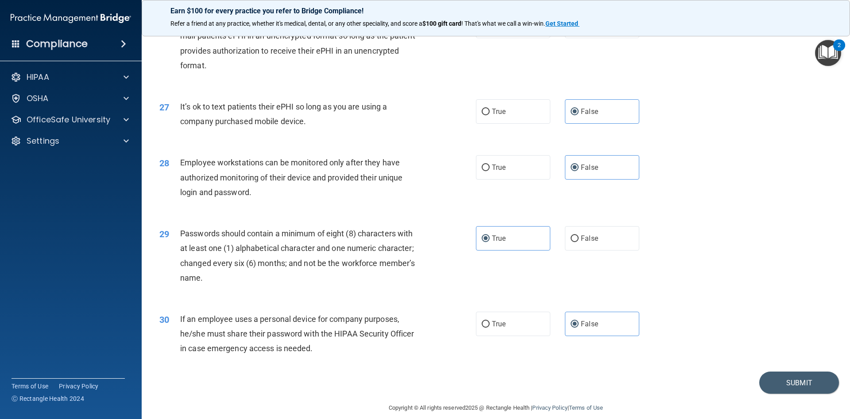
scroll to position [1805, 0]
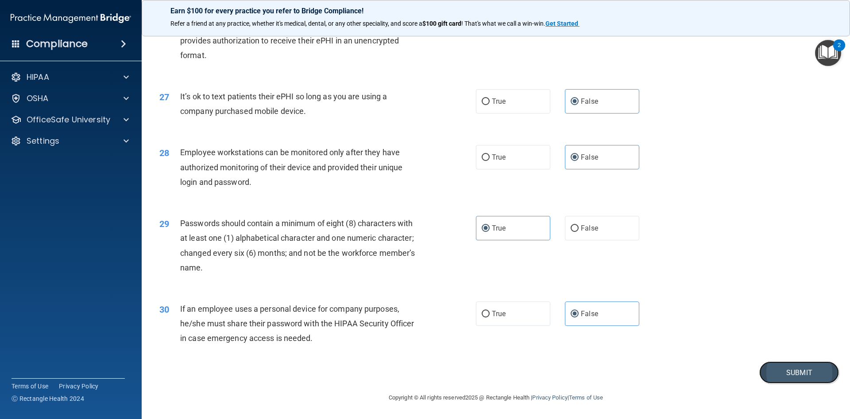
drag, startPoint x: 796, startPoint y: 372, endPoint x: 792, endPoint y: 368, distance: 5.7
click at [795, 372] on button "Submit" at bounding box center [800, 372] width 80 height 23
click at [802, 367] on button "Submit" at bounding box center [800, 372] width 80 height 23
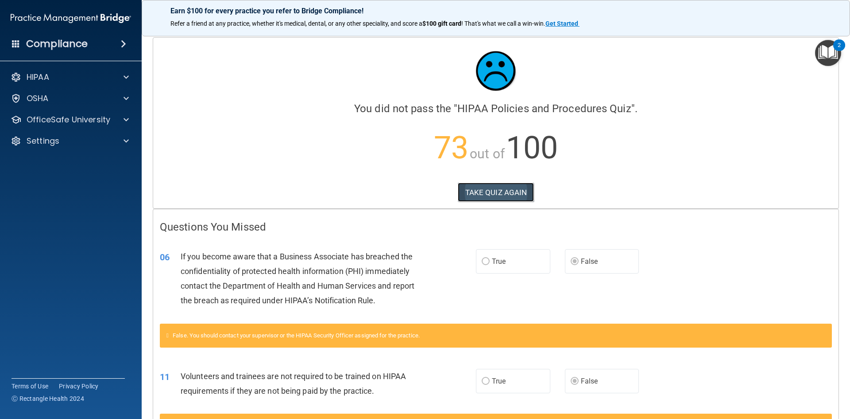
click at [488, 194] on button "TAKE QUIZ AGAIN" at bounding box center [496, 191] width 77 height 19
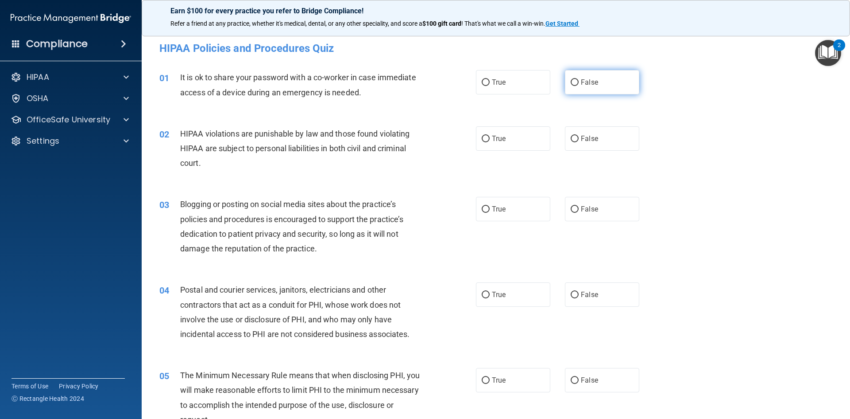
drag, startPoint x: 612, startPoint y: 84, endPoint x: 609, endPoint y: 90, distance: 6.9
click at [612, 85] on label "False" at bounding box center [602, 82] width 74 height 24
click at [579, 85] on input "False" at bounding box center [575, 82] width 8 height 7
radio input "true"
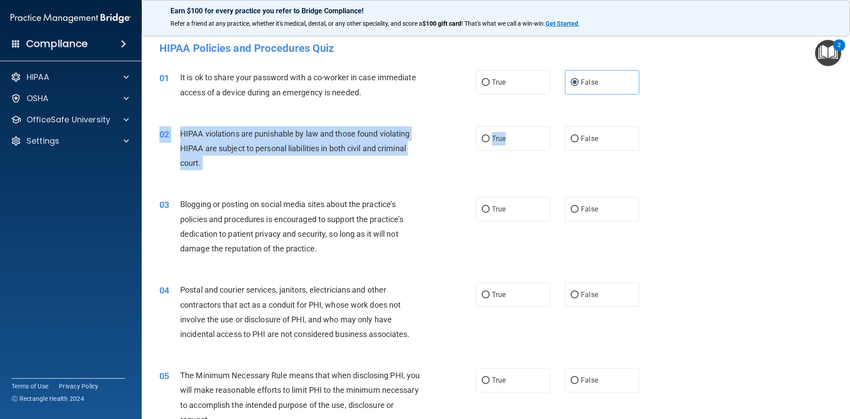
click at [513, 153] on div "02 HIPAA violations are punishable by law and those found violating HIPAA are s…" at bounding box center [496, 150] width 687 height 71
click at [516, 144] on label "True" at bounding box center [513, 138] width 74 height 24
click at [490, 142] on input "True" at bounding box center [486, 139] width 8 height 7
radio input "true"
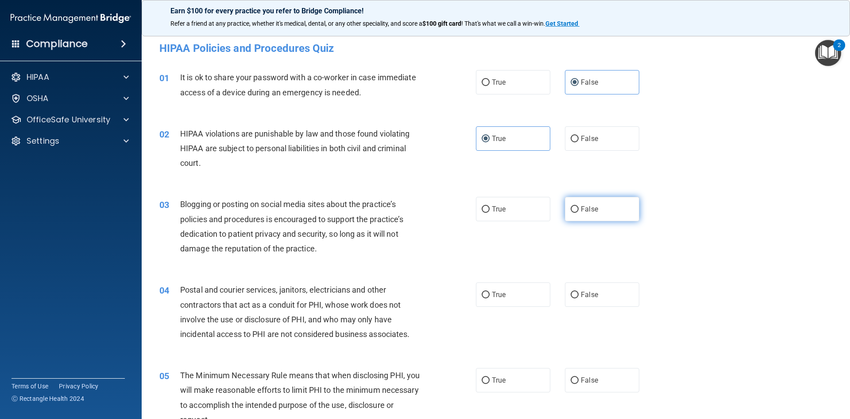
click at [581, 206] on span "False" at bounding box center [589, 209] width 17 height 8
click at [579, 206] on input "False" at bounding box center [575, 209] width 8 height 7
radio input "true"
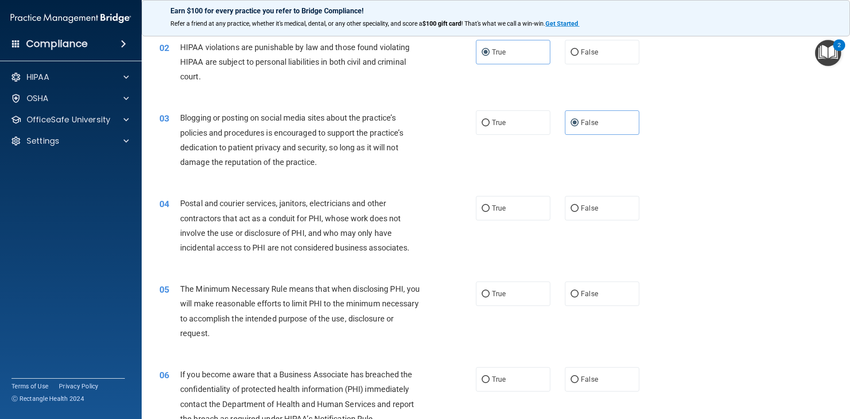
scroll to position [89, 0]
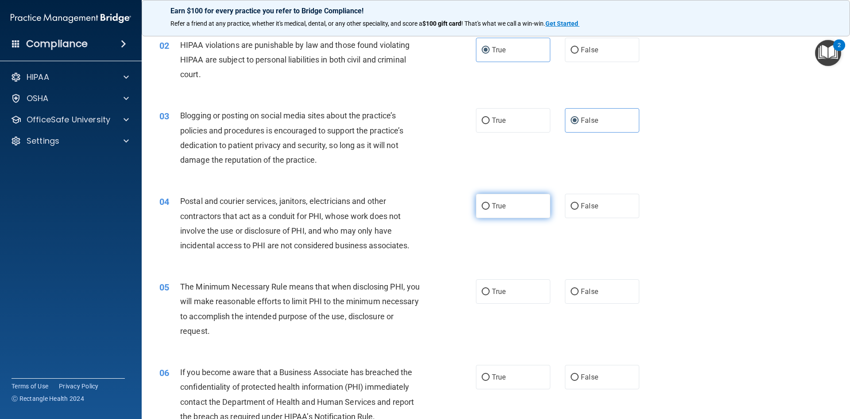
click at [531, 210] on label "True" at bounding box center [513, 206] width 74 height 24
click at [490, 210] on input "True" at bounding box center [486, 206] width 8 height 7
radio input "true"
click at [516, 285] on label "True" at bounding box center [513, 291] width 74 height 24
click at [490, 288] on input "True" at bounding box center [486, 291] width 8 height 7
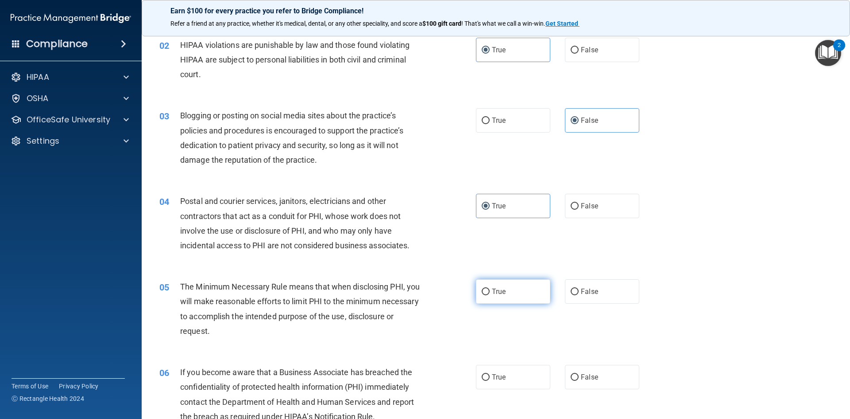
radio input "true"
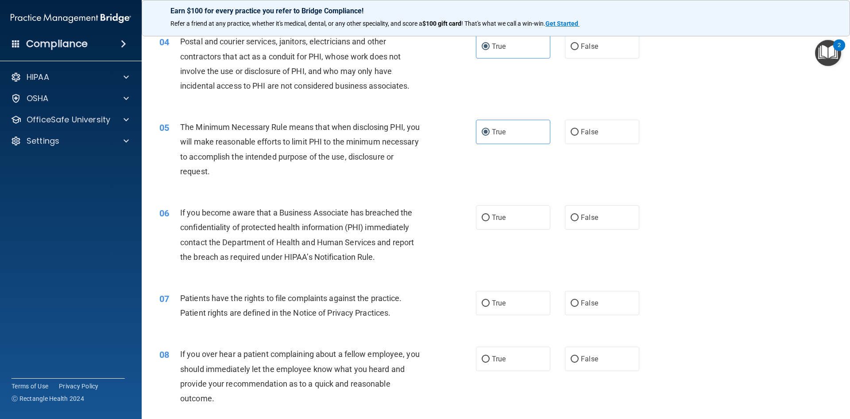
scroll to position [266, 0]
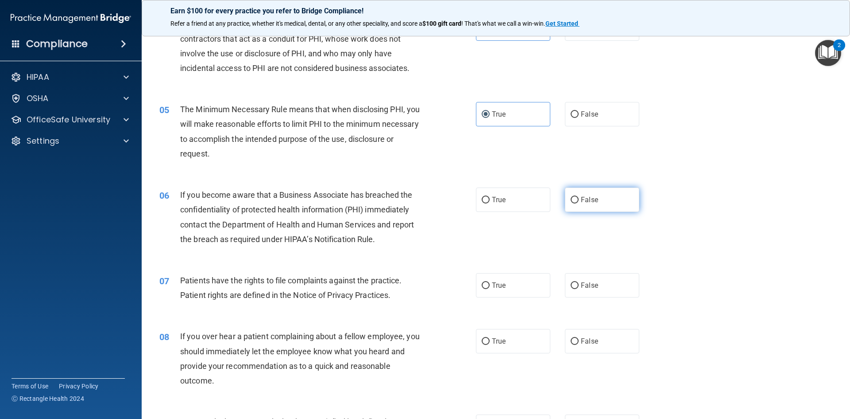
click at [581, 199] on span "False" at bounding box center [589, 199] width 17 height 8
click at [579, 199] on input "False" at bounding box center [575, 200] width 8 height 7
radio input "true"
click at [506, 292] on label "True" at bounding box center [513, 285] width 74 height 24
click at [490, 289] on input "True" at bounding box center [486, 285] width 8 height 7
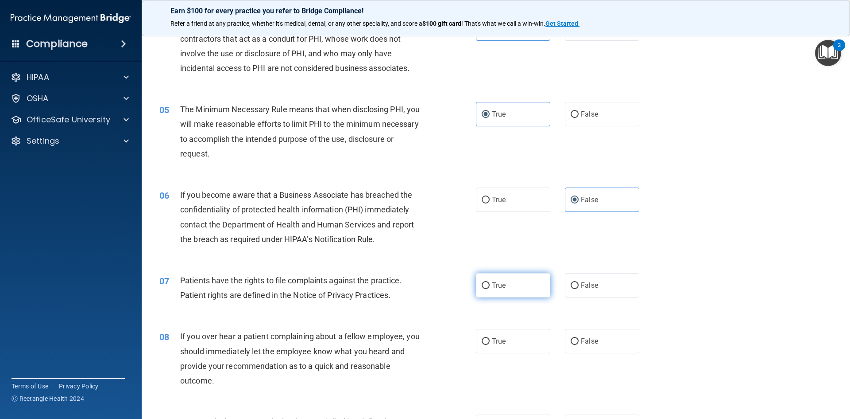
radio input "true"
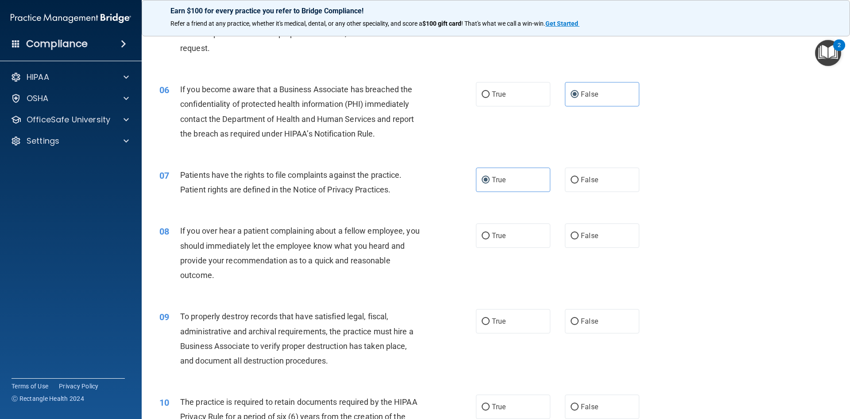
scroll to position [399, 0]
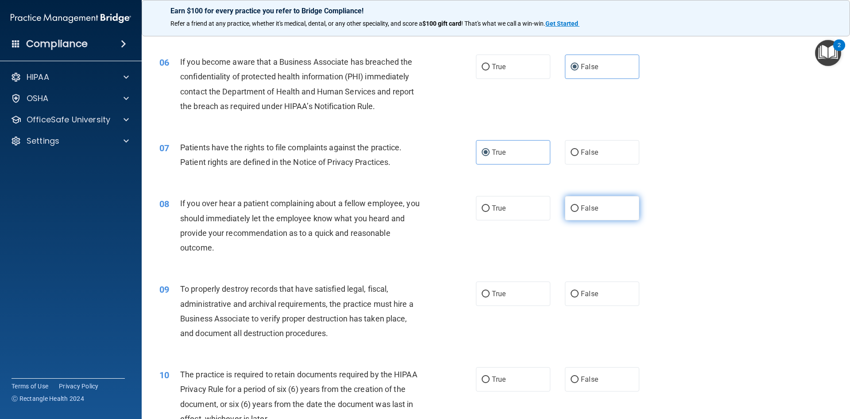
click at [613, 210] on label "False" at bounding box center [602, 208] width 74 height 24
click at [579, 210] on input "False" at bounding box center [575, 208] width 8 height 7
radio input "true"
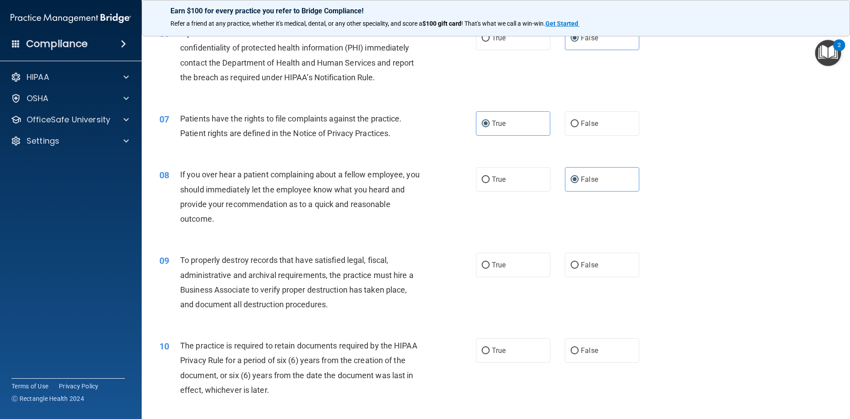
scroll to position [443, 0]
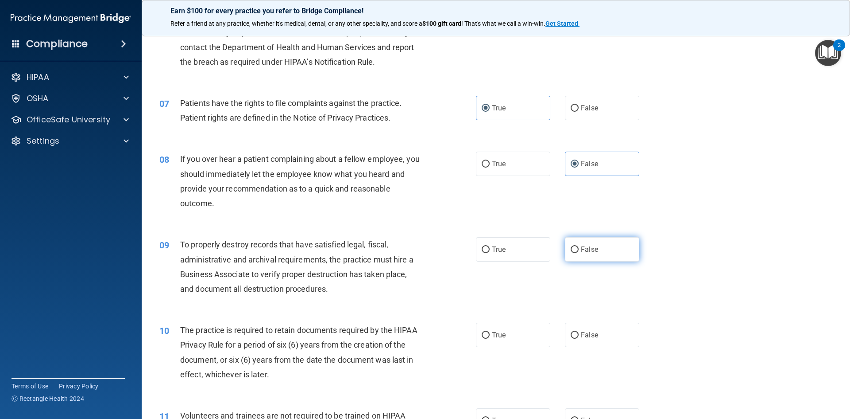
drag, startPoint x: 583, startPoint y: 245, endPoint x: 574, endPoint y: 246, distance: 8.5
click at [581, 246] on span "False" at bounding box center [589, 249] width 17 height 8
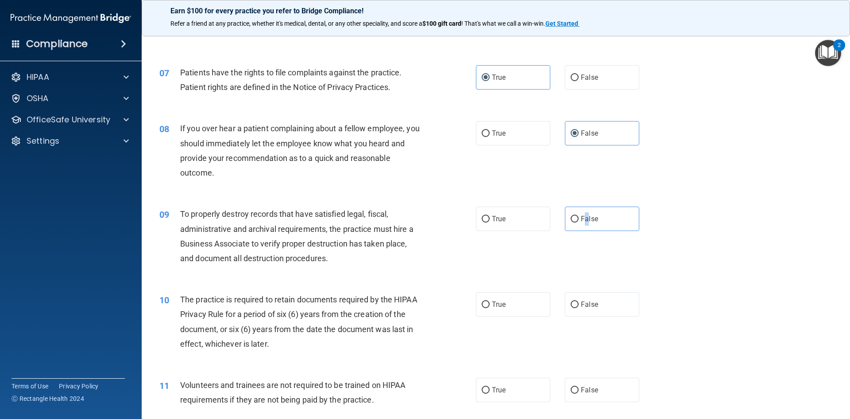
scroll to position [576, 0]
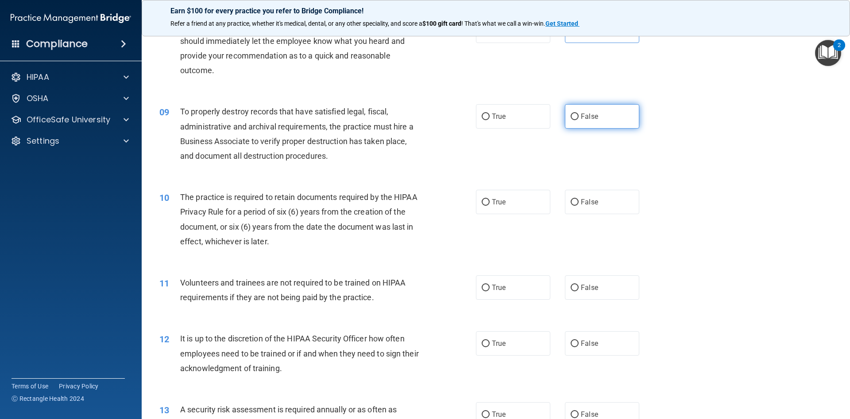
click at [623, 117] on label "False" at bounding box center [602, 116] width 74 height 24
click at [579, 117] on input "False" at bounding box center [575, 116] width 8 height 7
radio input "true"
click at [517, 206] on label "True" at bounding box center [513, 202] width 74 height 24
click at [490, 206] on input "True" at bounding box center [486, 202] width 8 height 7
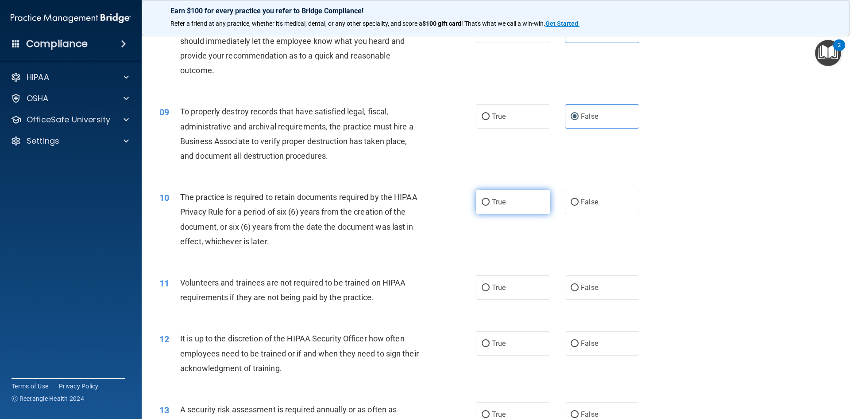
radio input "true"
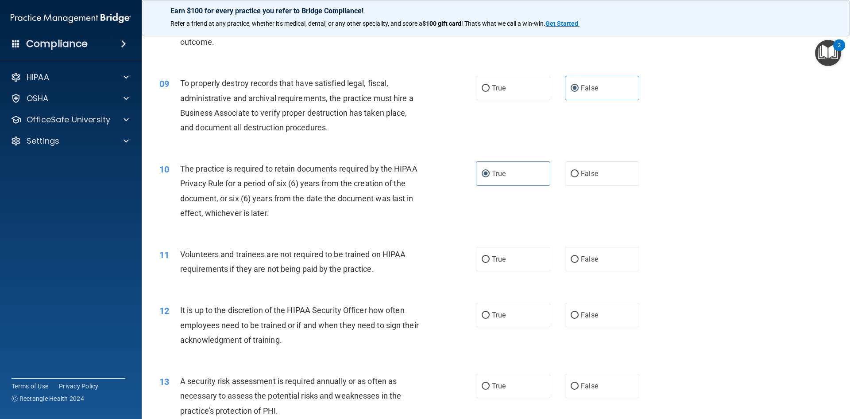
scroll to position [620, 0]
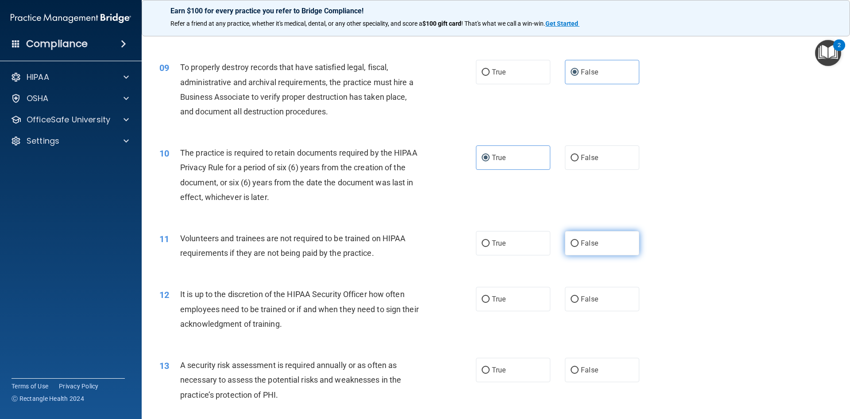
drag, startPoint x: 573, startPoint y: 244, endPoint x: 571, endPoint y: 268, distance: 24.4
click at [572, 242] on input "False" at bounding box center [575, 243] width 8 height 7
radio input "true"
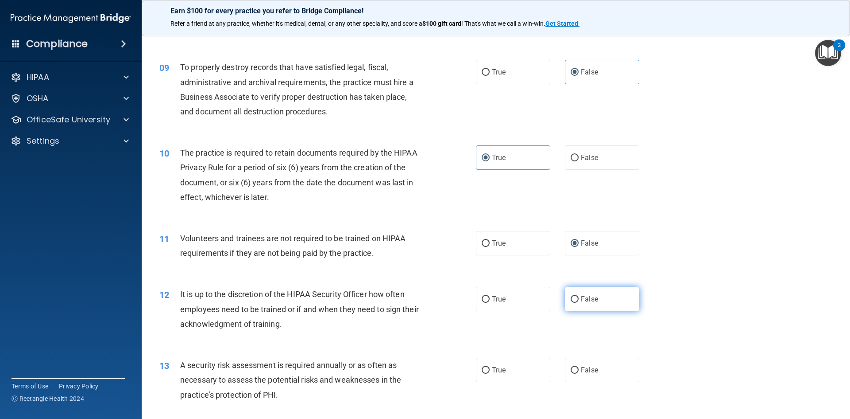
click at [578, 291] on label "False" at bounding box center [602, 299] width 74 height 24
click at [578, 296] on input "False" at bounding box center [575, 299] width 8 height 7
radio input "true"
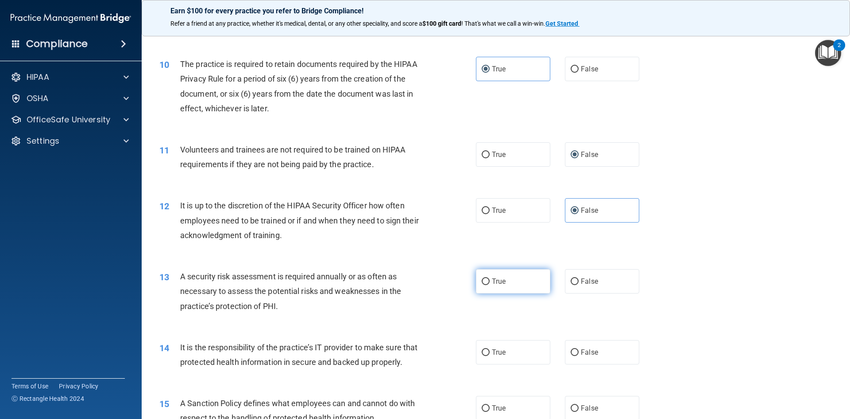
scroll to position [753, 0]
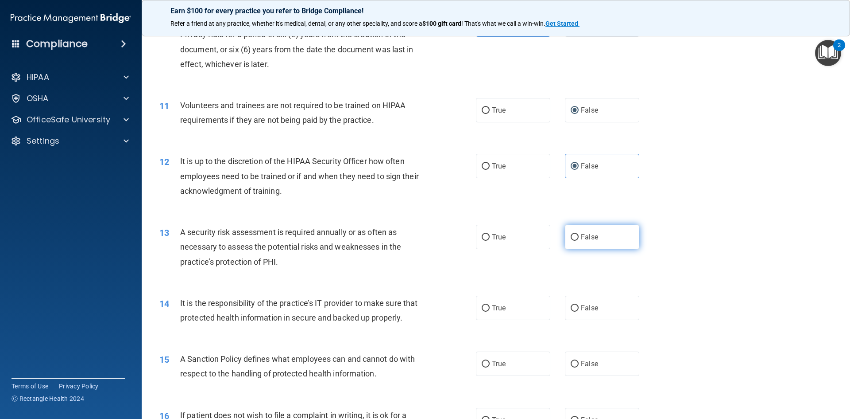
click at [589, 228] on label "False" at bounding box center [602, 237] width 74 height 24
click at [579, 234] on input "False" at bounding box center [575, 237] width 8 height 7
radio input "true"
click at [509, 310] on label "True" at bounding box center [513, 307] width 74 height 24
click at [490, 310] on input "True" at bounding box center [486, 308] width 8 height 7
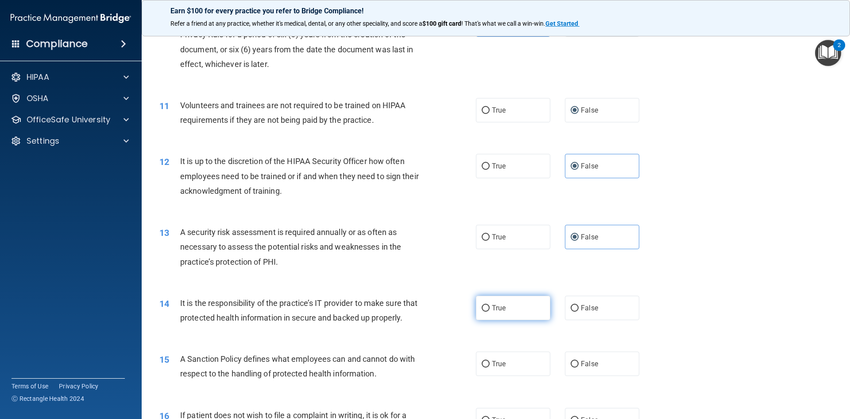
radio input "true"
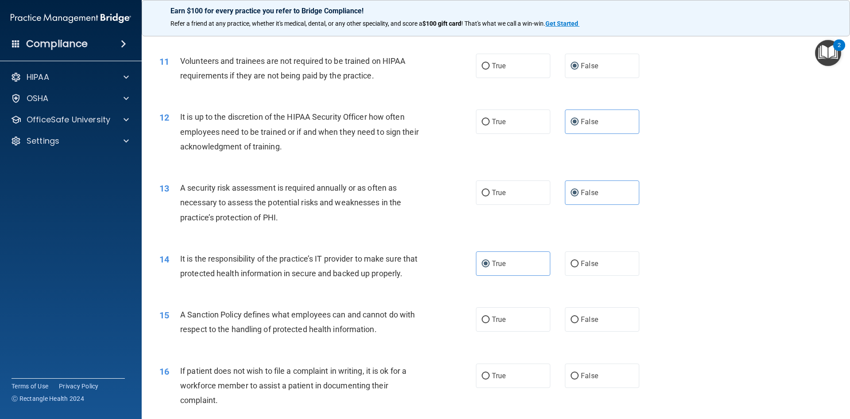
scroll to position [842, 0]
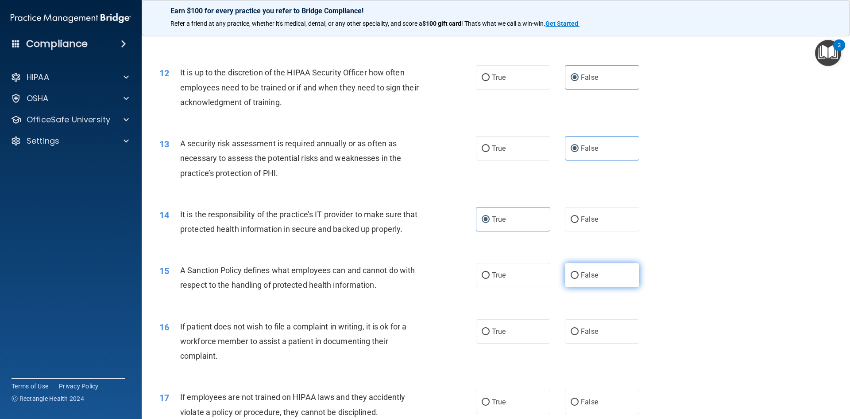
drag, startPoint x: 578, startPoint y: 291, endPoint x: 575, endPoint y: 298, distance: 6.7
click at [581, 279] on span "False" at bounding box center [589, 275] width 17 height 8
click at [577, 279] on input "False" at bounding box center [575, 275] width 8 height 7
radio input "true"
click at [516, 343] on label "True" at bounding box center [513, 331] width 74 height 24
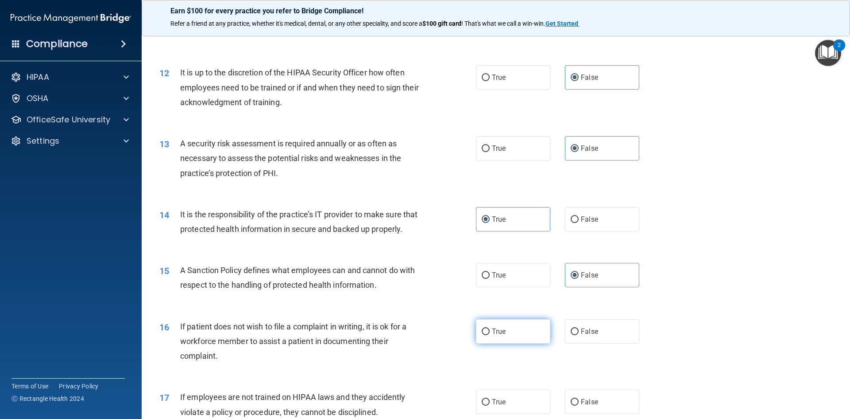
click at [490, 335] on input "True" at bounding box center [486, 331] width 8 height 7
radio input "true"
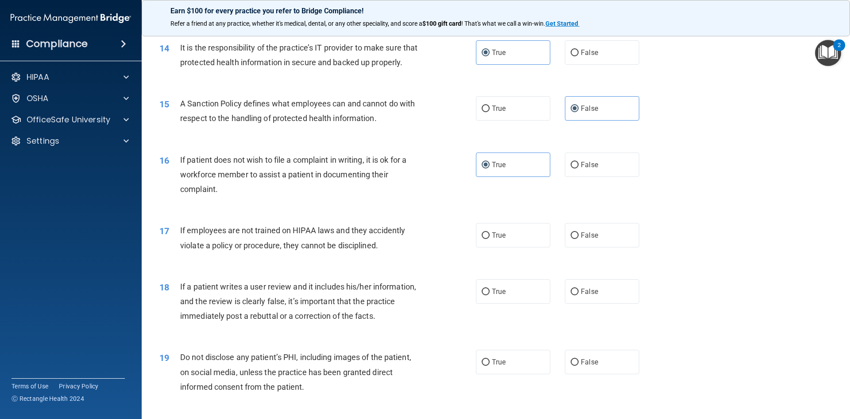
scroll to position [1019, 0]
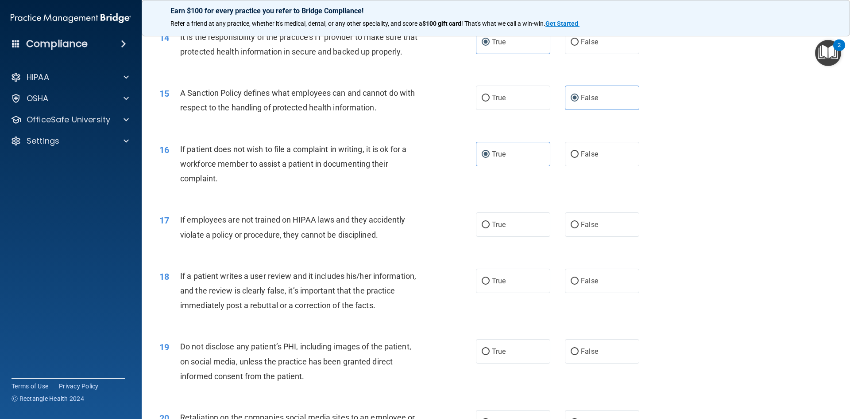
drag, startPoint x: 580, startPoint y: 252, endPoint x: 575, endPoint y: 255, distance: 5.5
click at [577, 255] on div "17 If employees are not trained on HIPAA laws and they accidently violate a pol…" at bounding box center [496, 229] width 687 height 56
click at [581, 229] on span "False" at bounding box center [589, 224] width 17 height 8
click at [579, 228] on input "False" at bounding box center [575, 224] width 8 height 7
radio input "true"
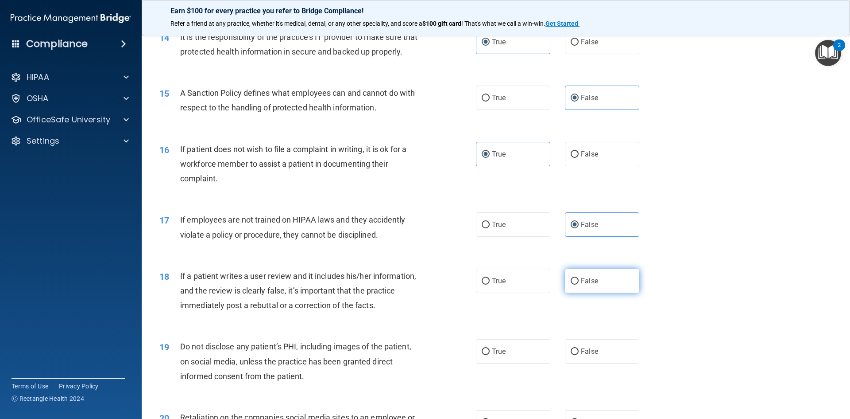
click at [586, 285] on span "False" at bounding box center [589, 280] width 17 height 8
click at [579, 284] on input "False" at bounding box center [575, 281] width 8 height 7
radio input "true"
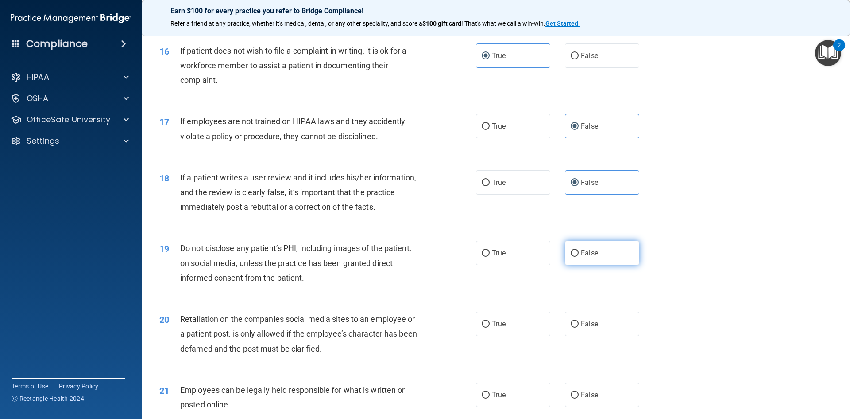
scroll to position [1152, 0]
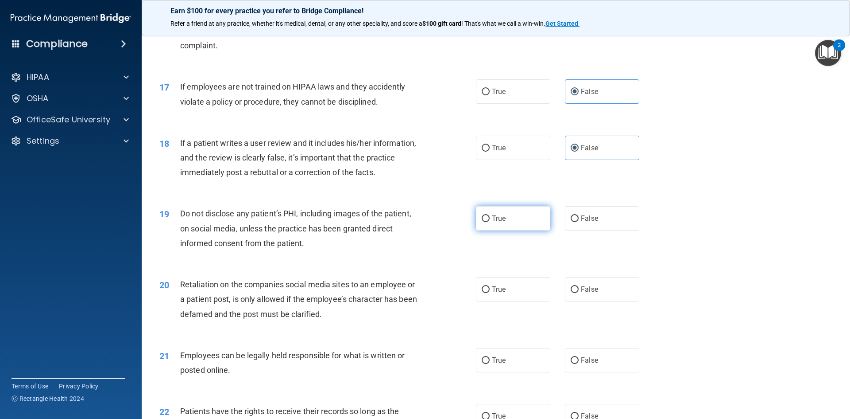
click at [524, 230] on label "True" at bounding box center [513, 218] width 74 height 24
click at [490, 222] on input "True" at bounding box center [486, 218] width 8 height 7
radio input "true"
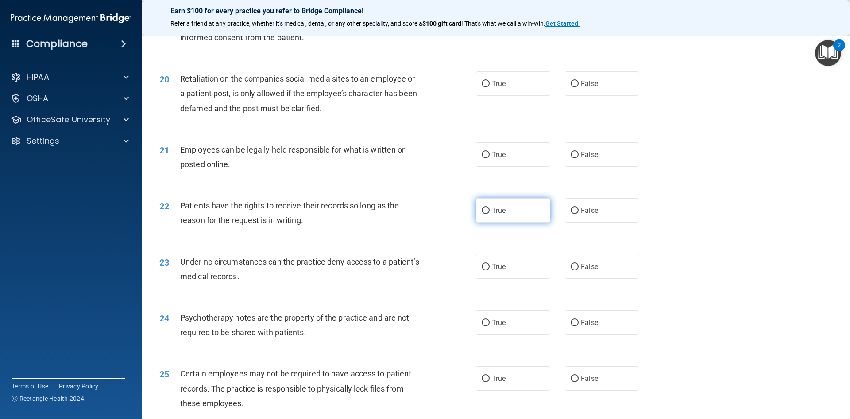
scroll to position [1373, 0]
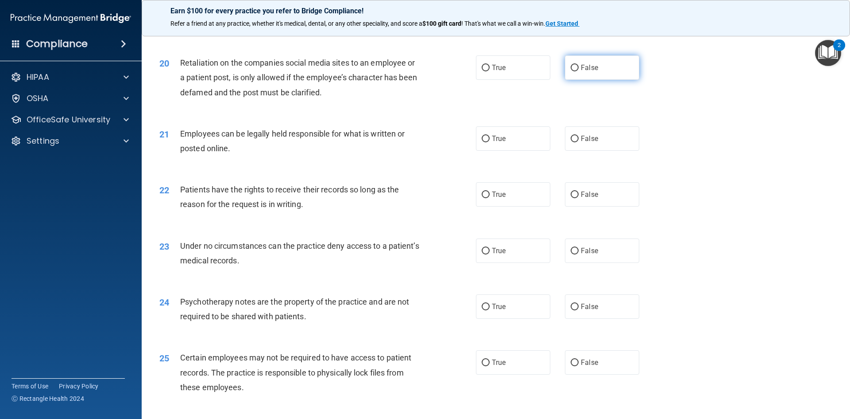
click at [588, 72] on span "False" at bounding box center [589, 67] width 17 height 8
click at [579, 71] on input "False" at bounding box center [575, 68] width 8 height 7
radio input "true"
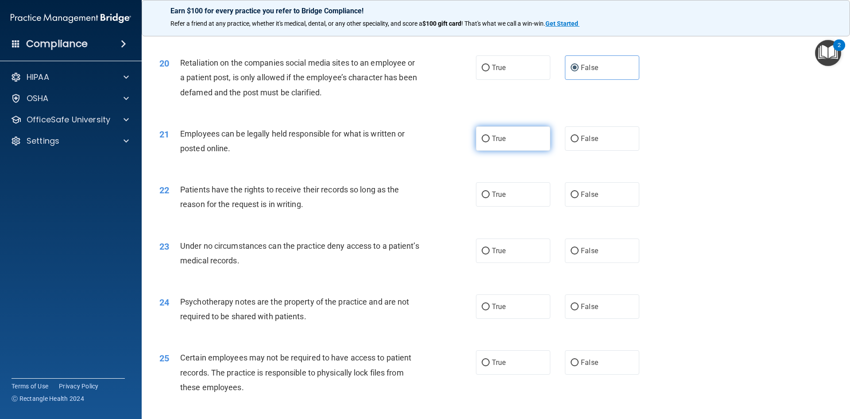
click at [531, 151] on label "True" at bounding box center [513, 138] width 74 height 24
click at [490, 142] on input "True" at bounding box center [486, 139] width 8 height 7
radio input "true"
click at [591, 203] on label "False" at bounding box center [602, 194] width 74 height 24
click at [579, 198] on input "False" at bounding box center [575, 194] width 8 height 7
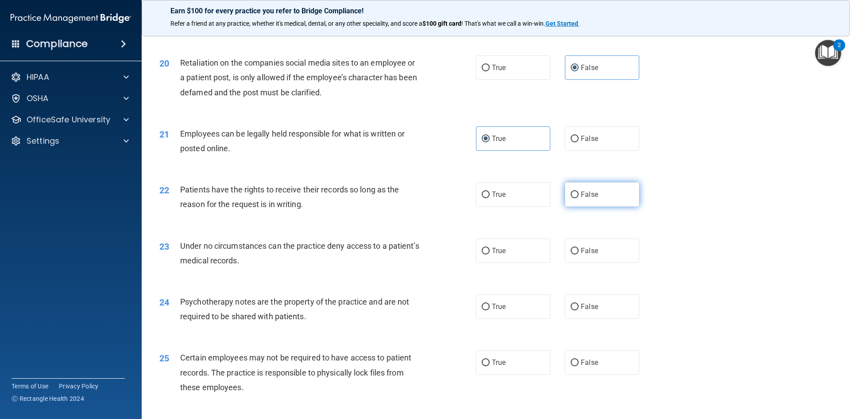
radio input "true"
click at [505, 263] on label "True" at bounding box center [513, 250] width 74 height 24
click at [490, 254] on input "True" at bounding box center [486, 251] width 8 height 7
radio input "true"
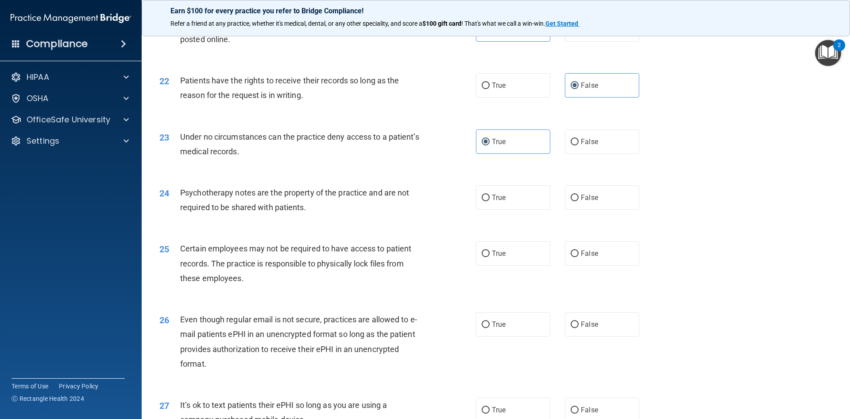
scroll to position [1506, 0]
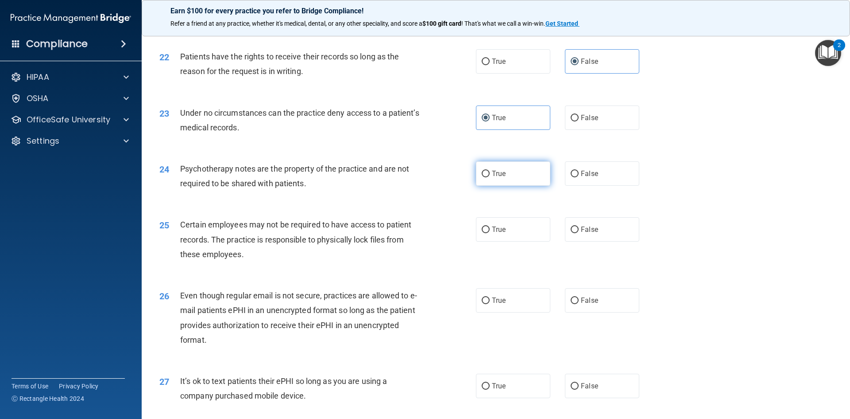
click at [514, 186] on label "True" at bounding box center [513, 173] width 74 height 24
click at [490, 177] on input "True" at bounding box center [486, 174] width 8 height 7
radio input "true"
click at [513, 241] on label "True" at bounding box center [513, 229] width 74 height 24
click at [490, 233] on input "True" at bounding box center [486, 229] width 8 height 7
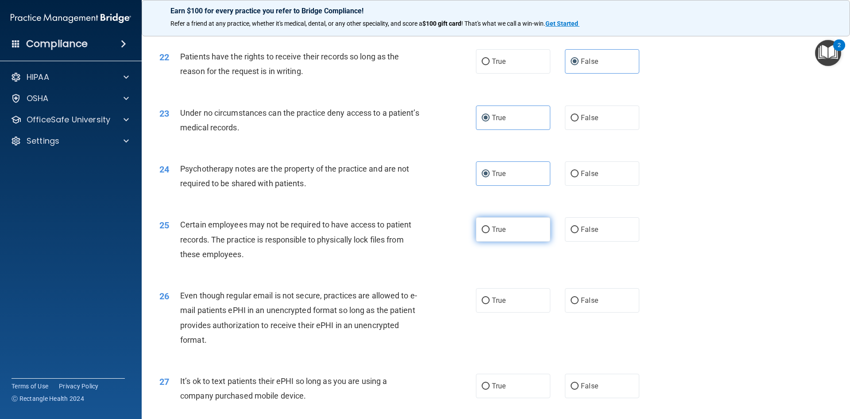
radio input "true"
click at [498, 305] on label "True" at bounding box center [513, 300] width 74 height 24
click at [490, 304] on input "True" at bounding box center [486, 300] width 8 height 7
radio input "true"
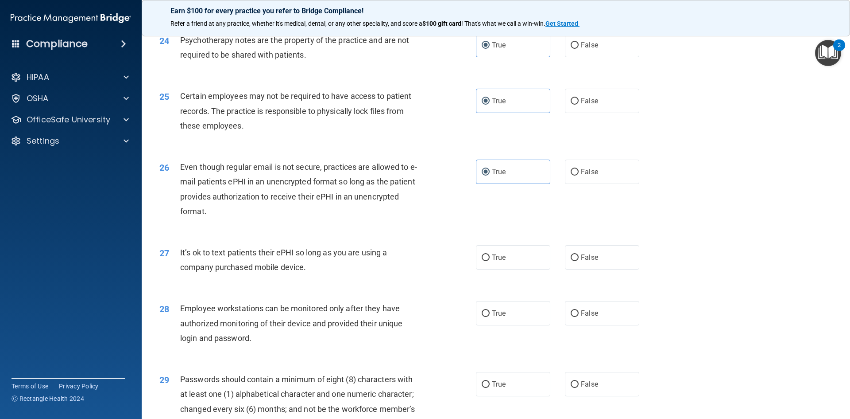
scroll to position [1639, 0]
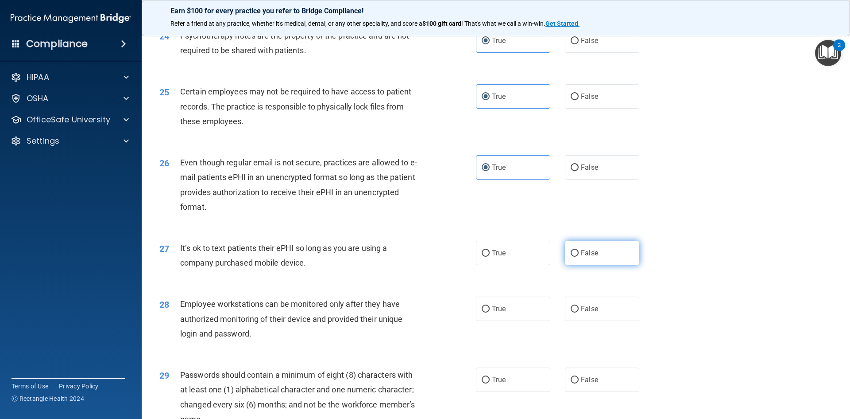
click at [585, 257] on span "False" at bounding box center [589, 252] width 17 height 8
click at [579, 256] on input "False" at bounding box center [575, 253] width 8 height 7
radio input "true"
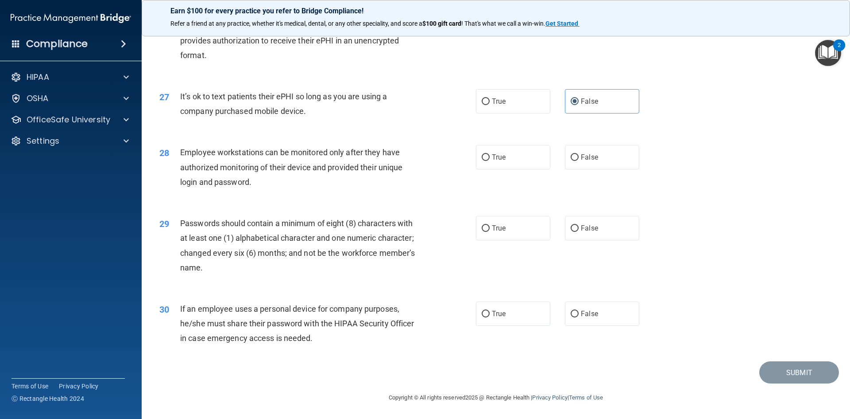
scroll to position [1805, 0]
drag, startPoint x: 595, startPoint y: 159, endPoint x: 589, endPoint y: 176, distance: 18.6
click at [594, 159] on label "False" at bounding box center [602, 157] width 74 height 24
click at [579, 159] on input "False" at bounding box center [575, 157] width 8 height 7
radio input "true"
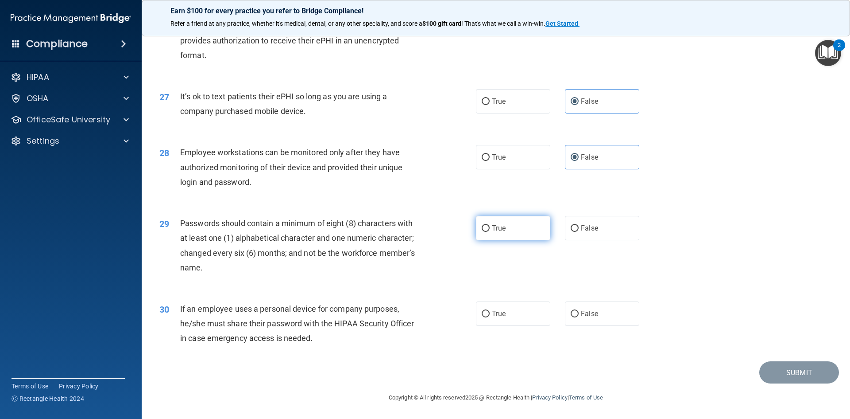
click at [539, 236] on label "True" at bounding box center [513, 228] width 74 height 24
click at [490, 232] on input "True" at bounding box center [486, 228] width 8 height 7
radio input "true"
click at [575, 318] on label "False" at bounding box center [602, 313] width 74 height 24
click at [575, 317] on input "False" at bounding box center [575, 313] width 8 height 7
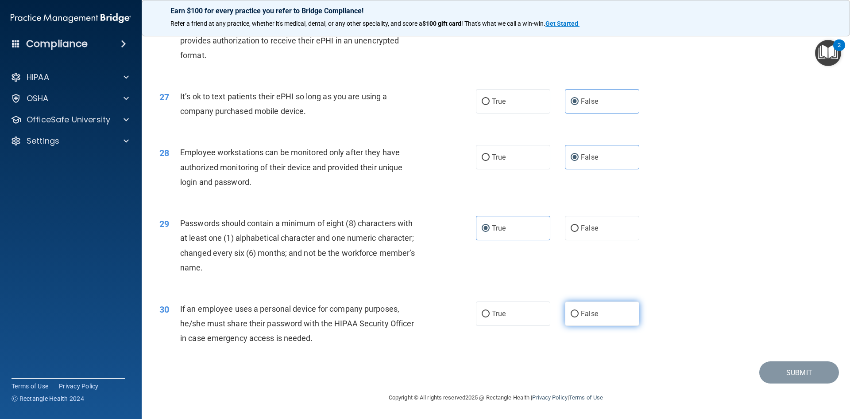
radio input "true"
click at [774, 376] on button "Submit" at bounding box center [800, 372] width 80 height 23
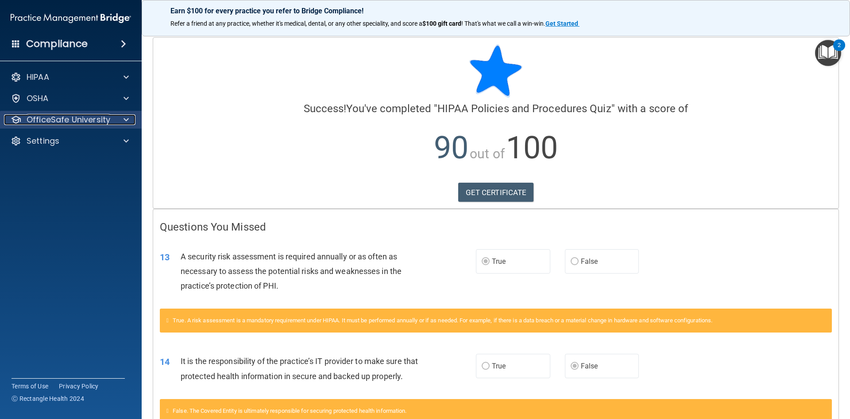
click at [109, 121] on div "OfficeSafe University" at bounding box center [59, 119] width 110 height 11
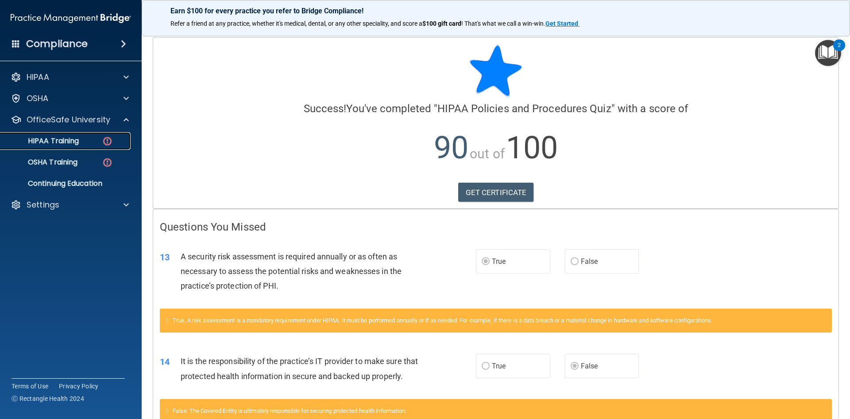
click at [103, 143] on img at bounding box center [107, 141] width 11 height 11
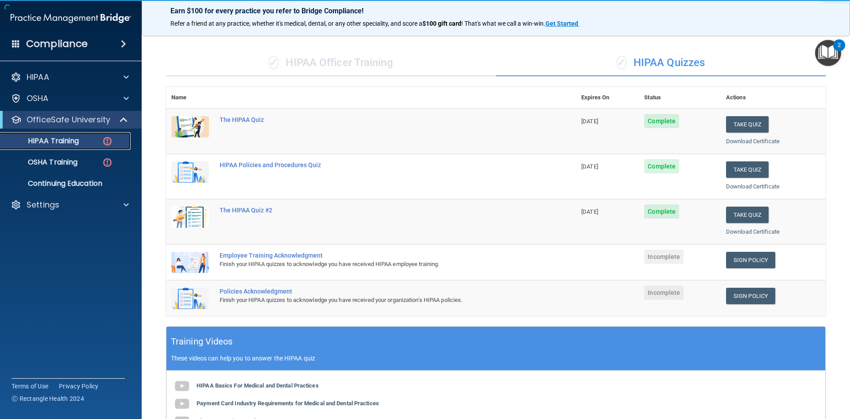
scroll to position [44, 0]
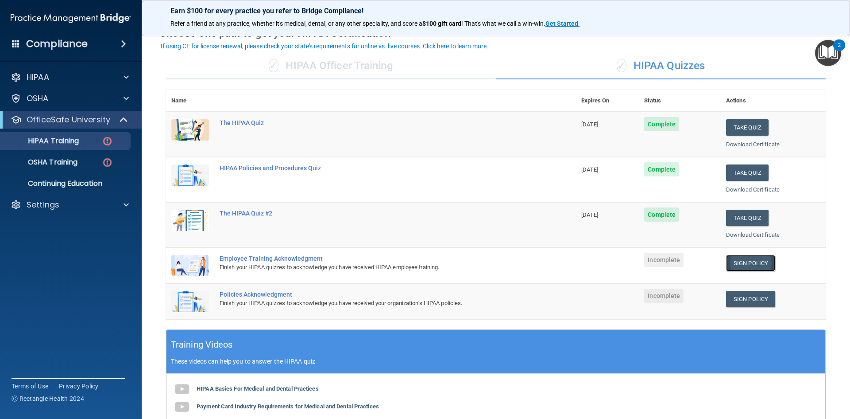
click at [750, 266] on link "Sign Policy" at bounding box center [750, 263] width 49 height 16
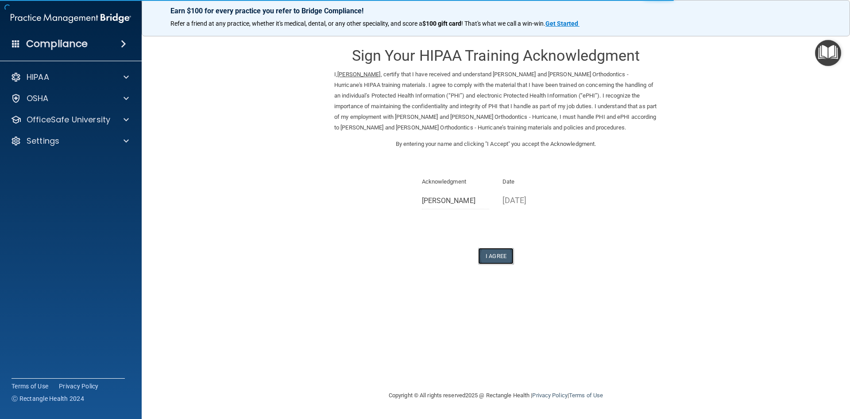
click at [505, 258] on button "I Agree" at bounding box center [495, 256] width 35 height 16
click at [504, 258] on button "I Agree" at bounding box center [495, 256] width 35 height 16
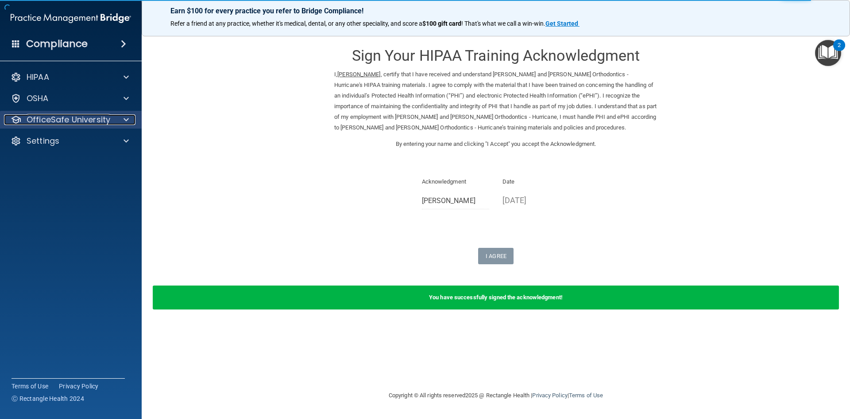
click at [125, 122] on span at bounding box center [126, 119] width 5 height 11
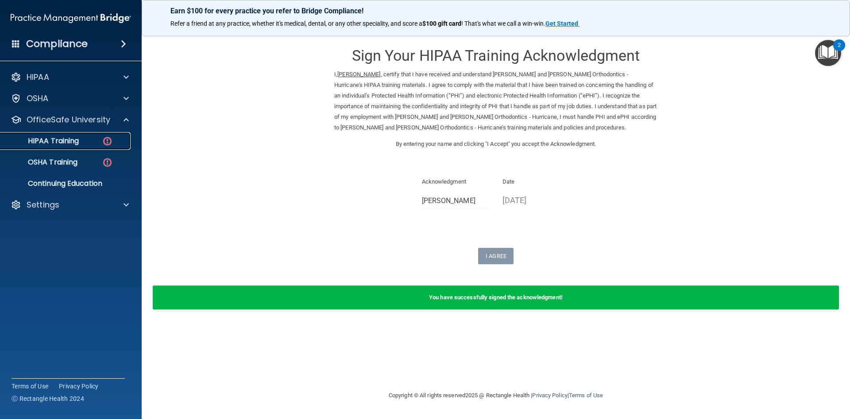
click at [99, 144] on div "HIPAA Training" at bounding box center [66, 140] width 121 height 9
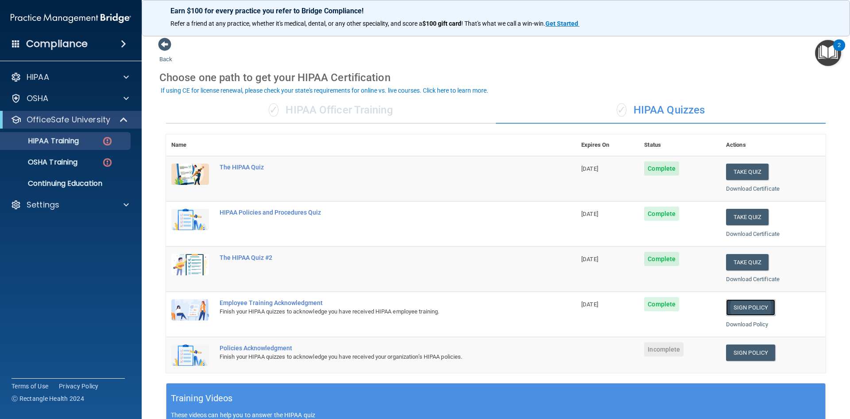
click at [737, 303] on link "Sign Policy" at bounding box center [750, 307] width 49 height 16
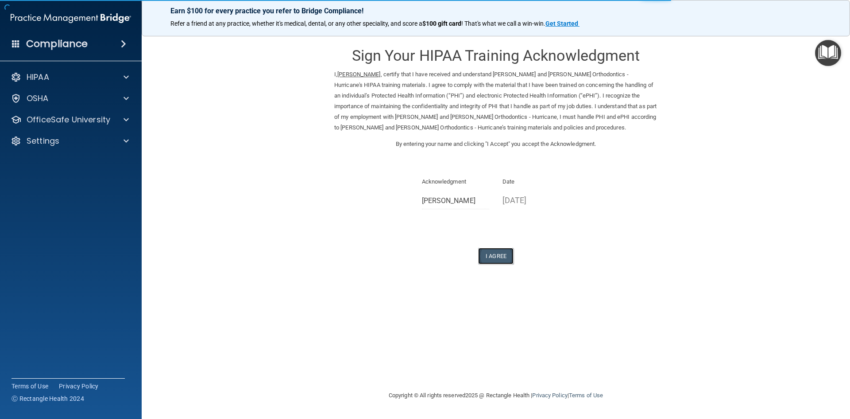
click at [493, 252] on button "I Agree" at bounding box center [495, 256] width 35 height 16
click at [503, 260] on button "I Agree" at bounding box center [495, 256] width 35 height 16
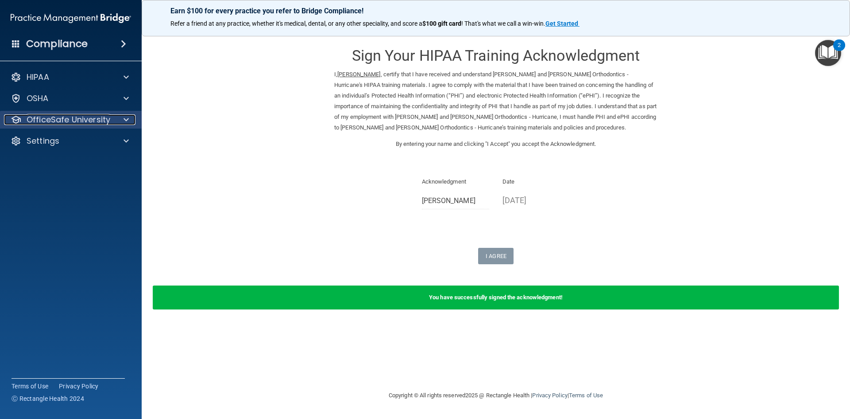
click at [101, 115] on p "OfficeSafe University" at bounding box center [69, 119] width 84 height 11
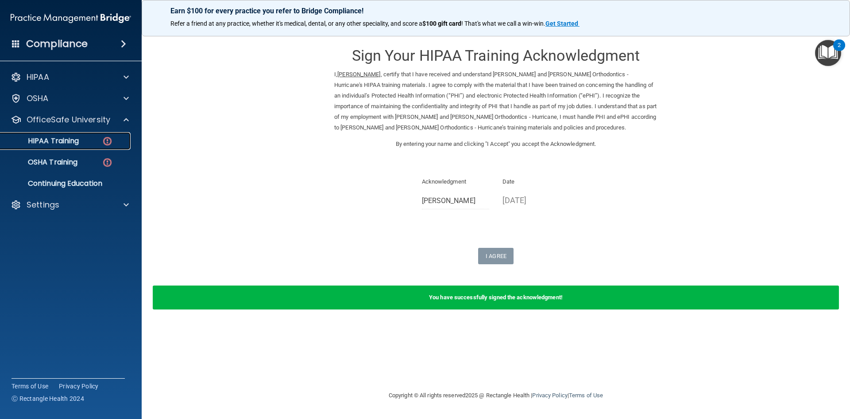
click at [101, 142] on div "HIPAA Training" at bounding box center [66, 140] width 121 height 9
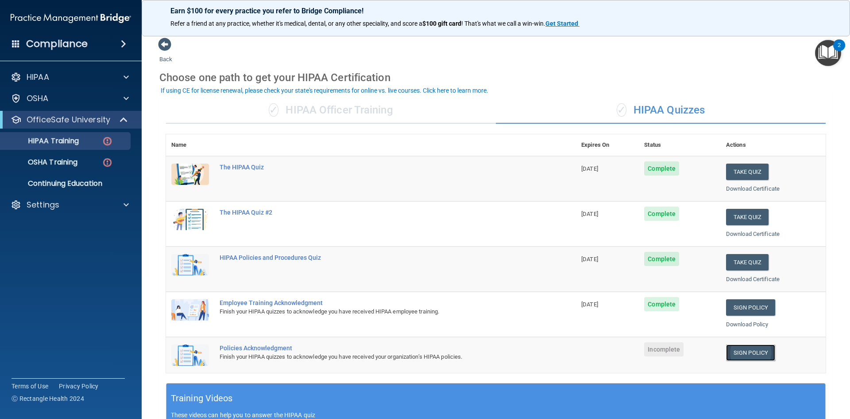
click at [734, 356] on link "Sign Policy" at bounding box center [750, 352] width 49 height 16
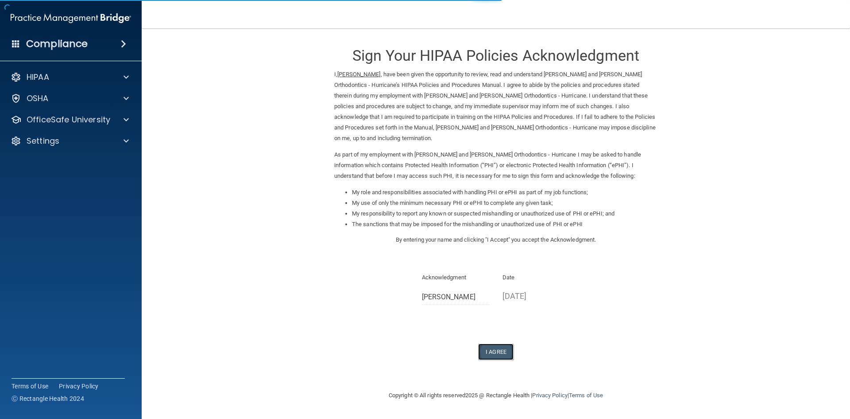
click at [482, 343] on button "I Agree" at bounding box center [495, 351] width 35 height 16
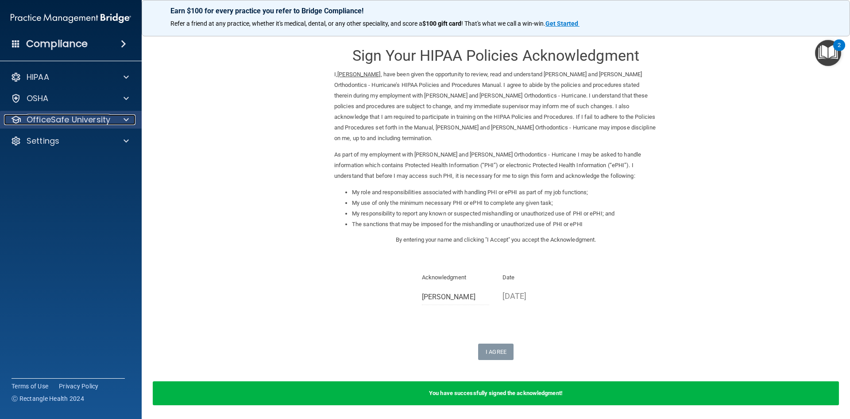
click at [115, 123] on div at bounding box center [125, 119] width 22 height 11
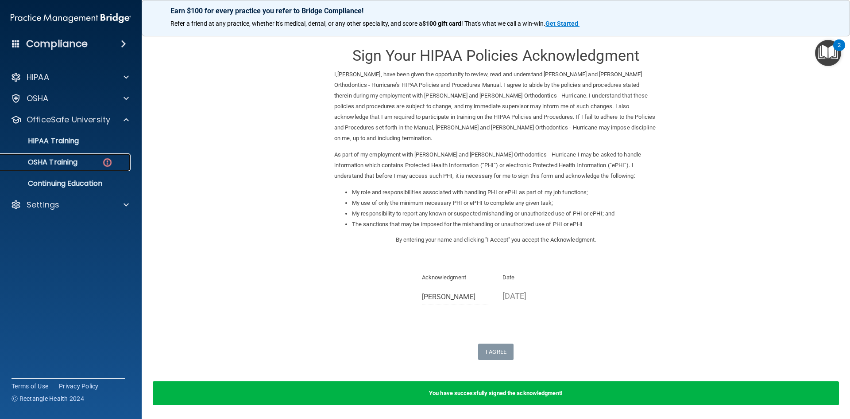
click at [85, 159] on div "OSHA Training" at bounding box center [66, 162] width 121 height 9
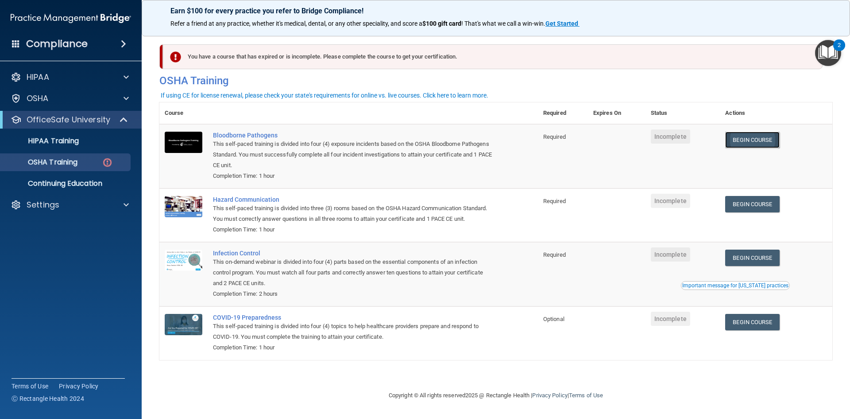
click at [760, 137] on link "Begin Course" at bounding box center [753, 140] width 54 height 16
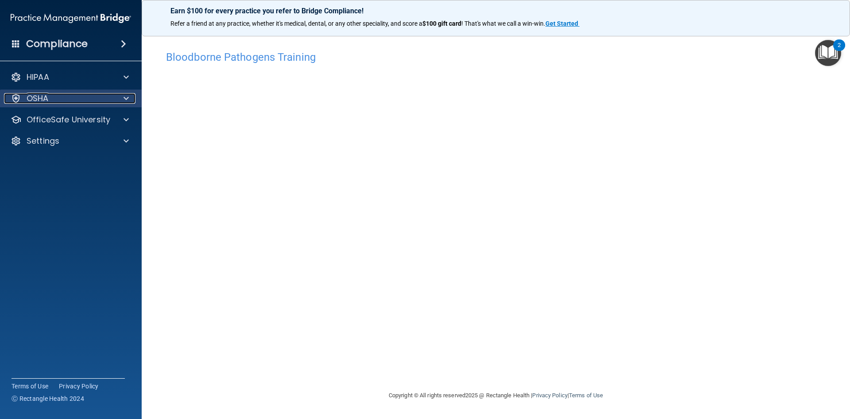
click at [90, 94] on div "OSHA" at bounding box center [59, 98] width 110 height 11
click at [97, 100] on div "OSHA" at bounding box center [59, 98] width 110 height 11
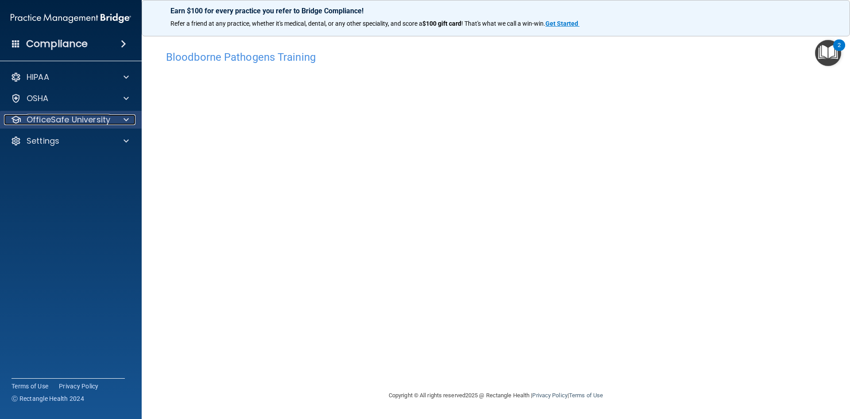
click at [109, 118] on p "OfficeSafe University" at bounding box center [69, 119] width 84 height 11
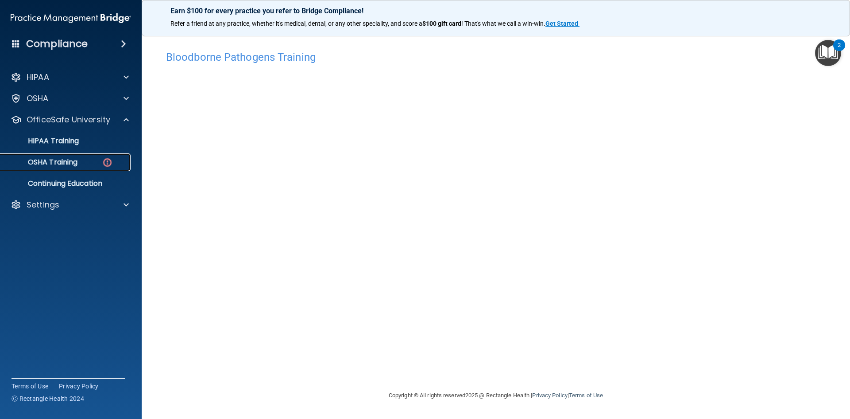
click at [108, 163] on img at bounding box center [107, 162] width 11 height 11
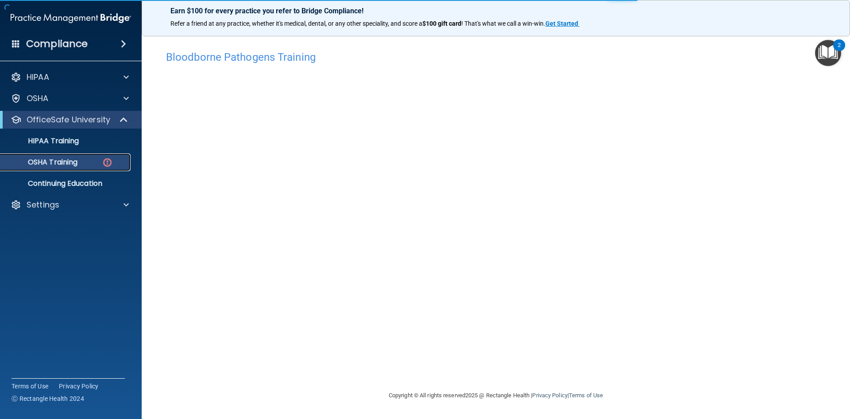
drag, startPoint x: 108, startPoint y: 161, endPoint x: 81, endPoint y: 171, distance: 28.6
click at [81, 171] on link "OSHA Training" at bounding box center [61, 162] width 140 height 18
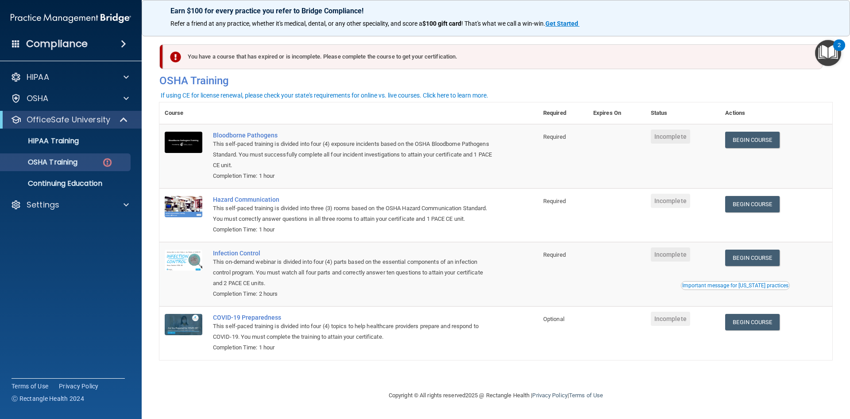
click at [759, 128] on td "Begin Course Download Certificate" at bounding box center [776, 156] width 113 height 64
click at [765, 143] on link "Begin Course" at bounding box center [753, 140] width 54 height 16
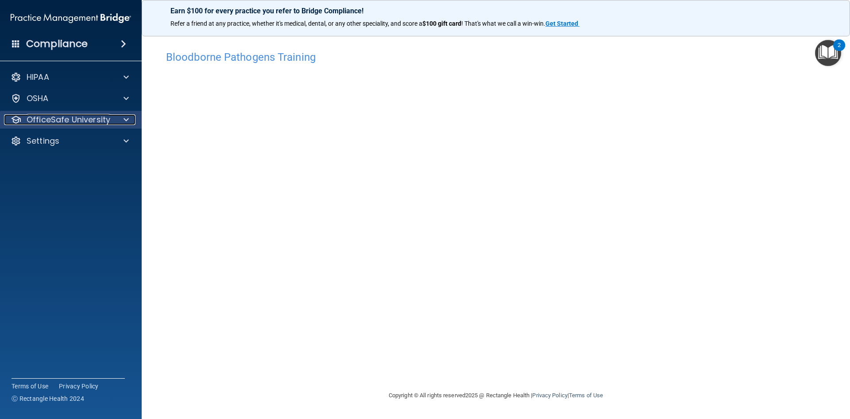
click at [123, 120] on div at bounding box center [125, 119] width 22 height 11
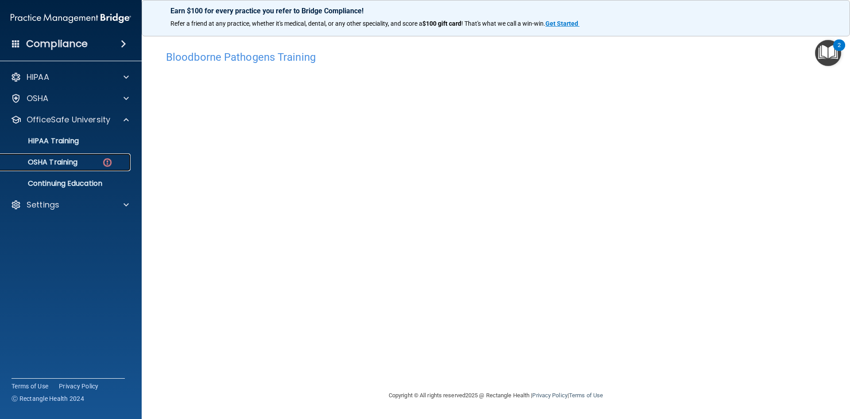
click at [118, 167] on link "OSHA Training" at bounding box center [61, 162] width 140 height 18
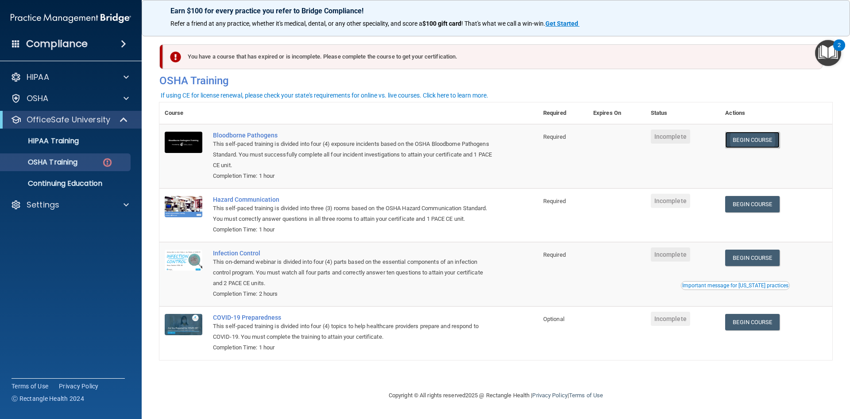
click at [768, 136] on link "Begin Course" at bounding box center [753, 140] width 54 height 16
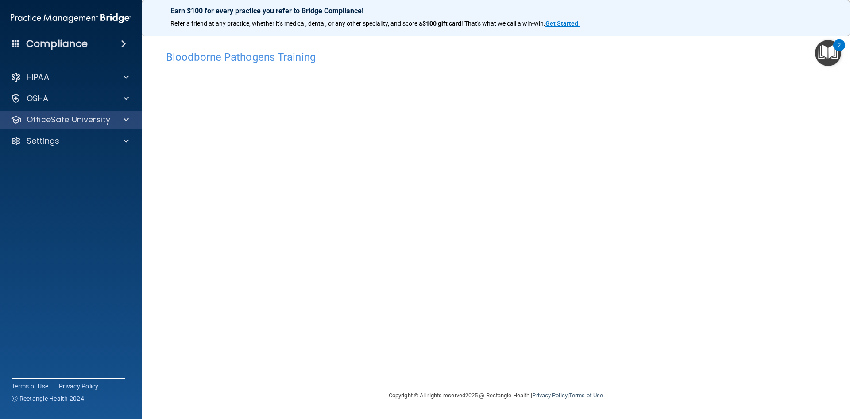
click at [121, 113] on div "OfficeSafe University" at bounding box center [71, 120] width 142 height 18
click at [123, 121] on div at bounding box center [125, 119] width 22 height 11
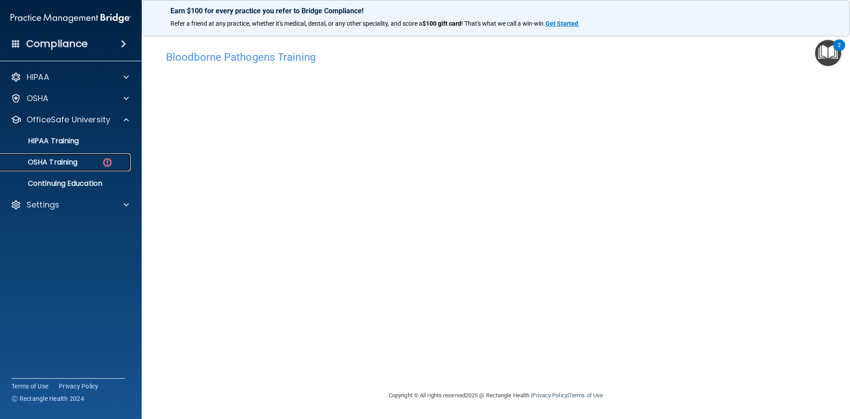
click at [113, 153] on link "OSHA Training" at bounding box center [61, 162] width 140 height 18
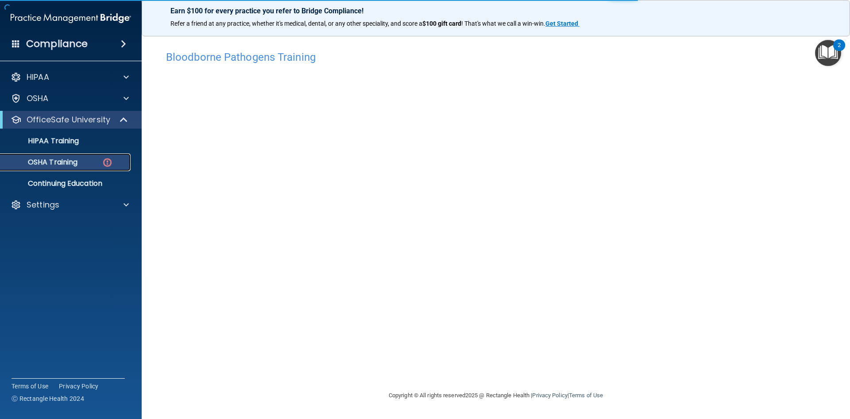
click at [113, 155] on link "OSHA Training" at bounding box center [61, 162] width 140 height 18
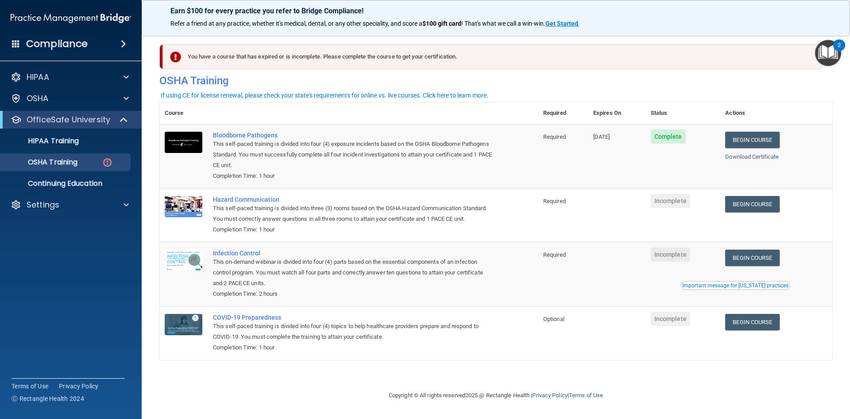
click at [769, 196] on td "Begin Course Download Certificate" at bounding box center [776, 215] width 113 height 54
click at [760, 210] on link "Begin Course" at bounding box center [753, 204] width 54 height 16
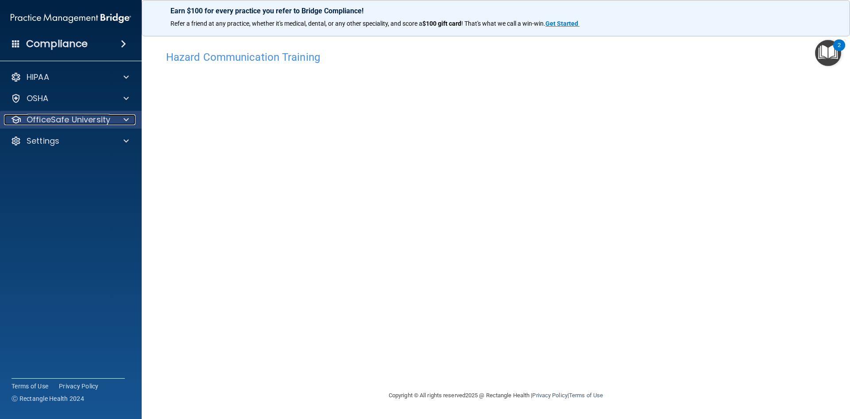
click at [94, 121] on p "OfficeSafe University" at bounding box center [69, 119] width 84 height 11
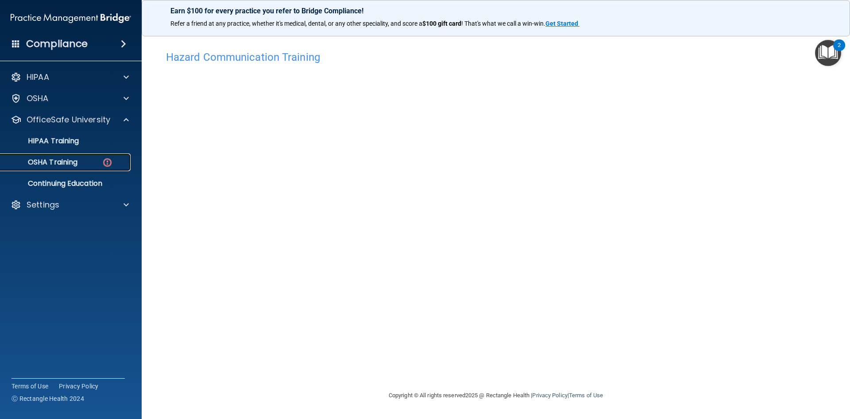
click at [98, 155] on link "OSHA Training" at bounding box center [61, 162] width 140 height 18
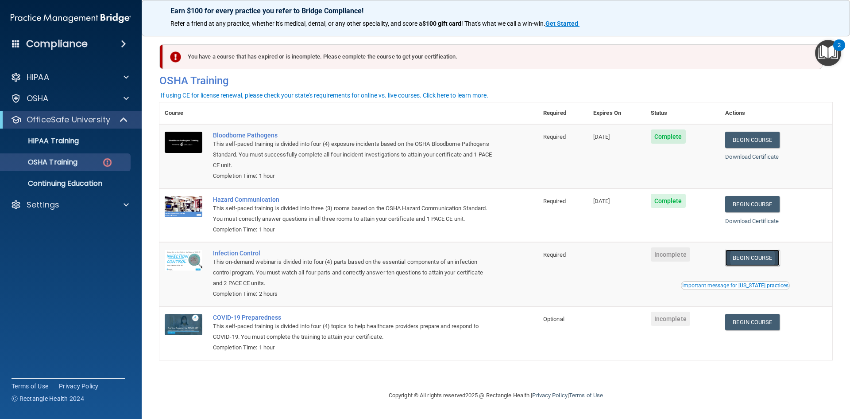
click at [749, 256] on link "Begin Course" at bounding box center [753, 257] width 54 height 16
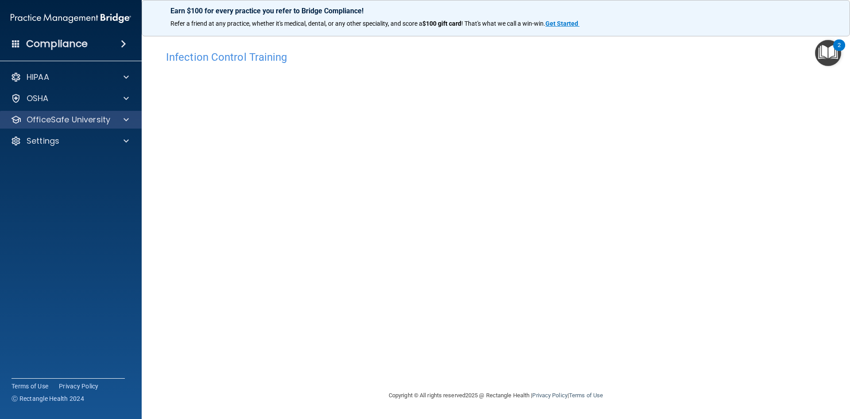
click at [120, 125] on div "OfficeSafe University" at bounding box center [71, 120] width 142 height 18
click at [121, 121] on div at bounding box center [125, 119] width 22 height 11
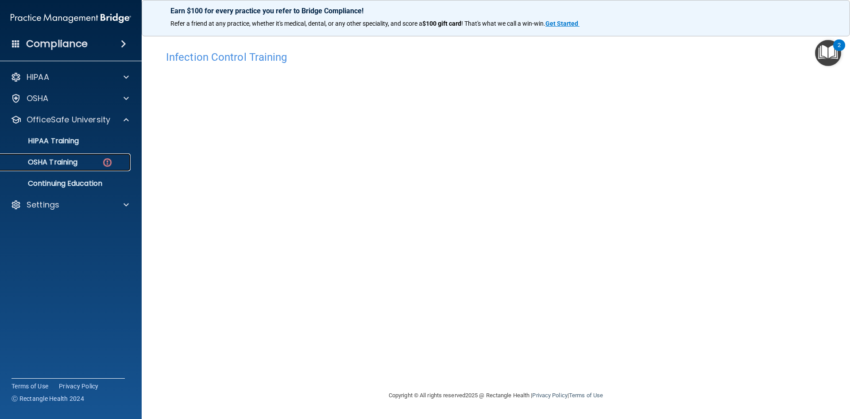
click at [99, 158] on div "OSHA Training" at bounding box center [66, 162] width 121 height 9
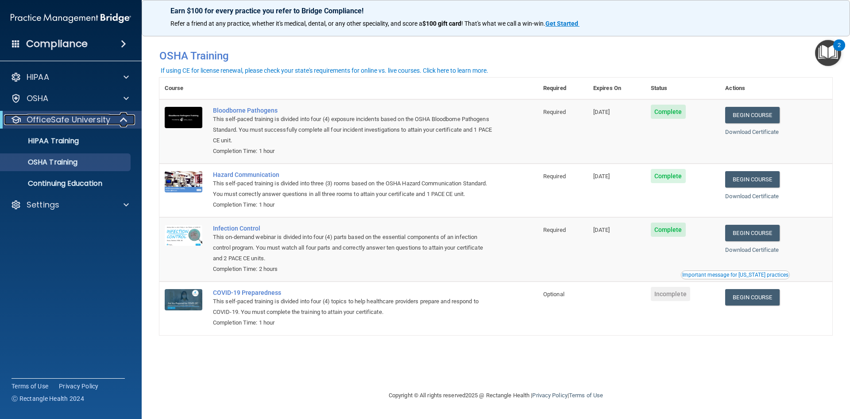
click at [121, 120] on span at bounding box center [125, 119] width 8 height 11
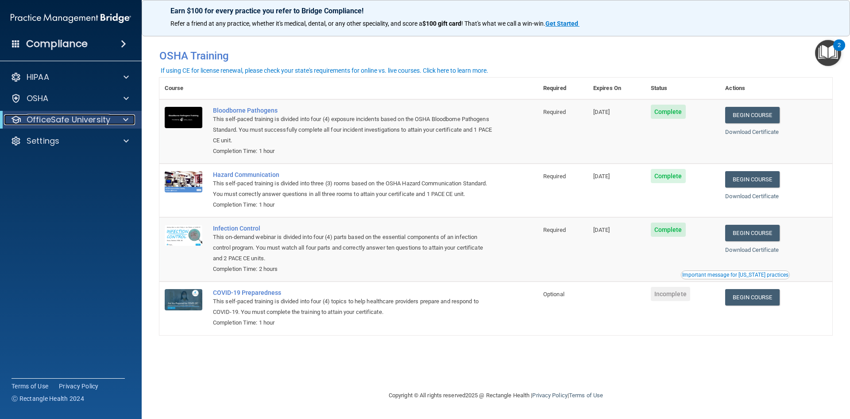
click at [120, 120] on div at bounding box center [124, 119] width 22 height 11
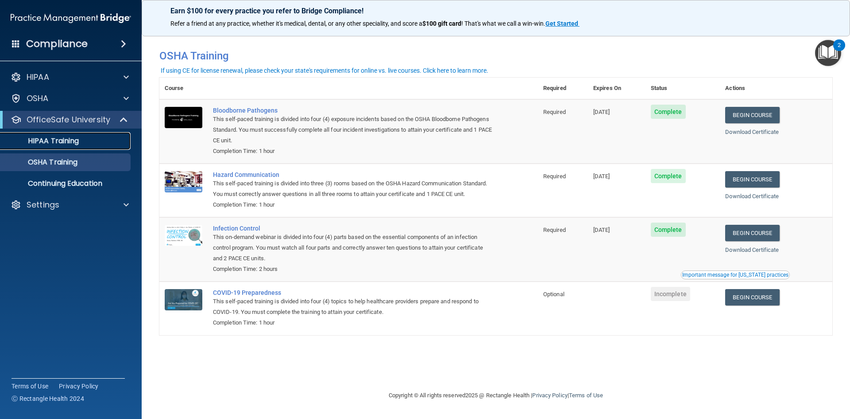
click at [69, 148] on link "HIPAA Training" at bounding box center [61, 141] width 140 height 18
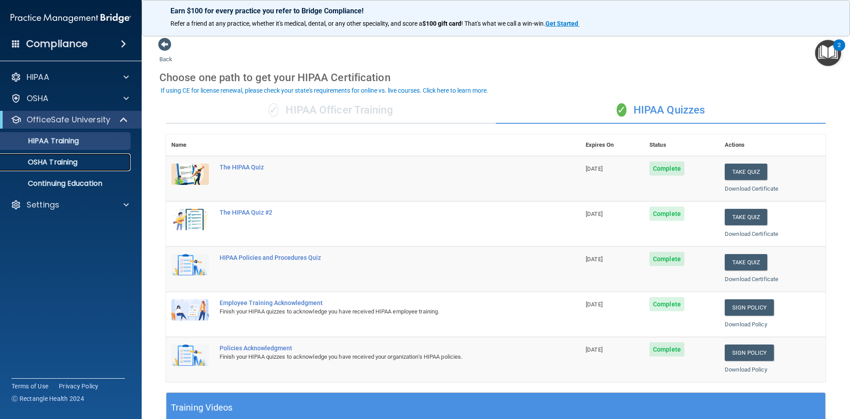
click at [70, 165] on p "OSHA Training" at bounding box center [42, 162] width 72 height 9
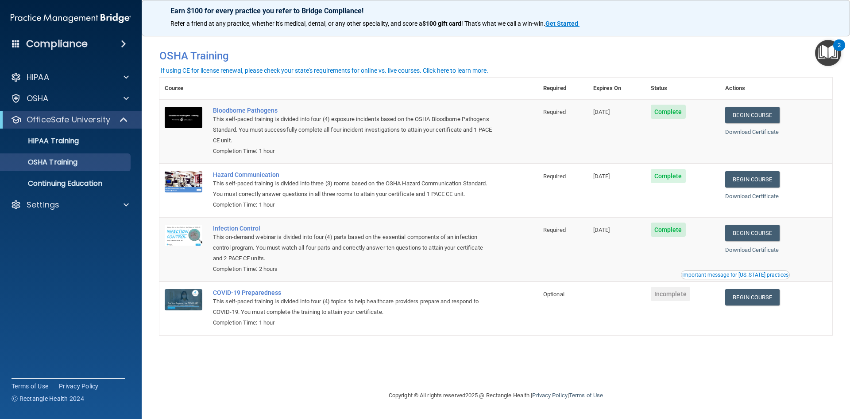
click at [309, 367] on div "You have a course that has expired or is incomplete. Please complete the course…" at bounding box center [495, 209] width 673 height 344
click at [72, 160] on p "OSHA Training" at bounding box center [42, 162] width 72 height 9
